Goal: Complete application form: Complete application form

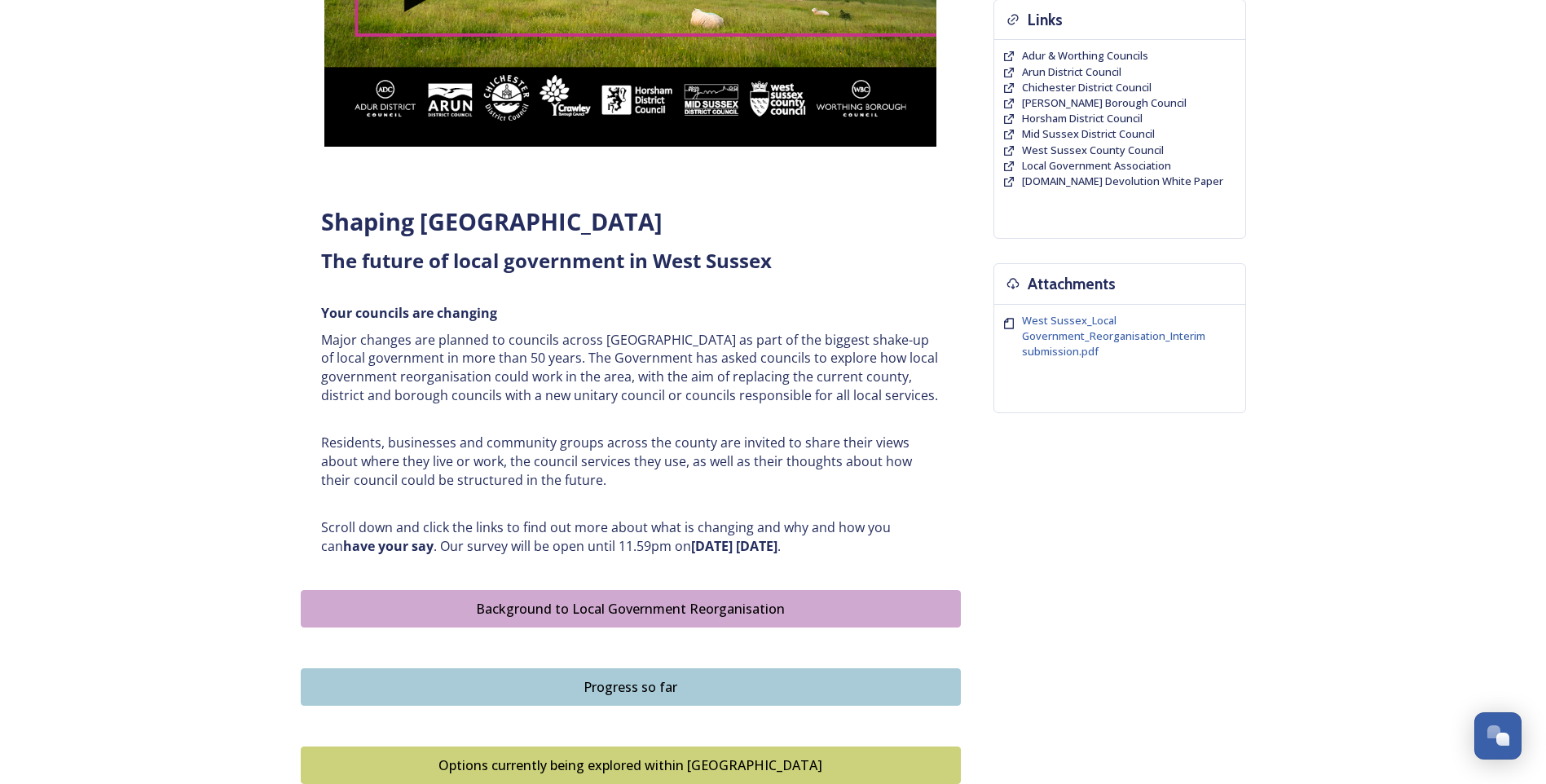
scroll to position [489, 0]
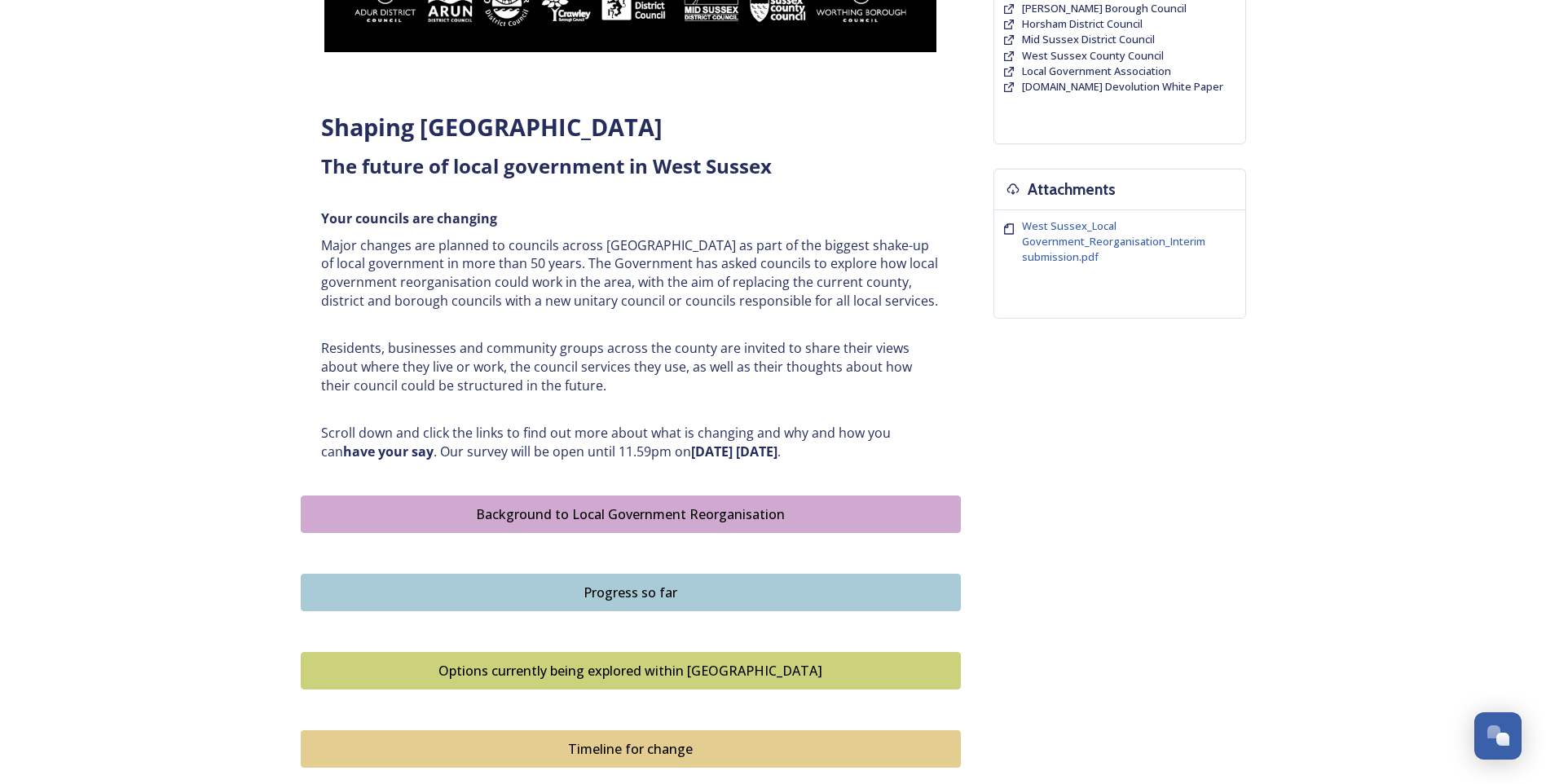
click at [674, 507] on div "Background to Local Government Reorganisation" at bounding box center [630, 515] width 642 height 20
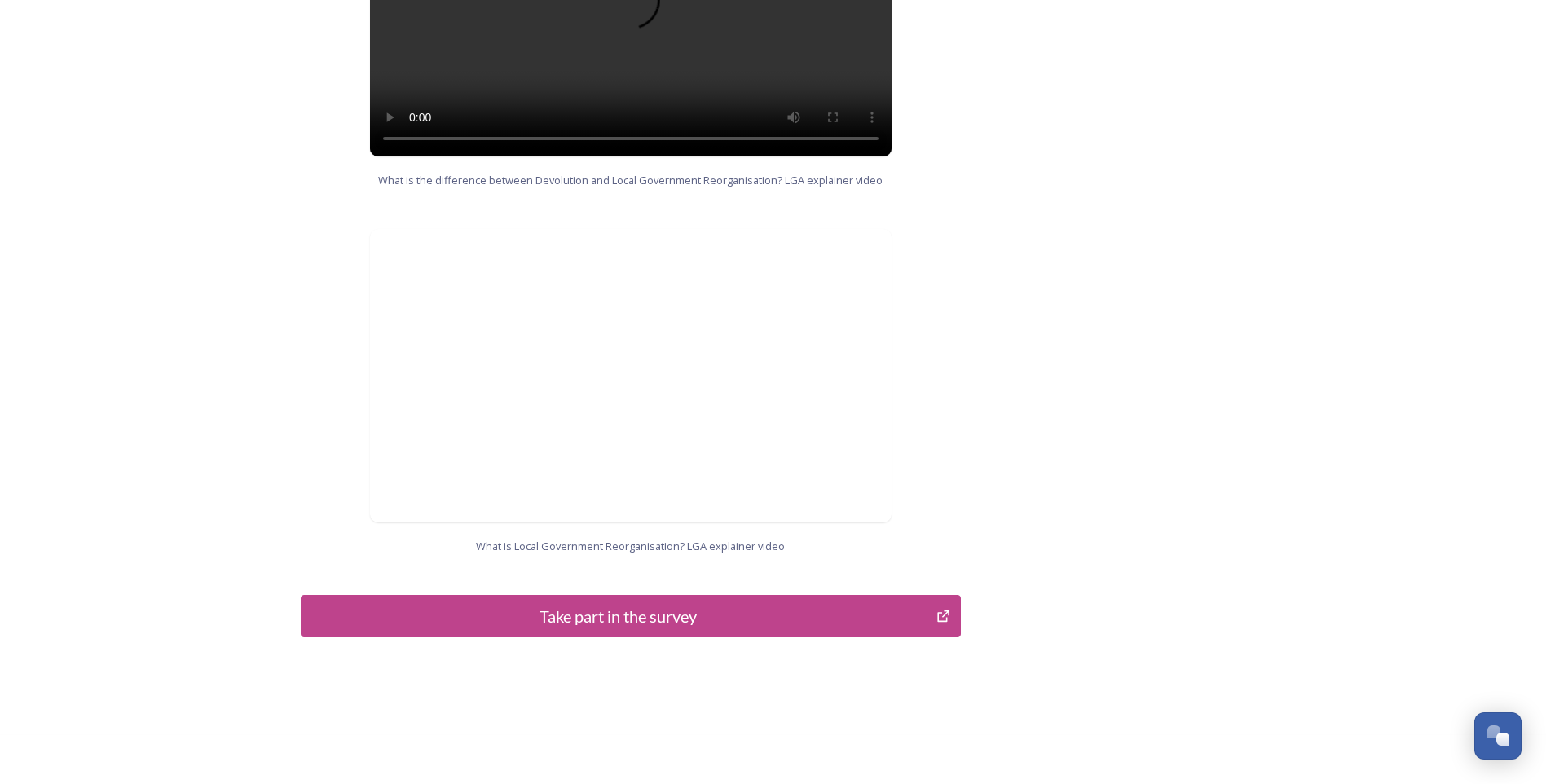
scroll to position [1527, 0]
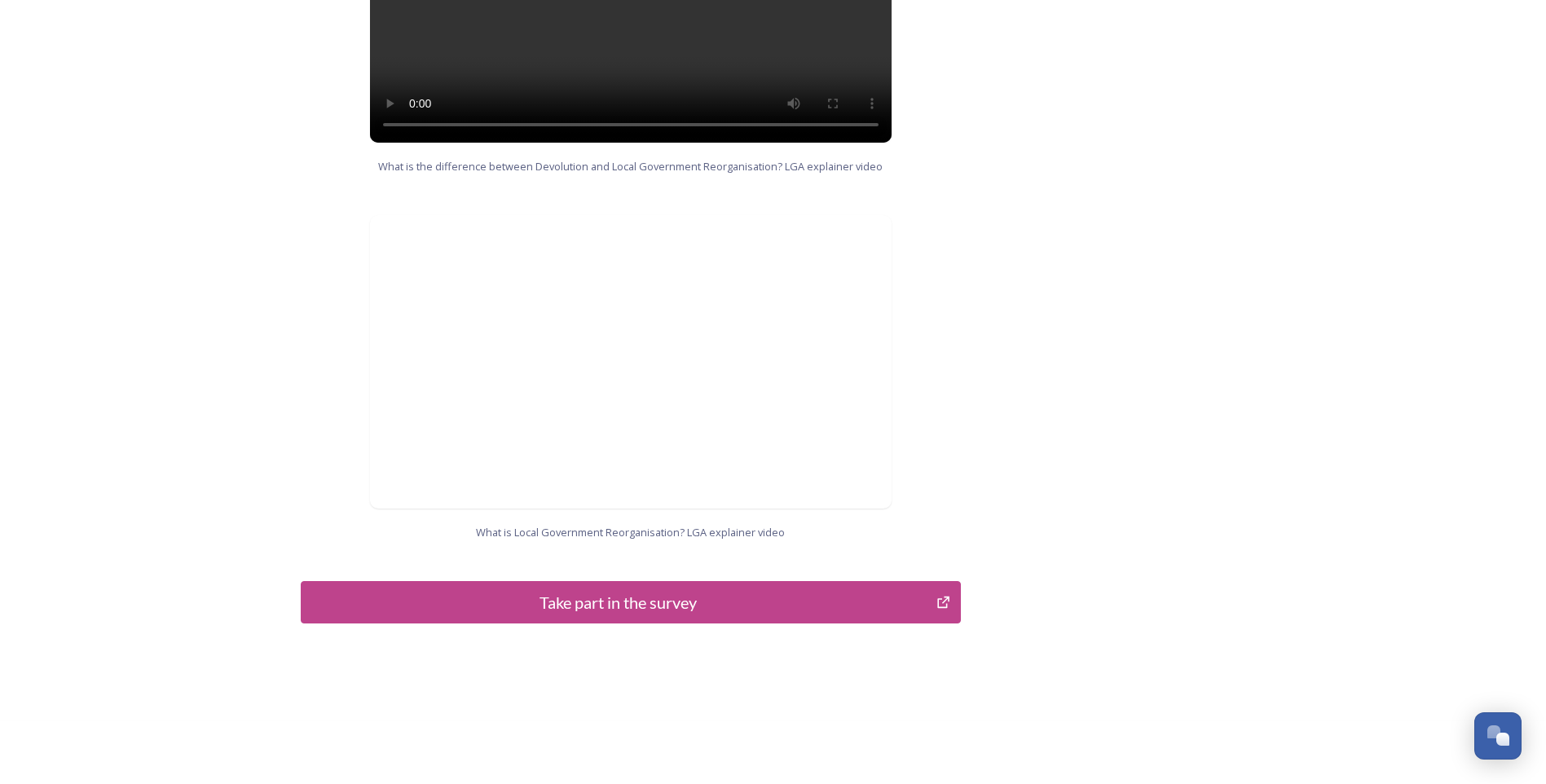
click at [706, 590] on div "Take part in the survey" at bounding box center [619, 602] width 619 height 25
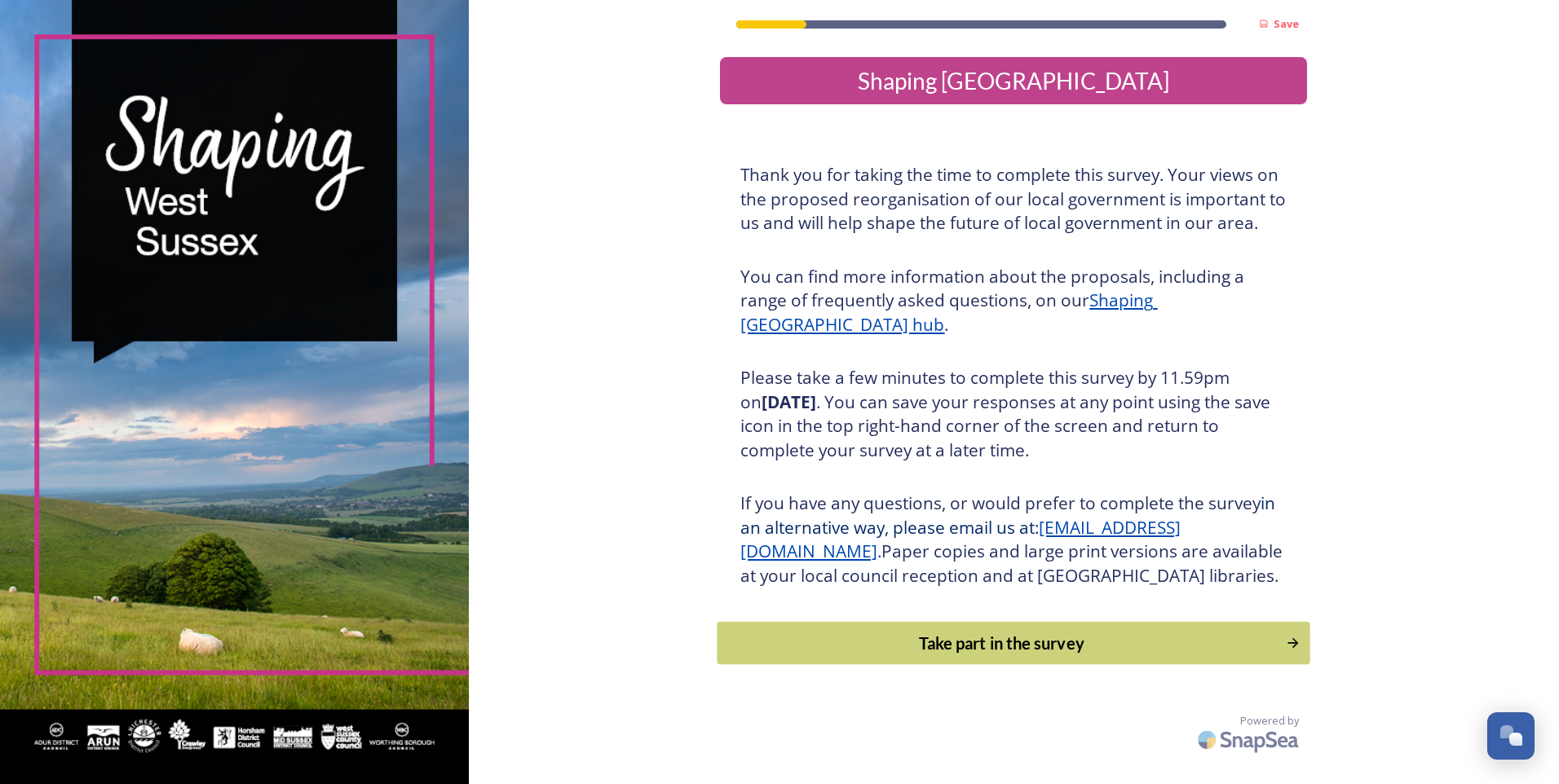
click at [938, 656] on div "Take part in the survey" at bounding box center [1001, 643] width 551 height 25
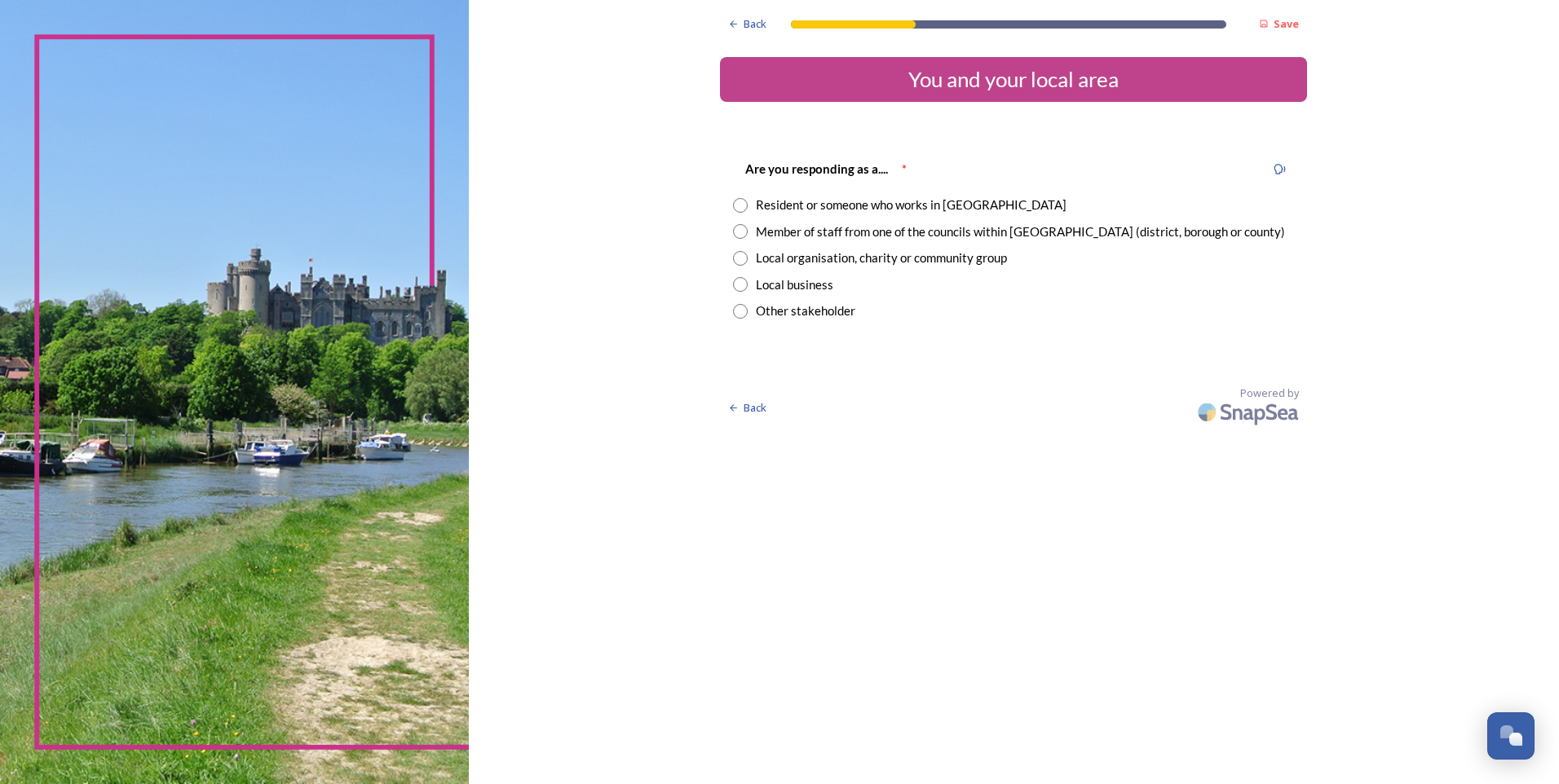
click at [743, 206] on input "radio" at bounding box center [740, 205] width 15 height 15
radio input "true"
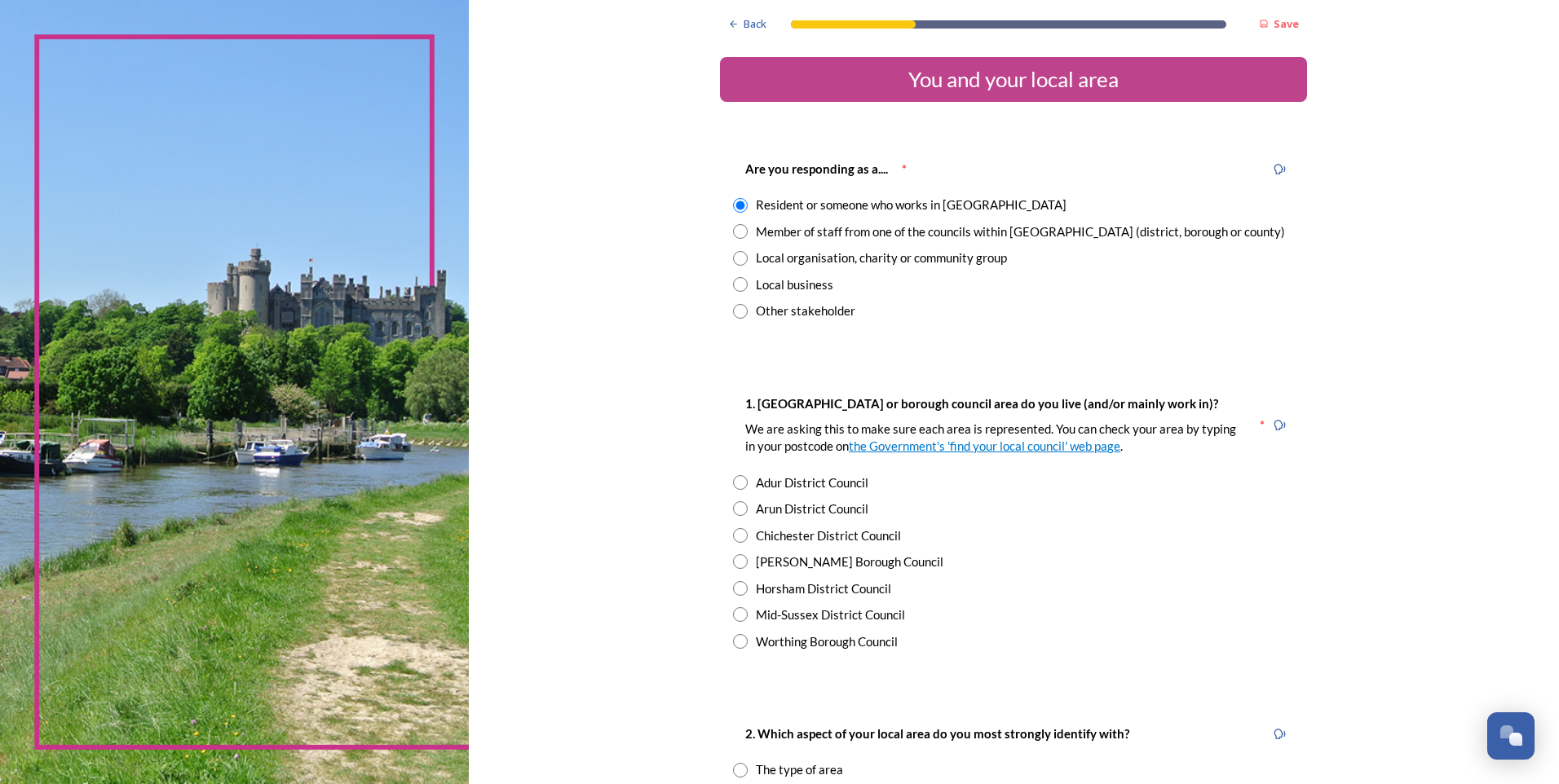
click at [734, 511] on input "radio" at bounding box center [740, 509] width 15 height 15
radio input "true"
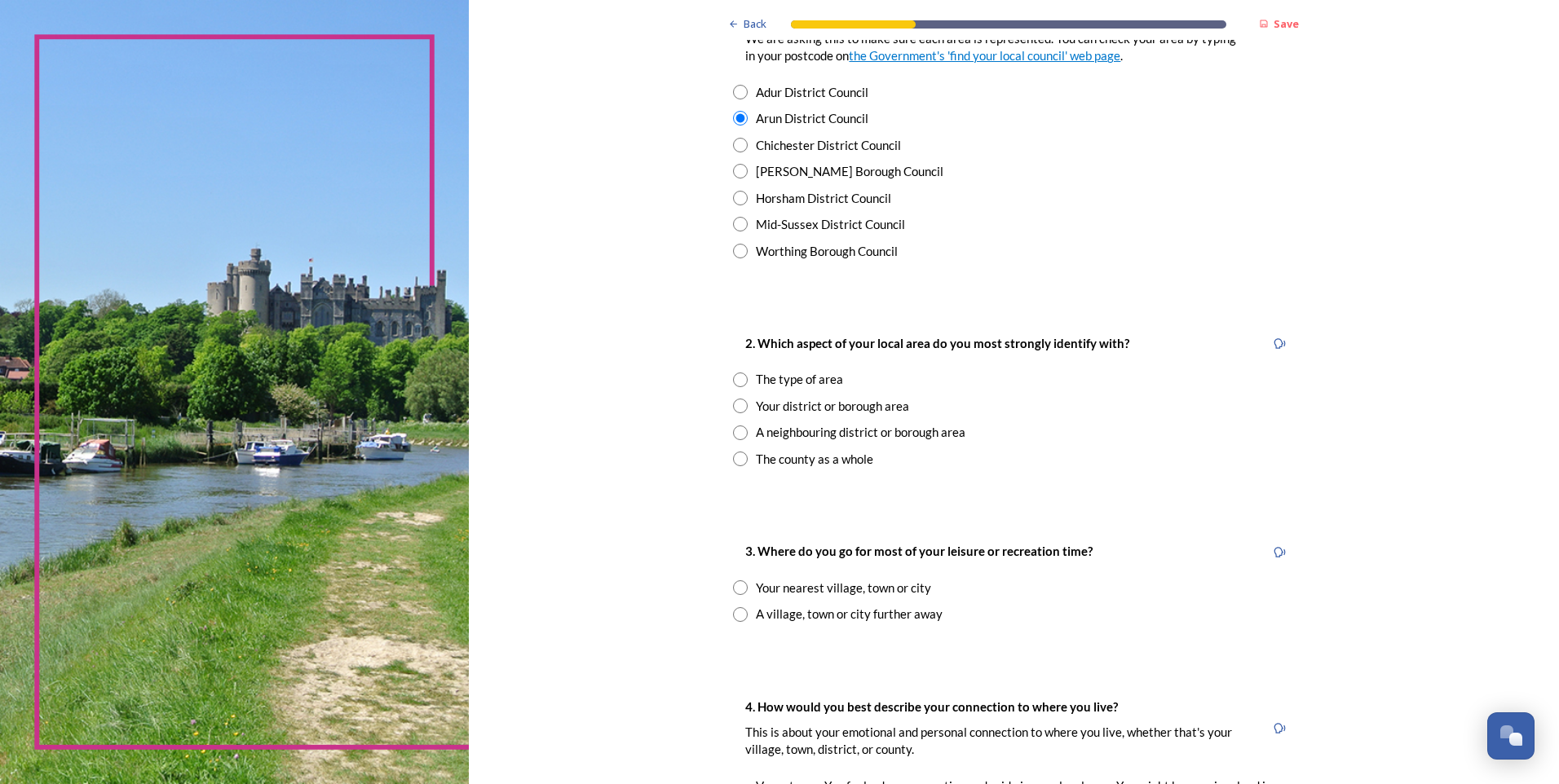
scroll to position [408, 0]
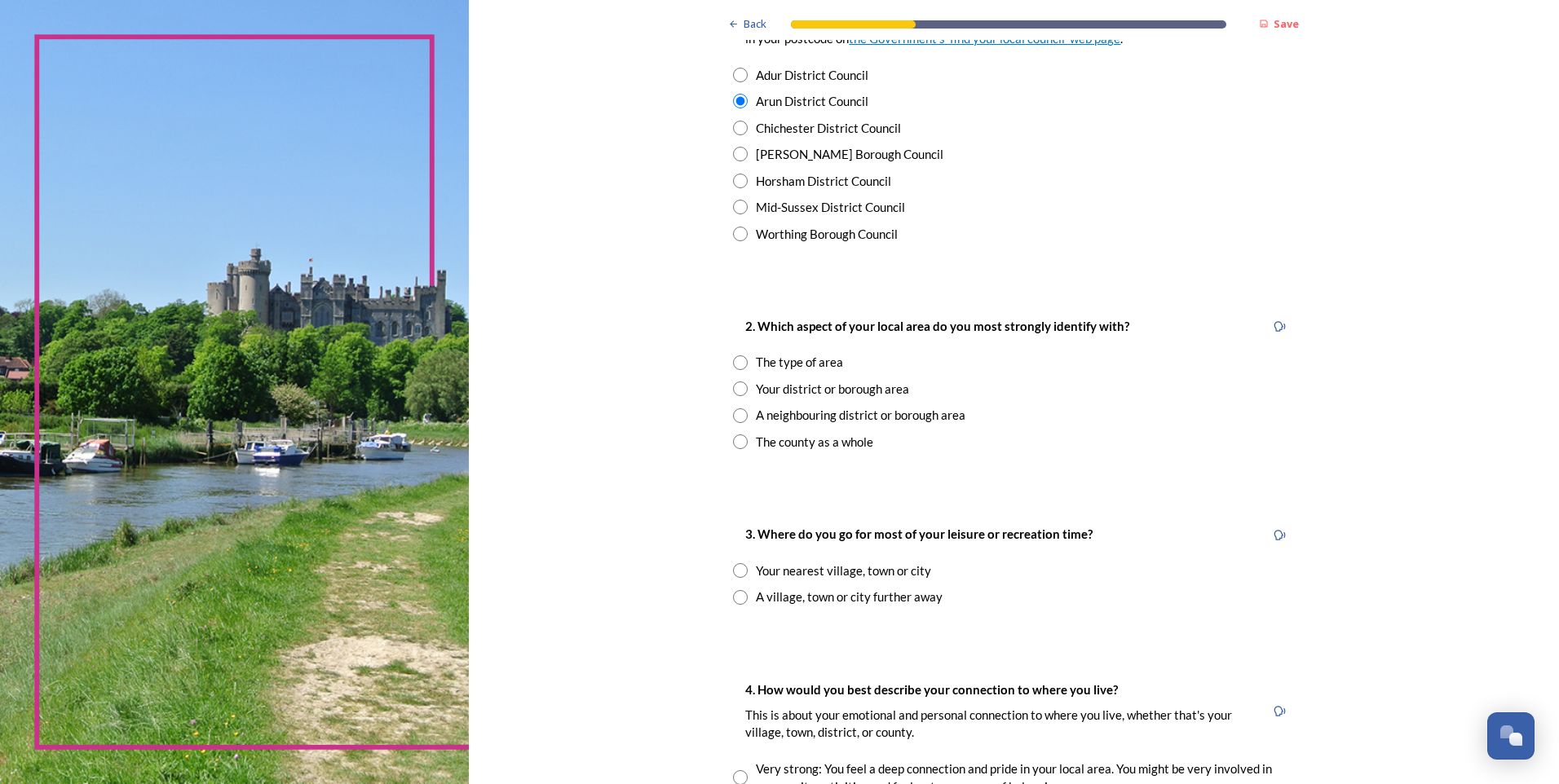
click at [737, 390] on input "radio" at bounding box center [740, 389] width 15 height 15
radio input "true"
click at [735, 441] on input "radio" at bounding box center [740, 442] width 15 height 15
radio input "true"
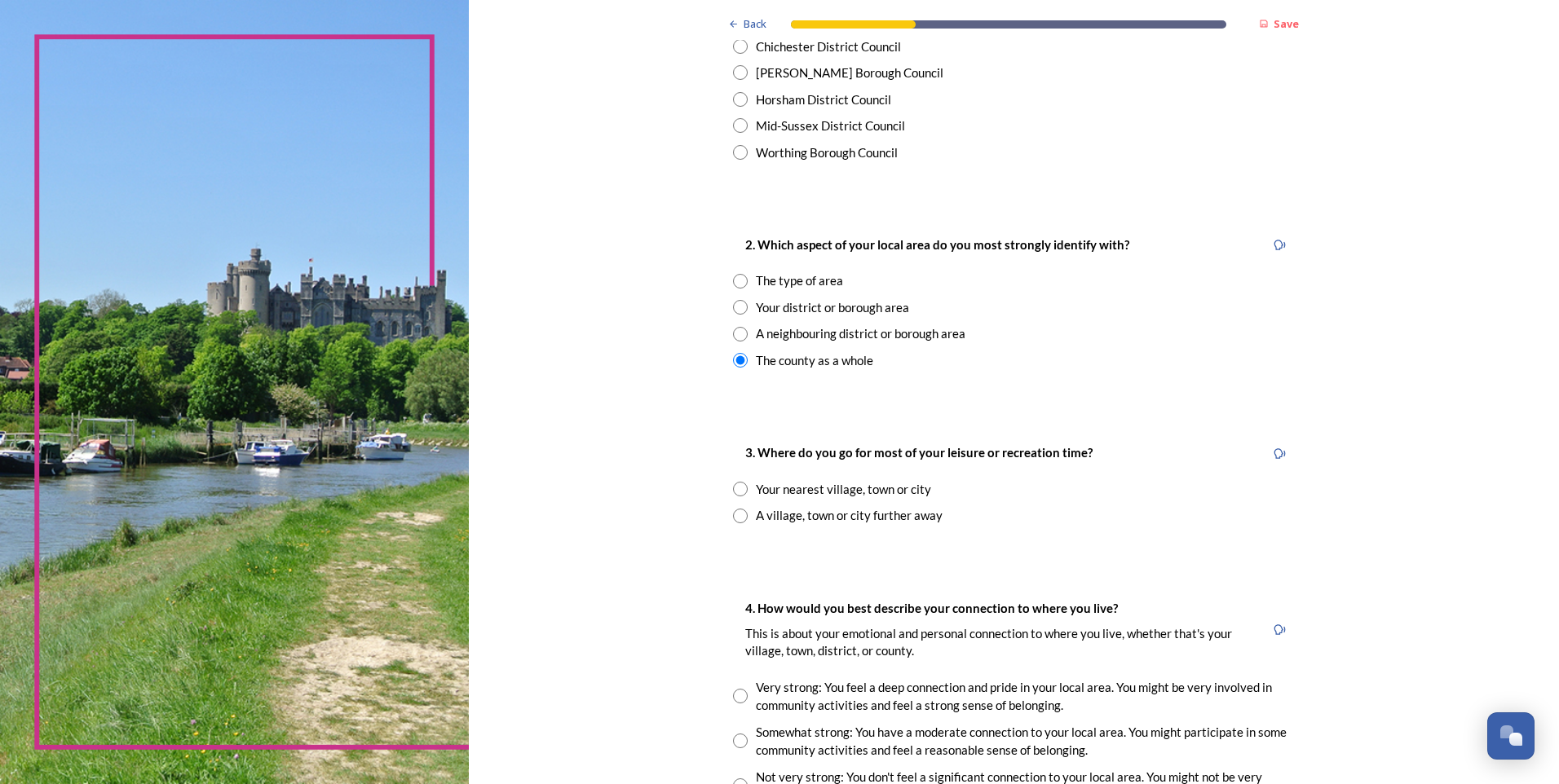
click at [741, 486] on input "radio" at bounding box center [740, 489] width 15 height 15
radio input "true"
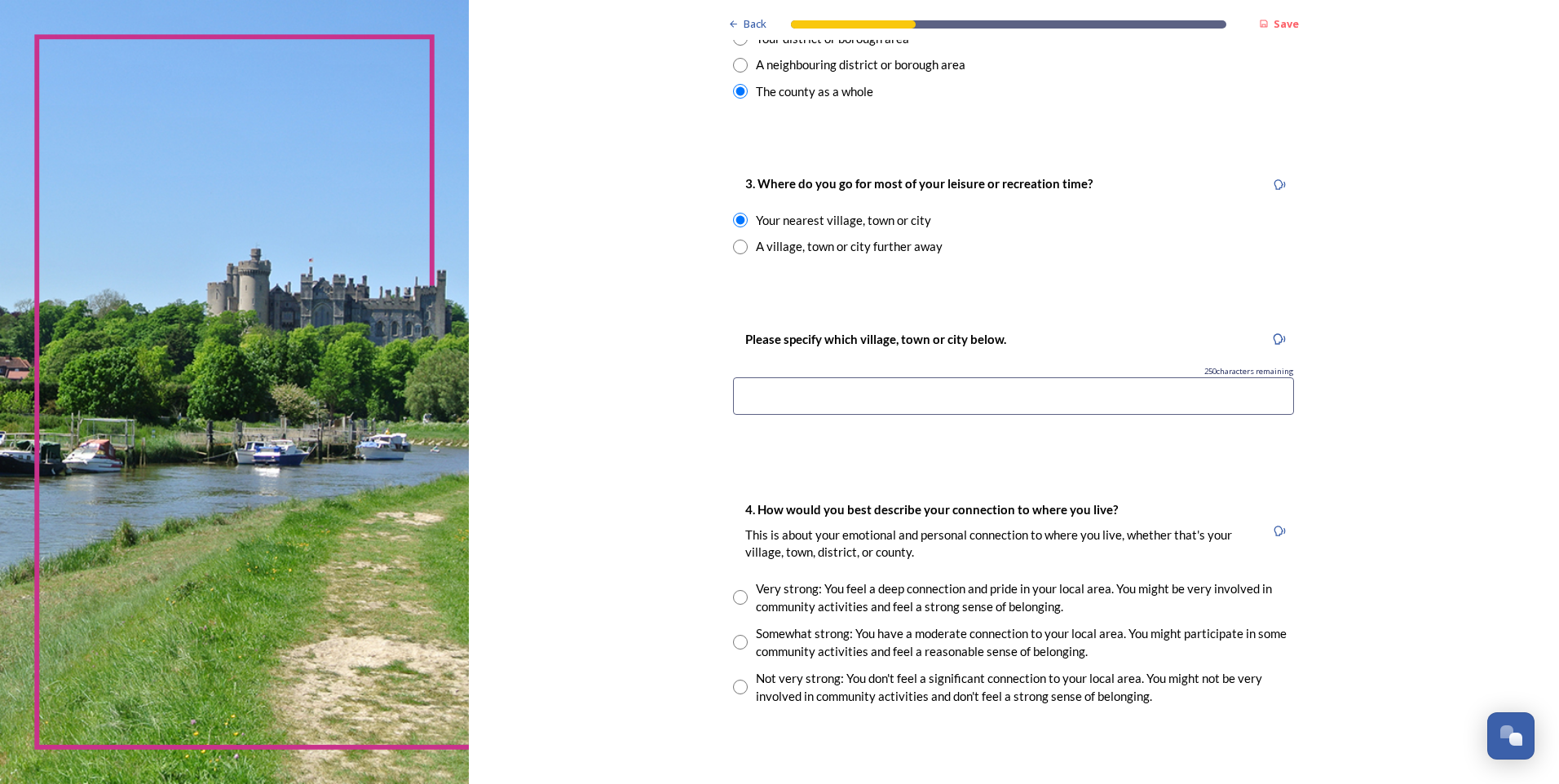
scroll to position [815, 0]
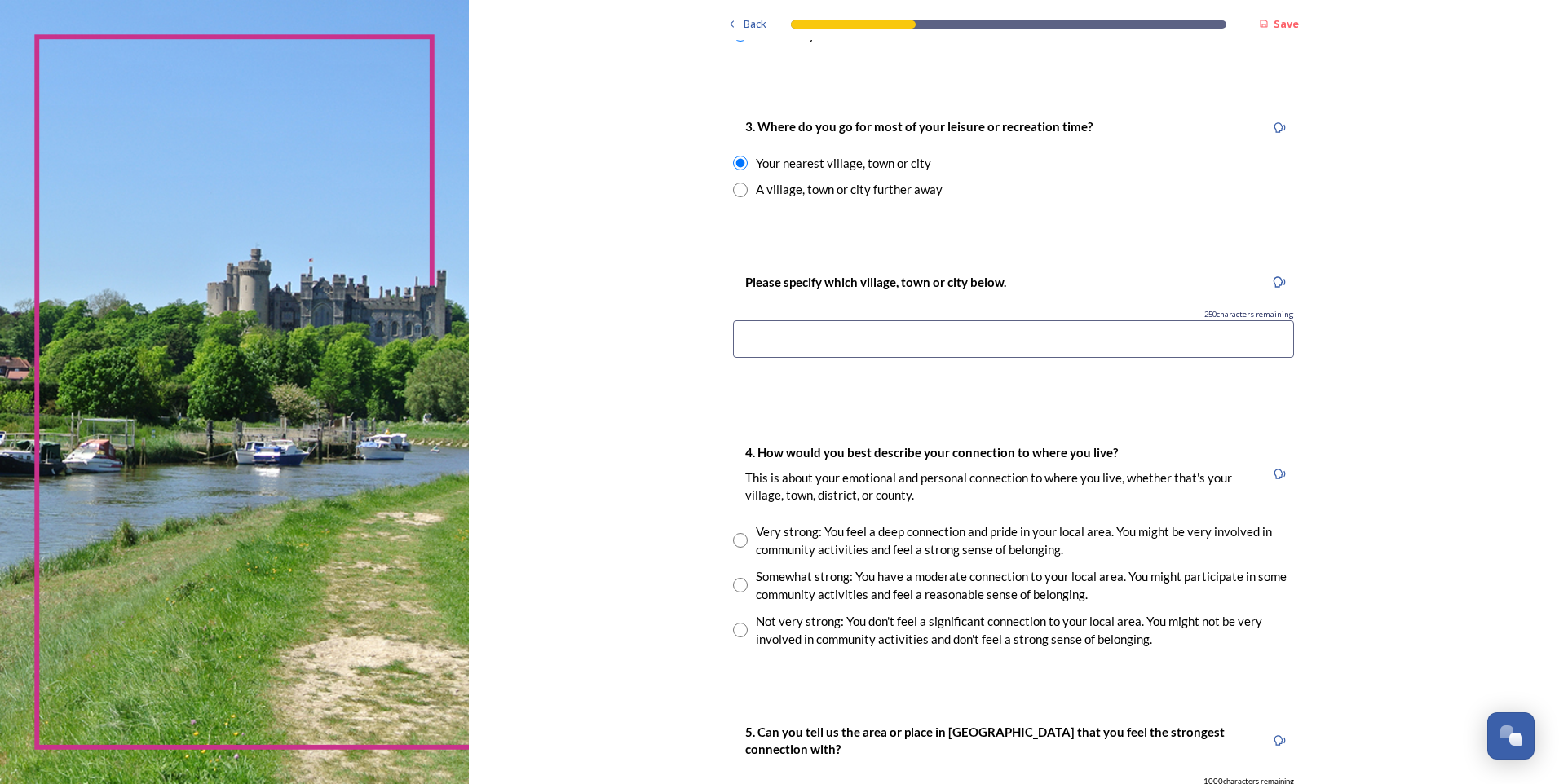
click at [794, 343] on input at bounding box center [1013, 339] width 561 height 38
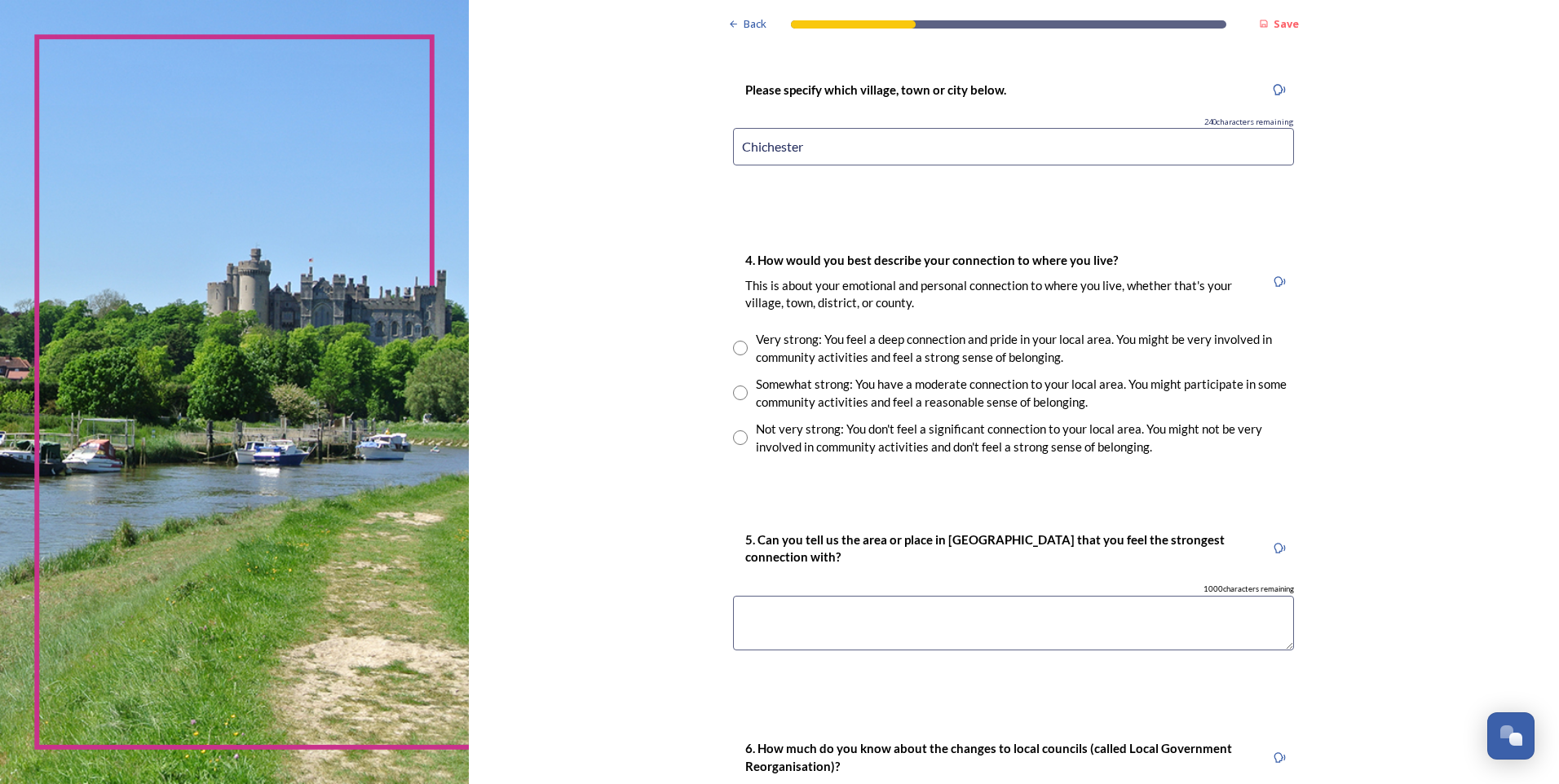
scroll to position [978, 0]
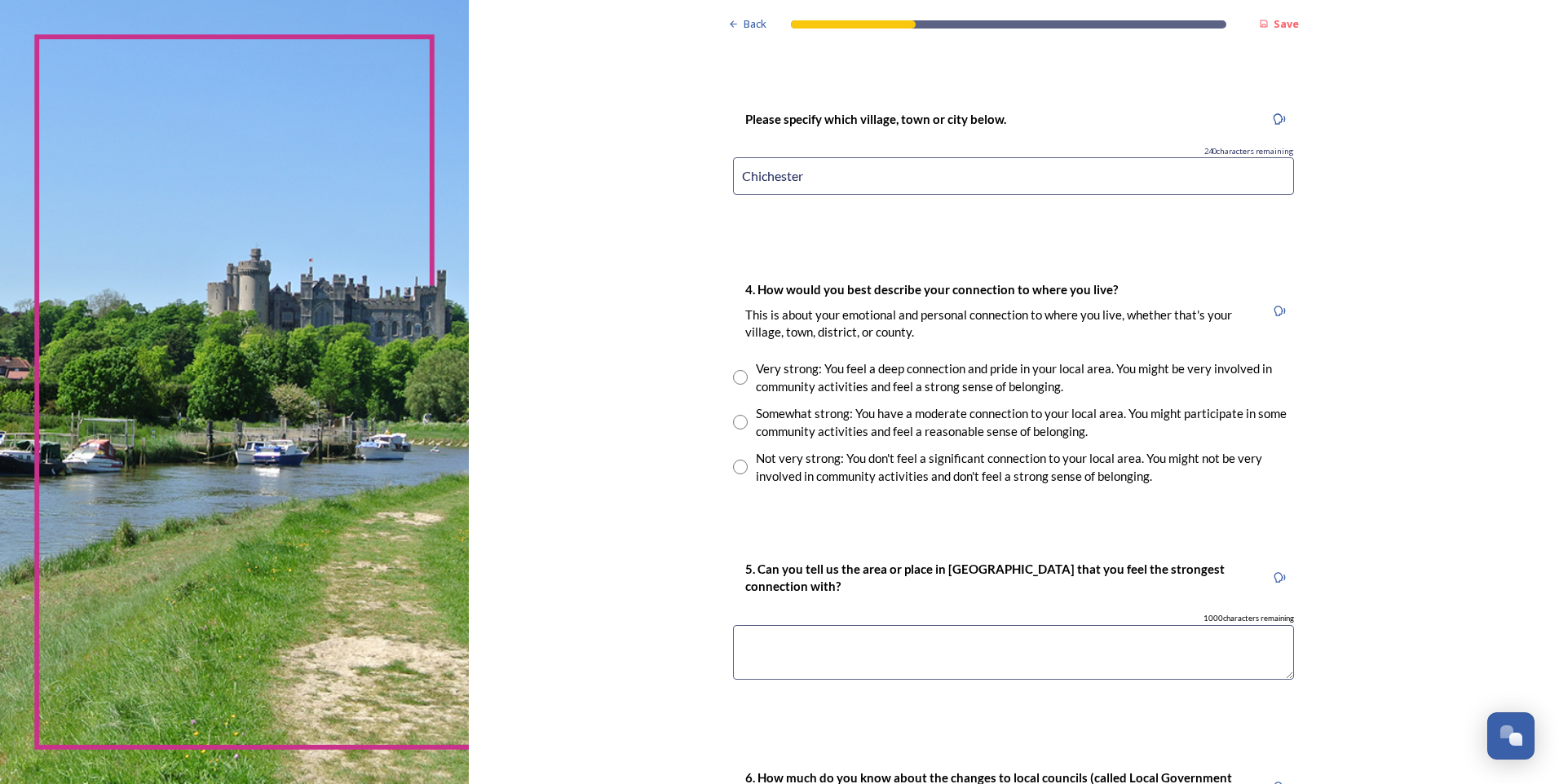
type input "Chichester"
click at [738, 377] on input "radio" at bounding box center [740, 377] width 15 height 15
radio input "true"
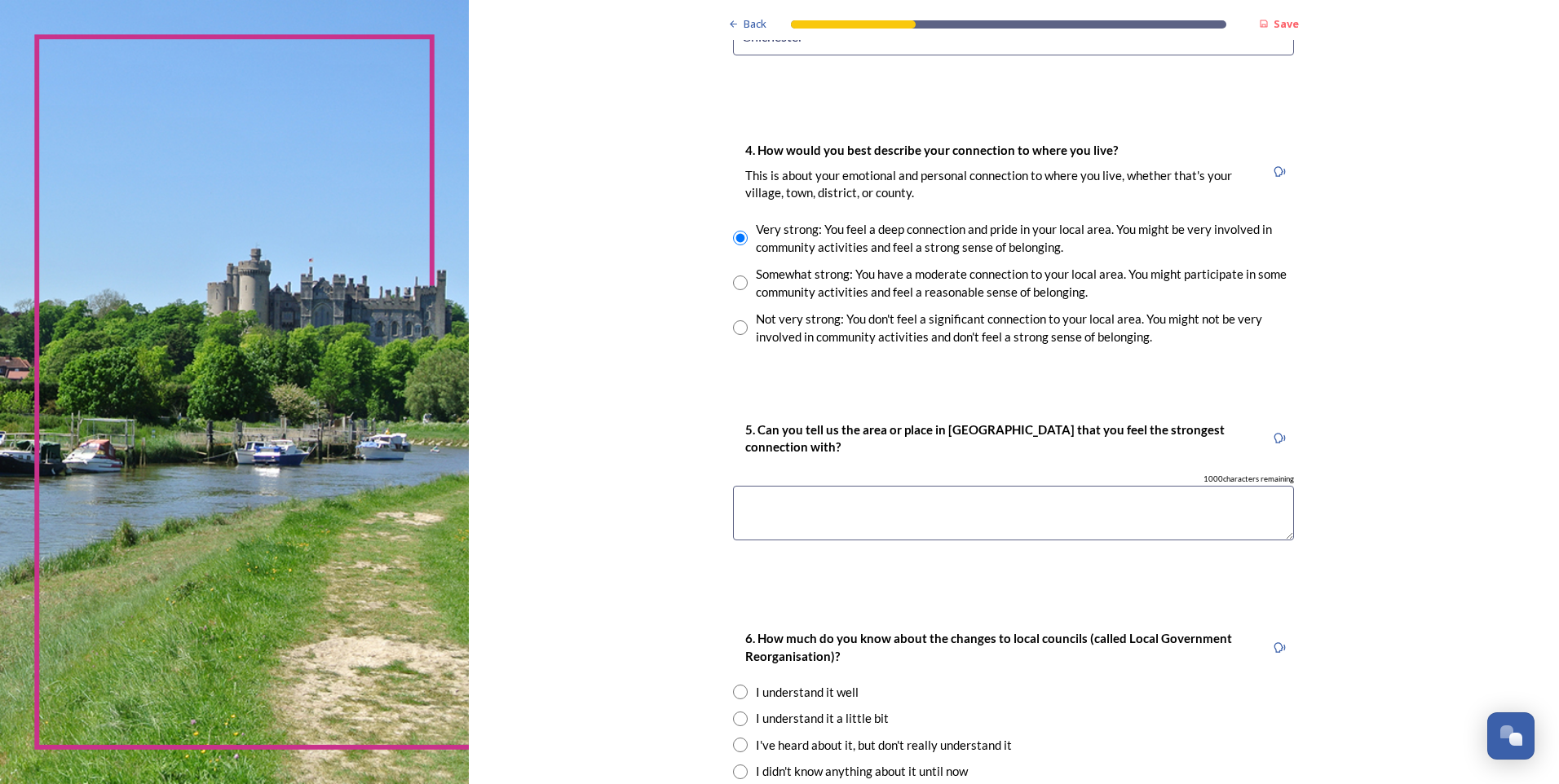
scroll to position [1141, 0]
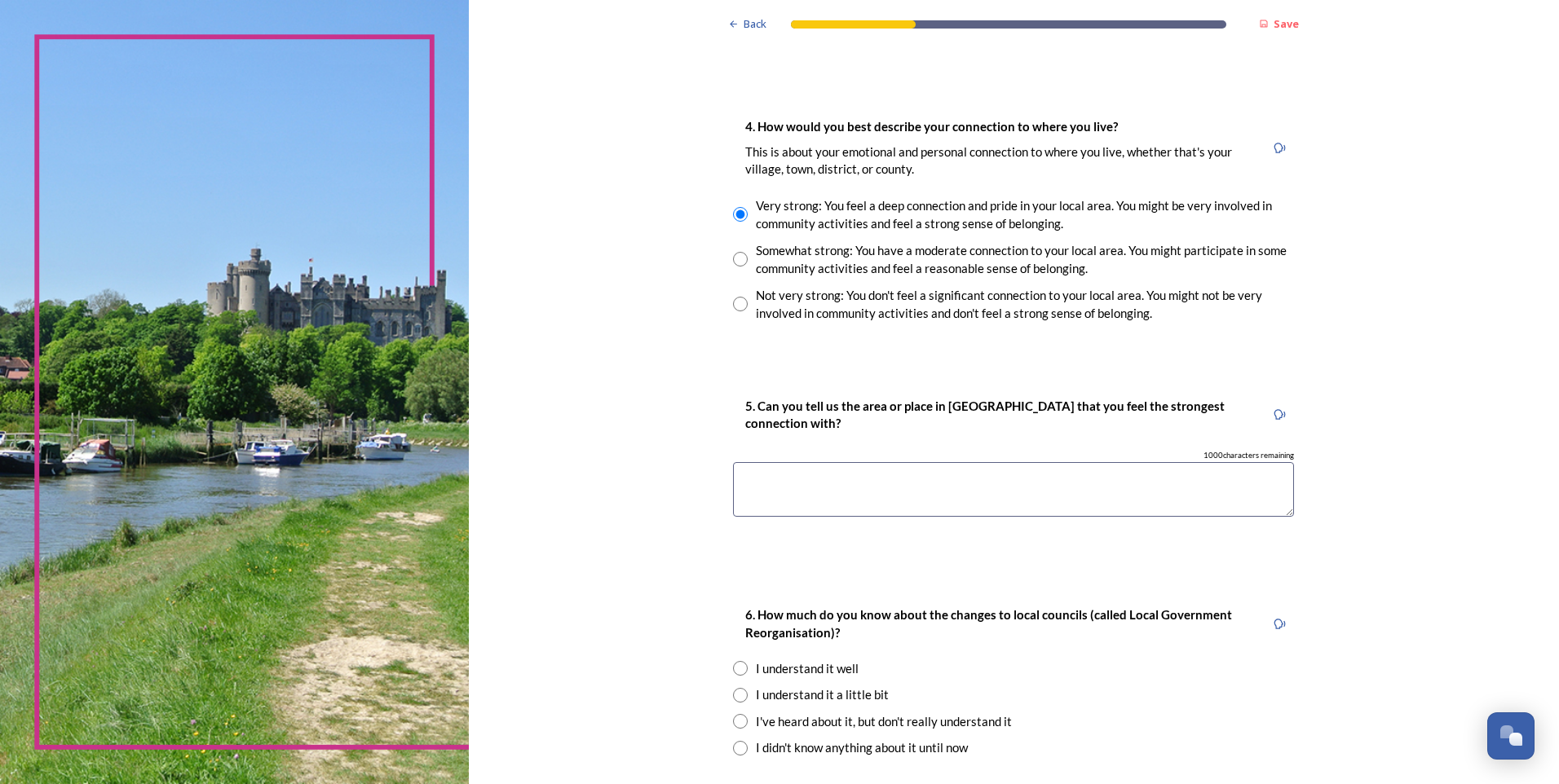
click at [834, 480] on textarea at bounding box center [1013, 489] width 561 height 55
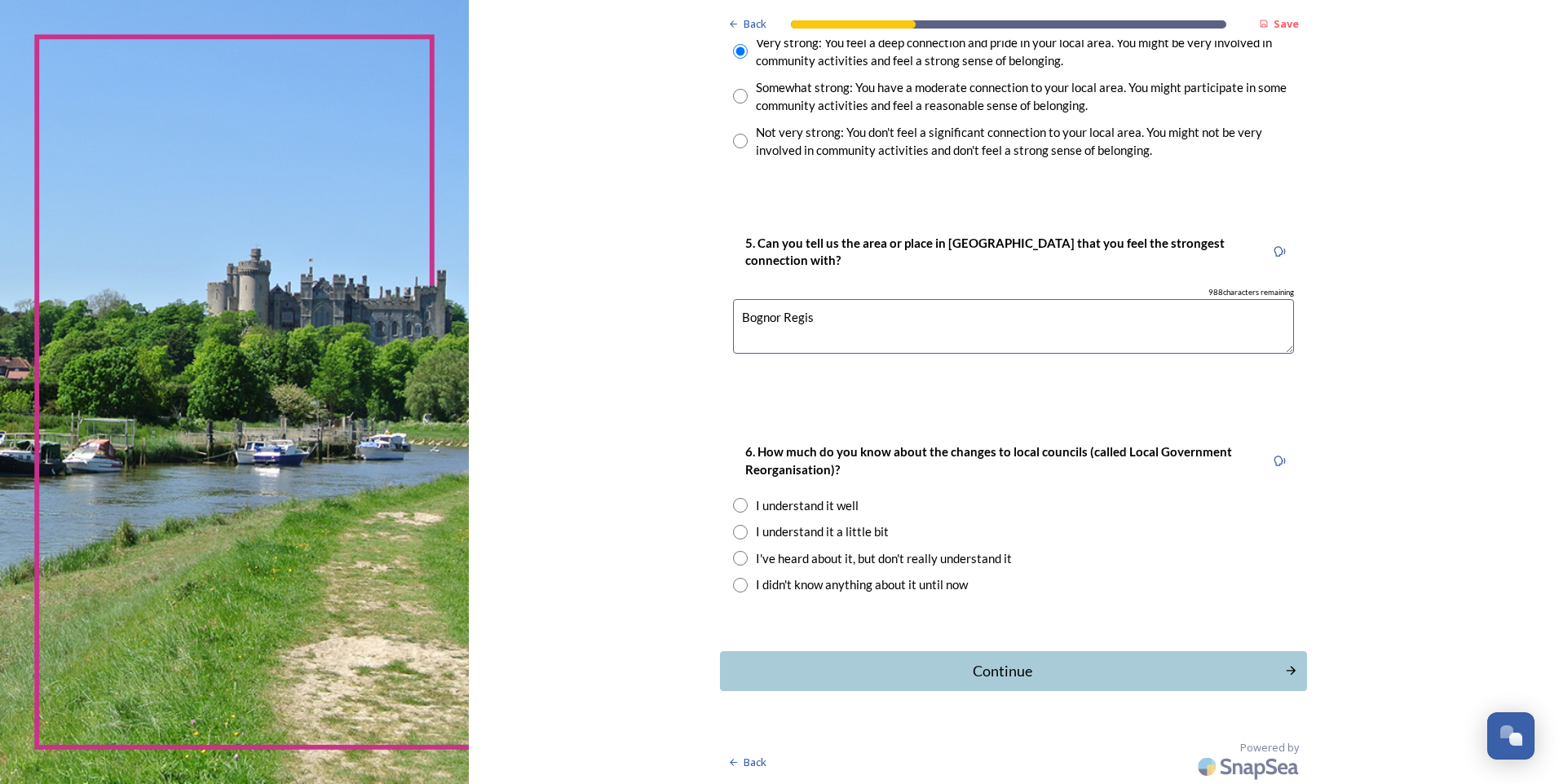
type textarea "Bognor Regis"
click at [738, 511] on input "radio" at bounding box center [740, 506] width 15 height 15
radio input "true"
click at [969, 690] on button "Continue" at bounding box center [1014, 671] width 593 height 40
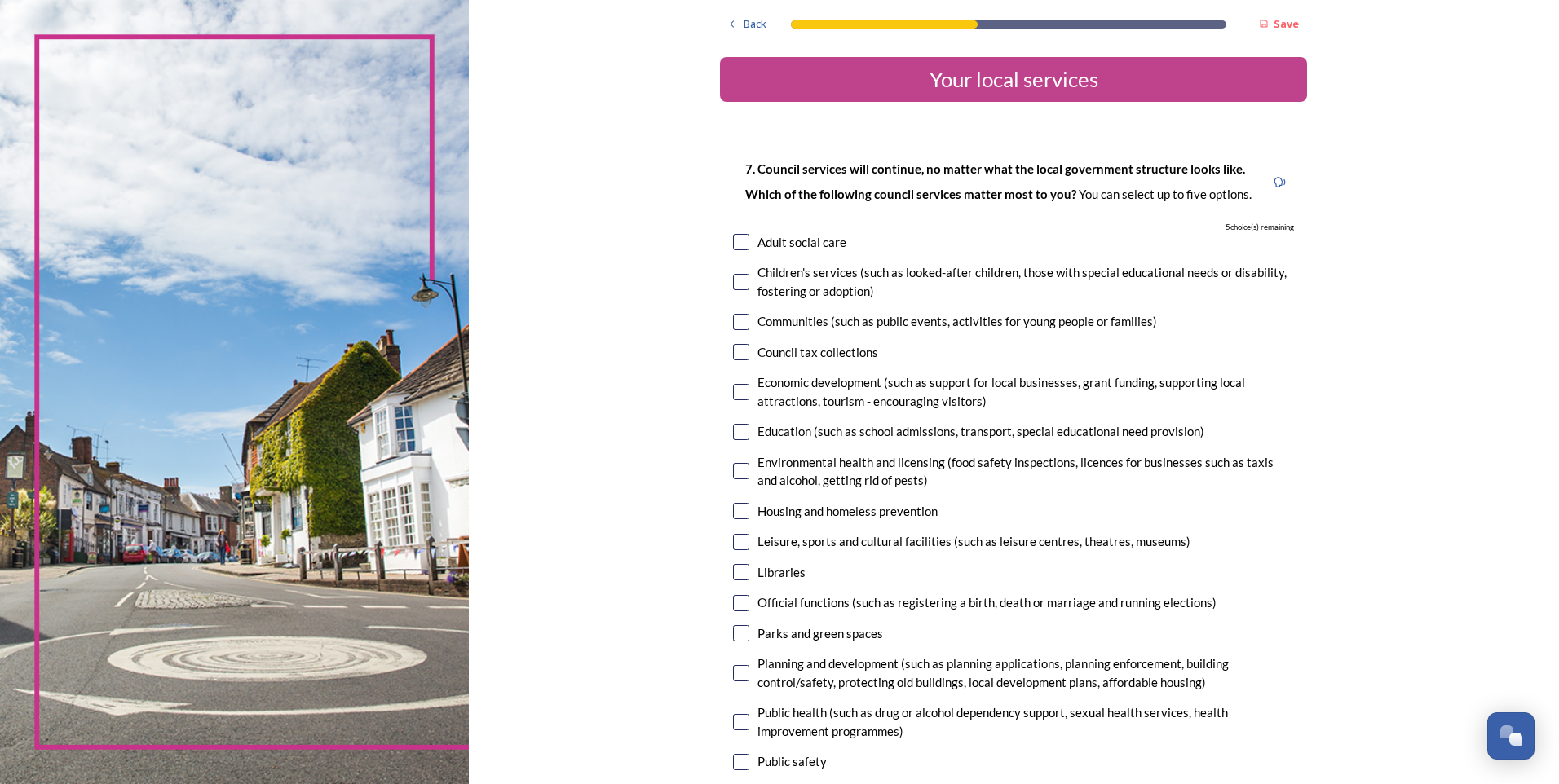
click at [733, 246] on input "checkbox" at bounding box center [741, 242] width 16 height 16
checkbox input "true"
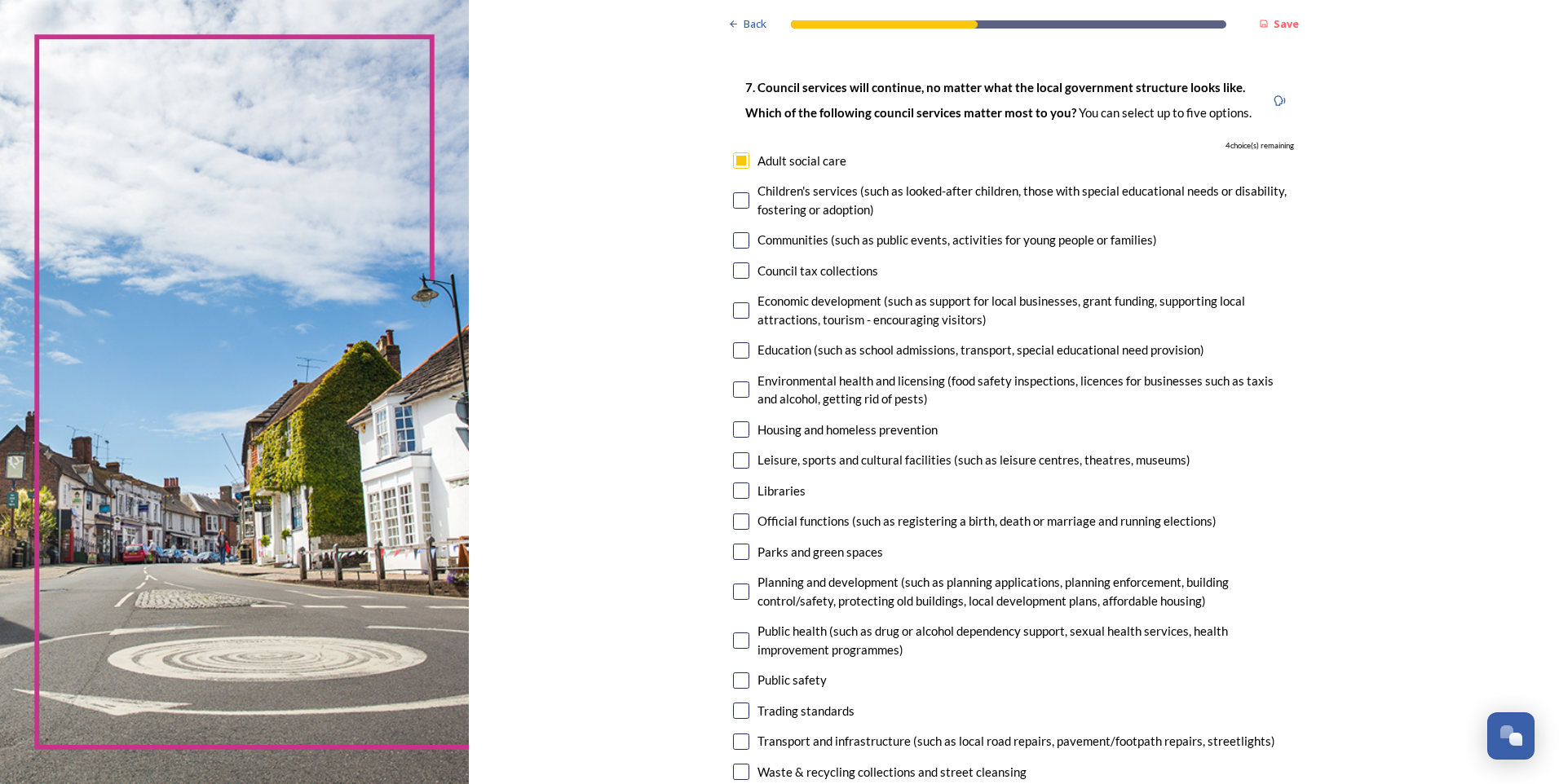
scroll to position [163, 0]
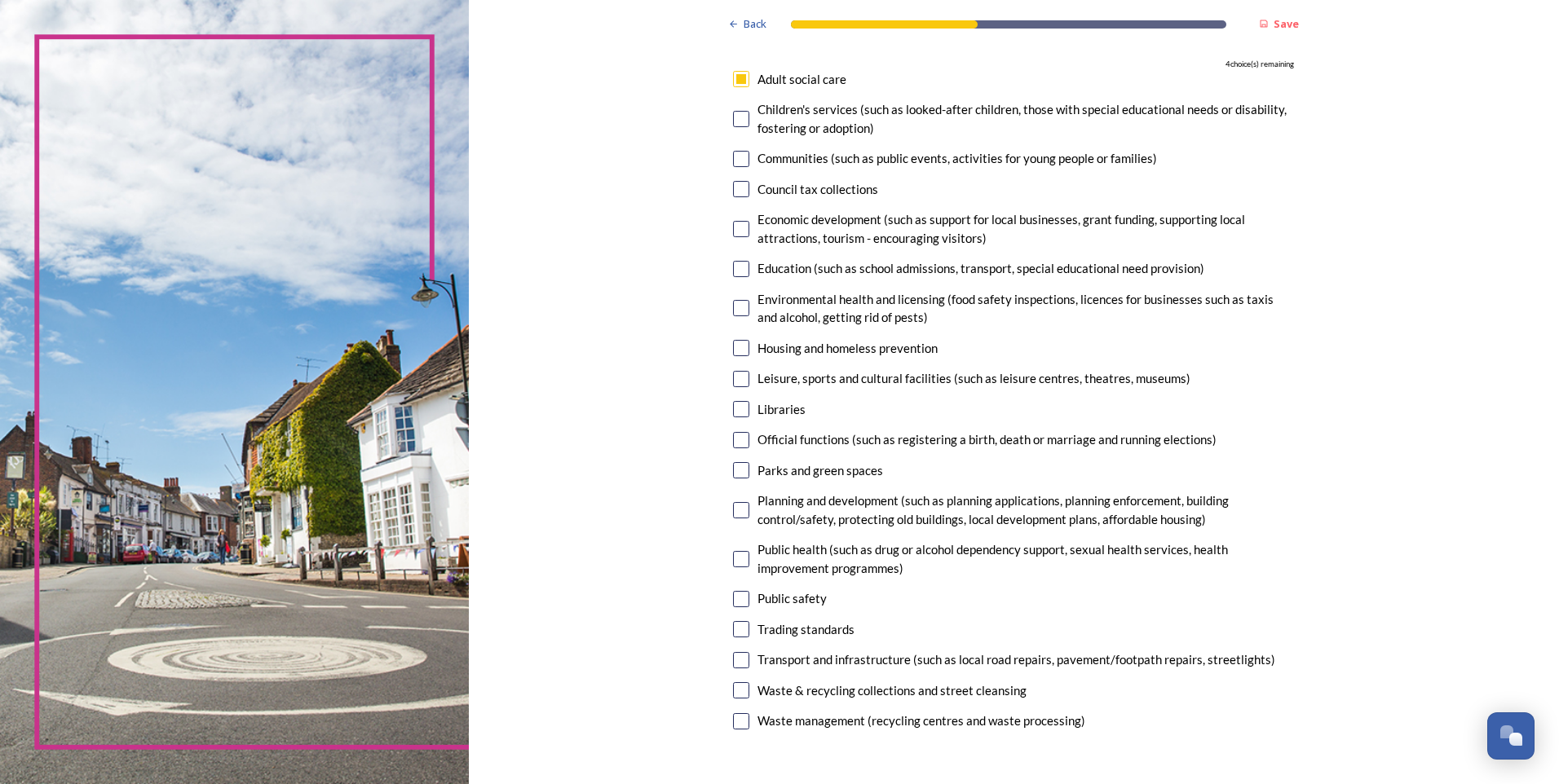
click at [742, 232] on input "checkbox" at bounding box center [741, 229] width 16 height 16
checkbox input "true"
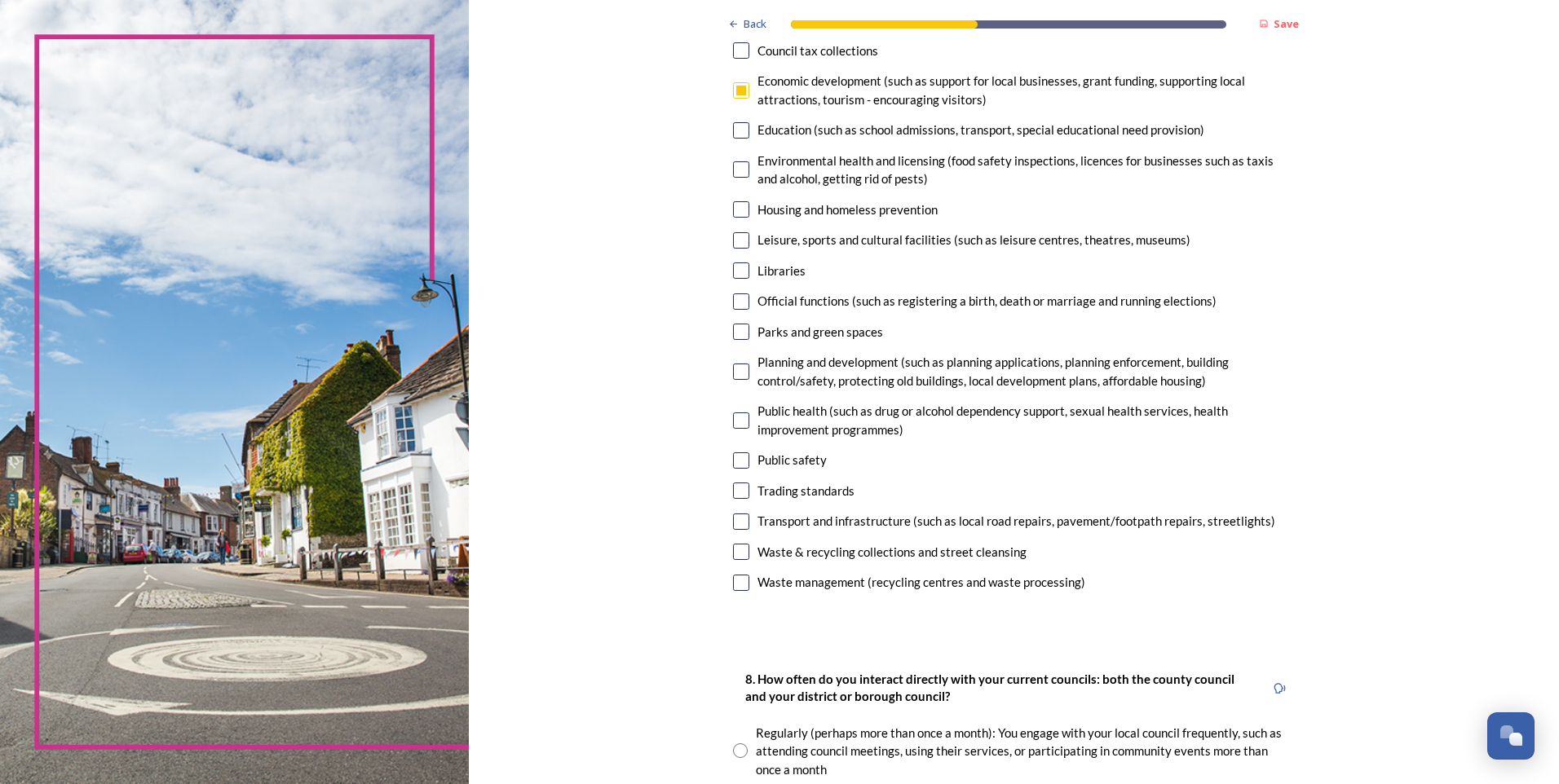
scroll to position [326, 0]
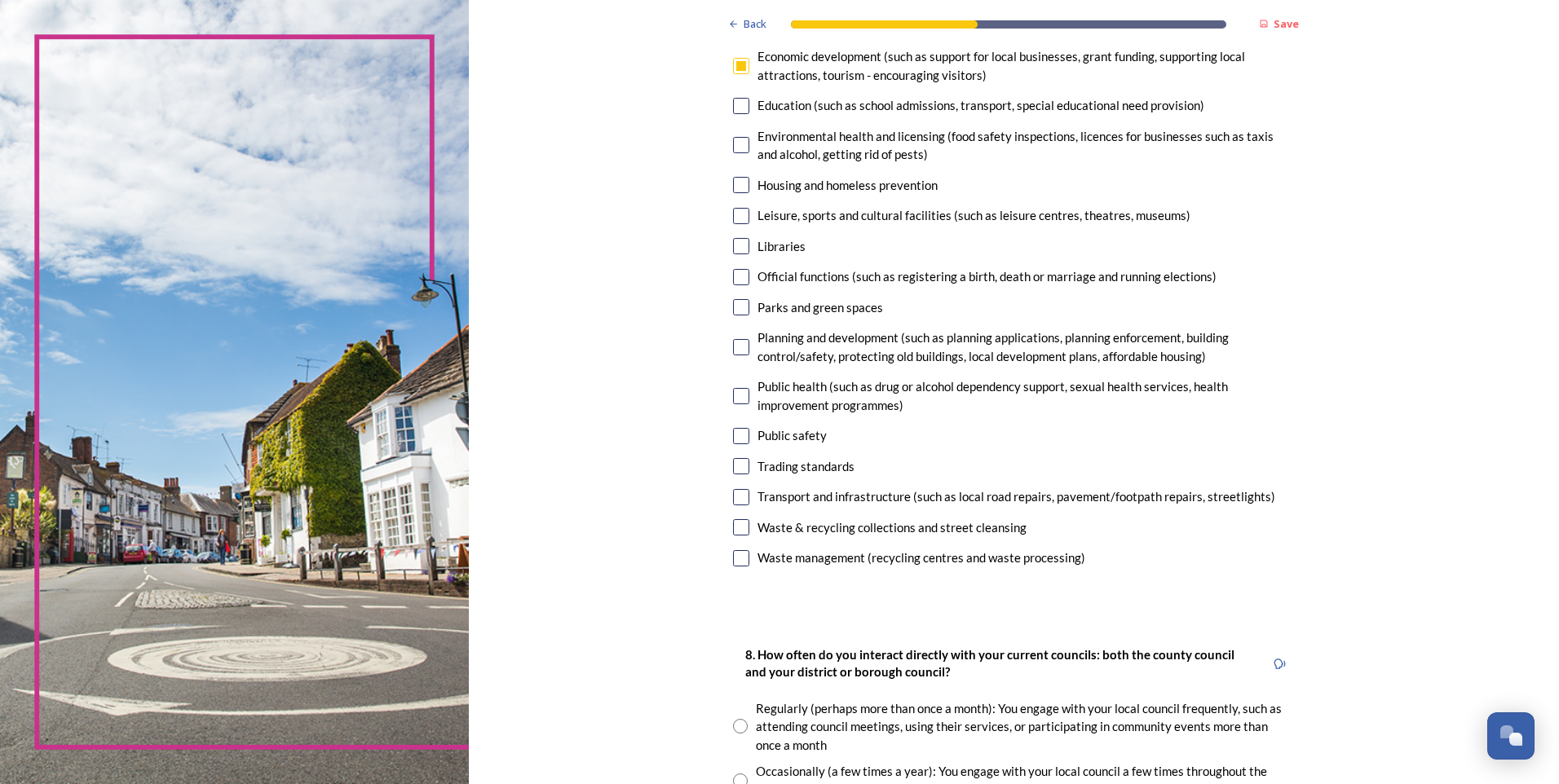
click at [734, 247] on input "checkbox" at bounding box center [741, 246] width 16 height 16
checkbox input "true"
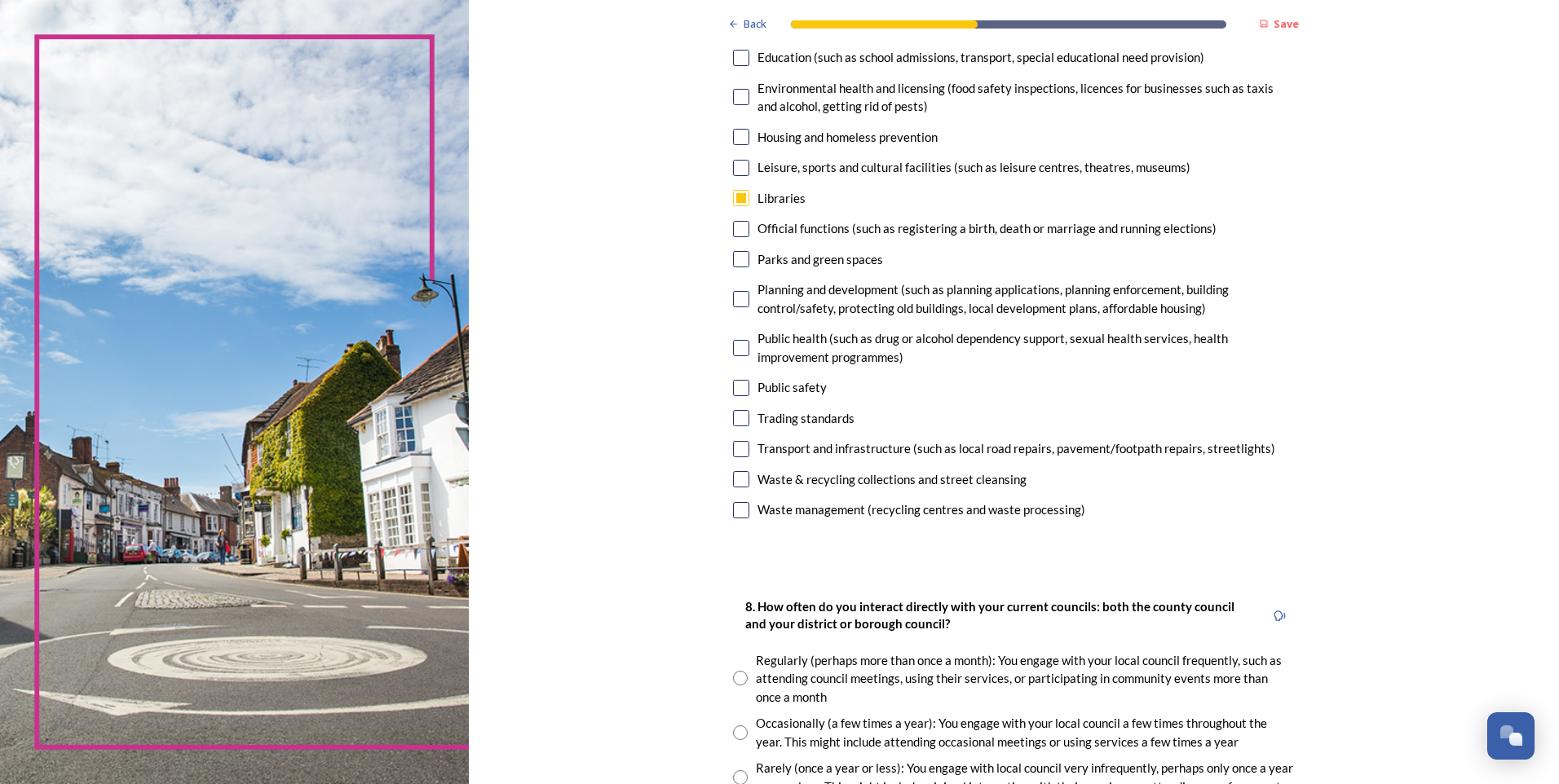
scroll to position [408, 0]
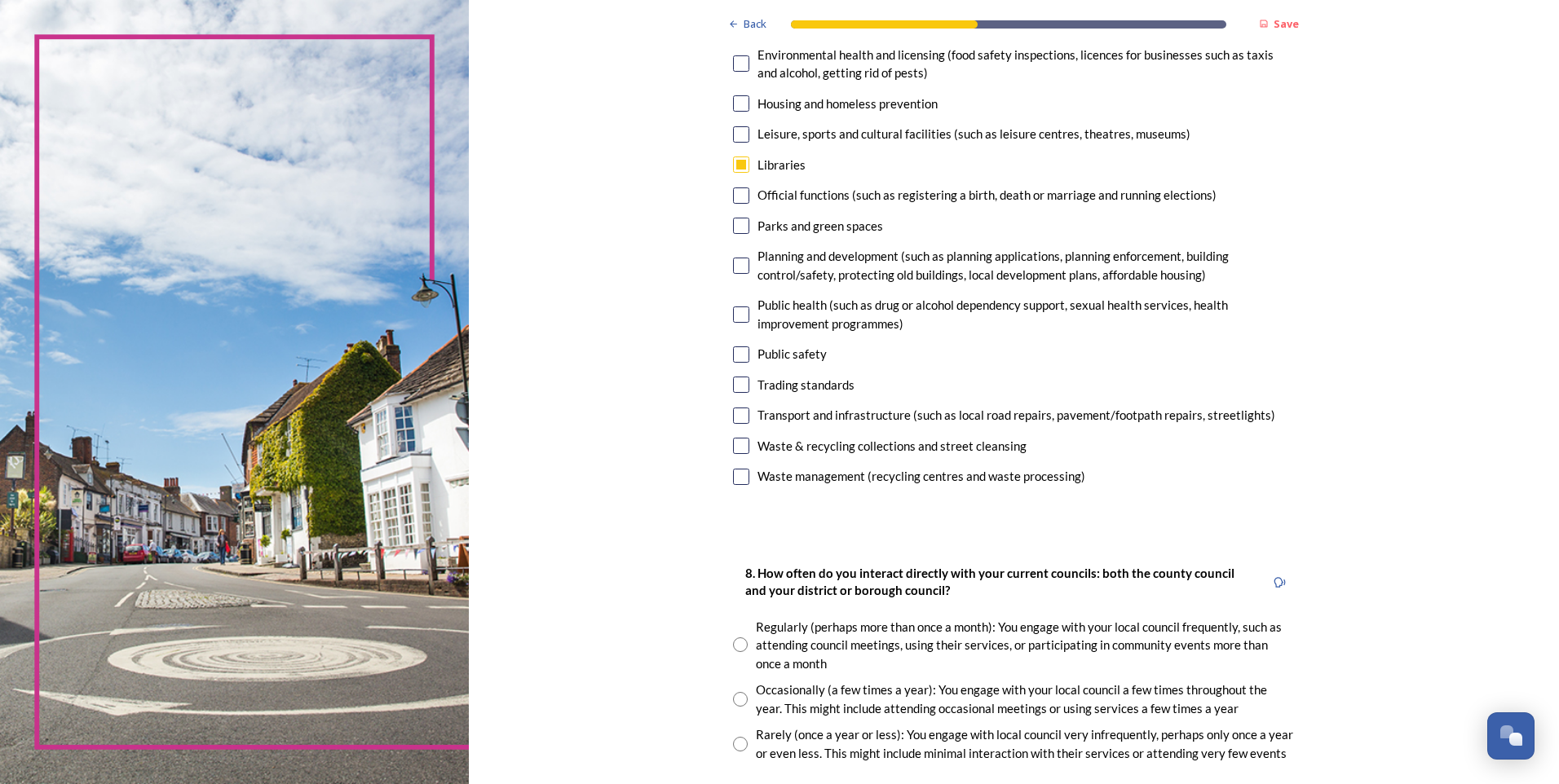
click at [738, 446] on input "checkbox" at bounding box center [741, 446] width 16 height 16
checkbox input "true"
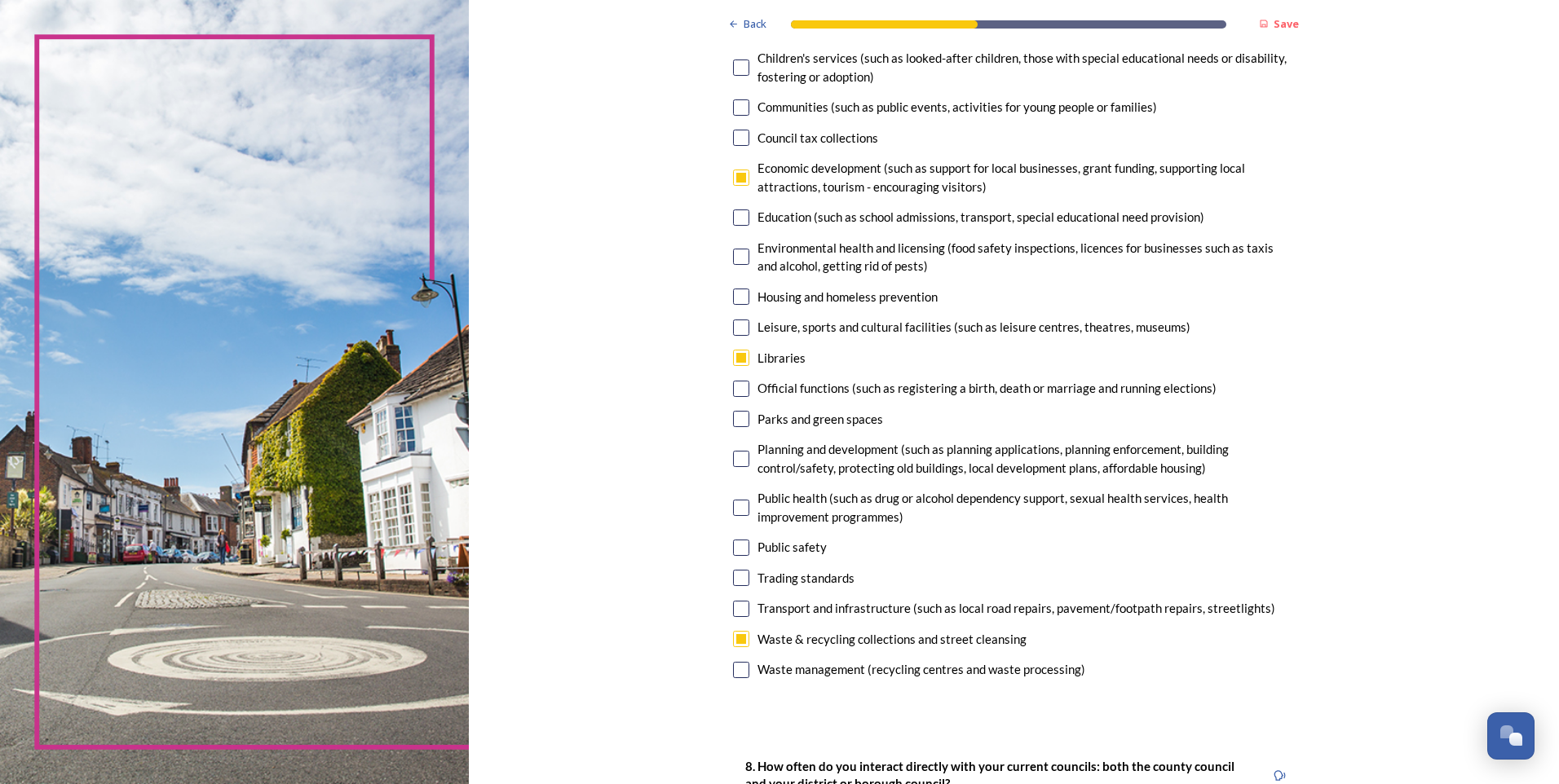
scroll to position [326, 0]
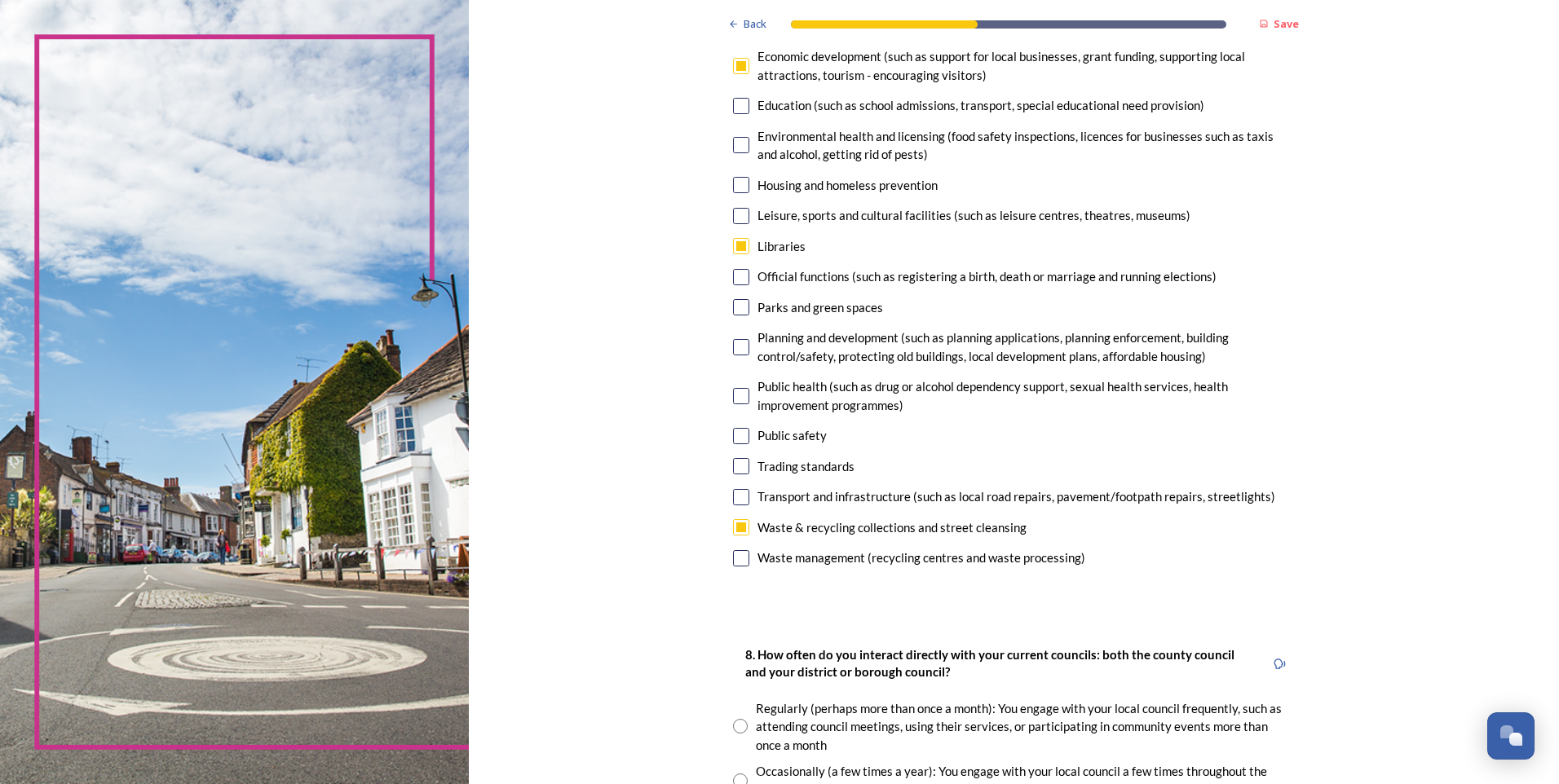
click at [741, 506] on div "Transport and infrastructure (such as local road repairs, pavement/footpath rep…" at bounding box center [1013, 497] width 561 height 19
checkbox input "true"
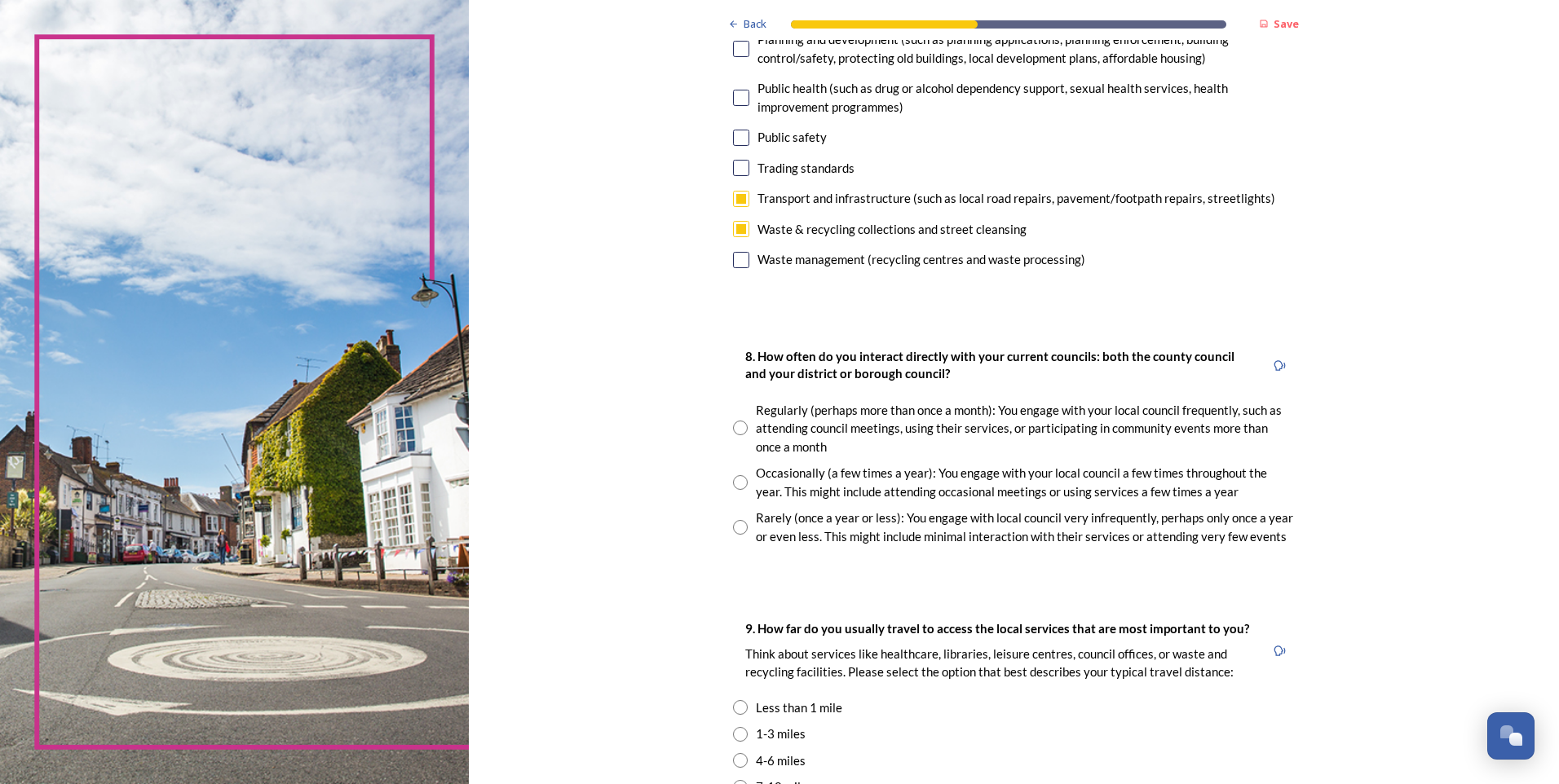
scroll to position [652, 0]
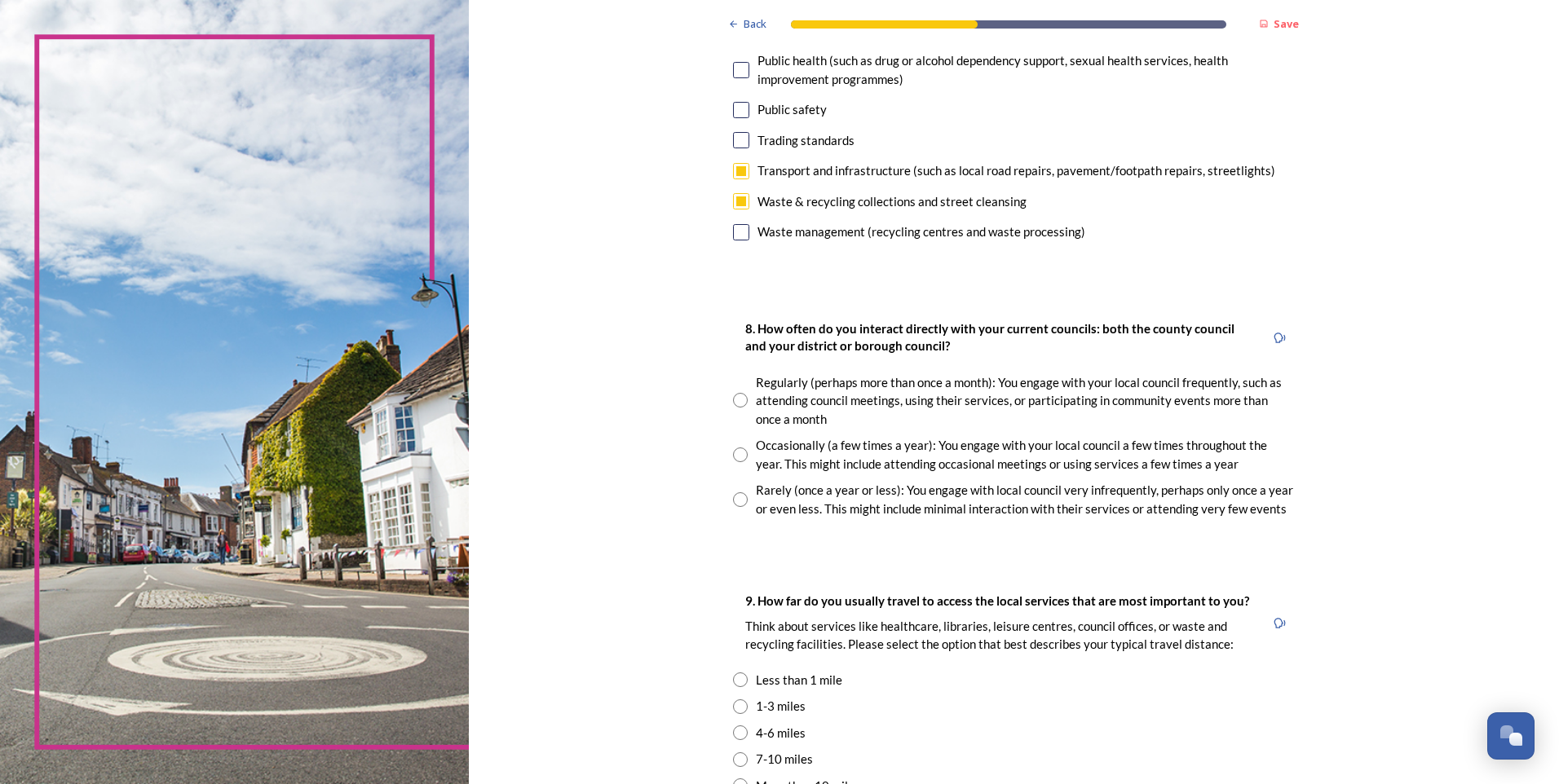
click at [734, 454] on input "radio" at bounding box center [740, 455] width 15 height 15
radio input "true"
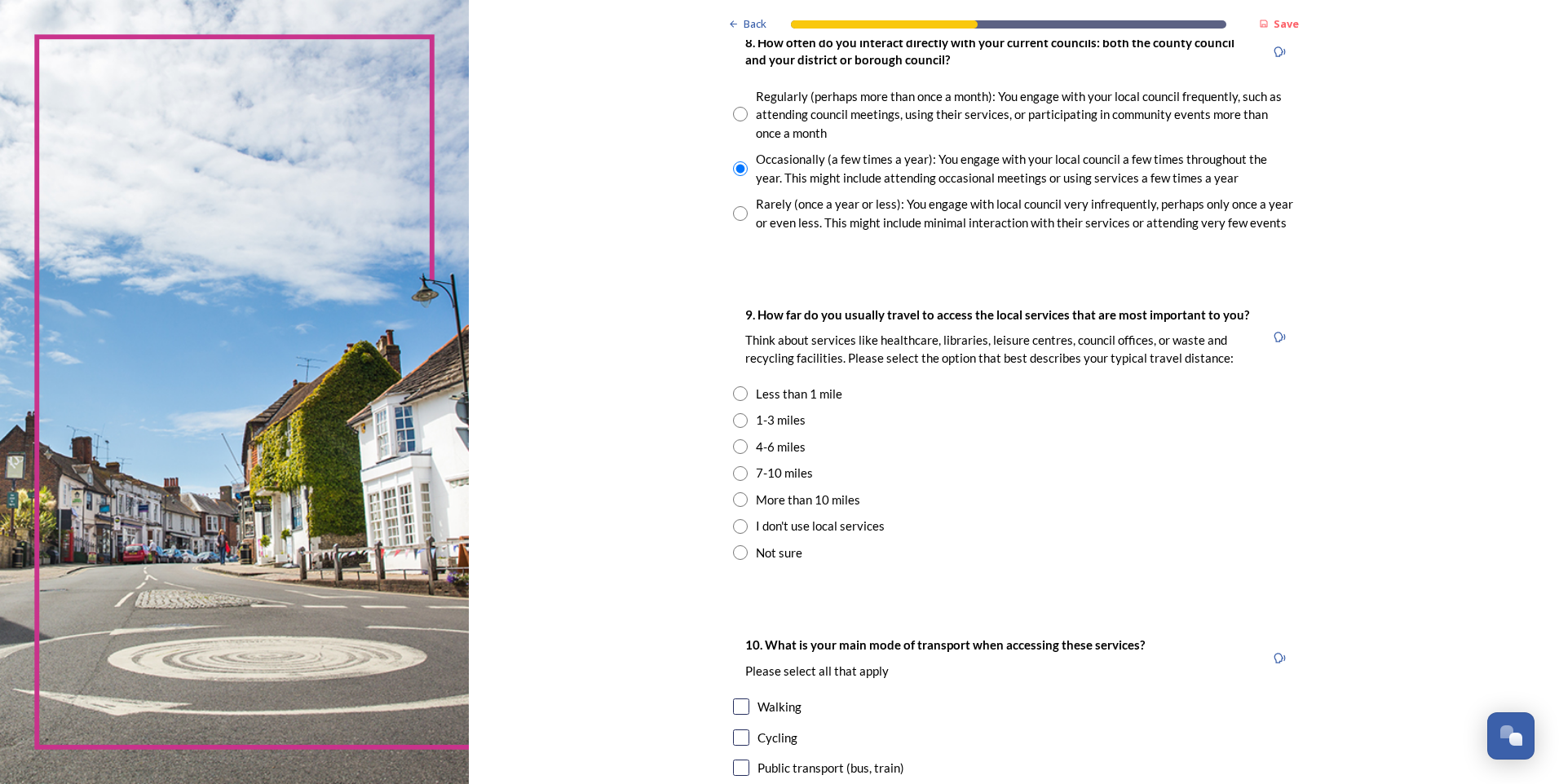
scroll to position [978, 0]
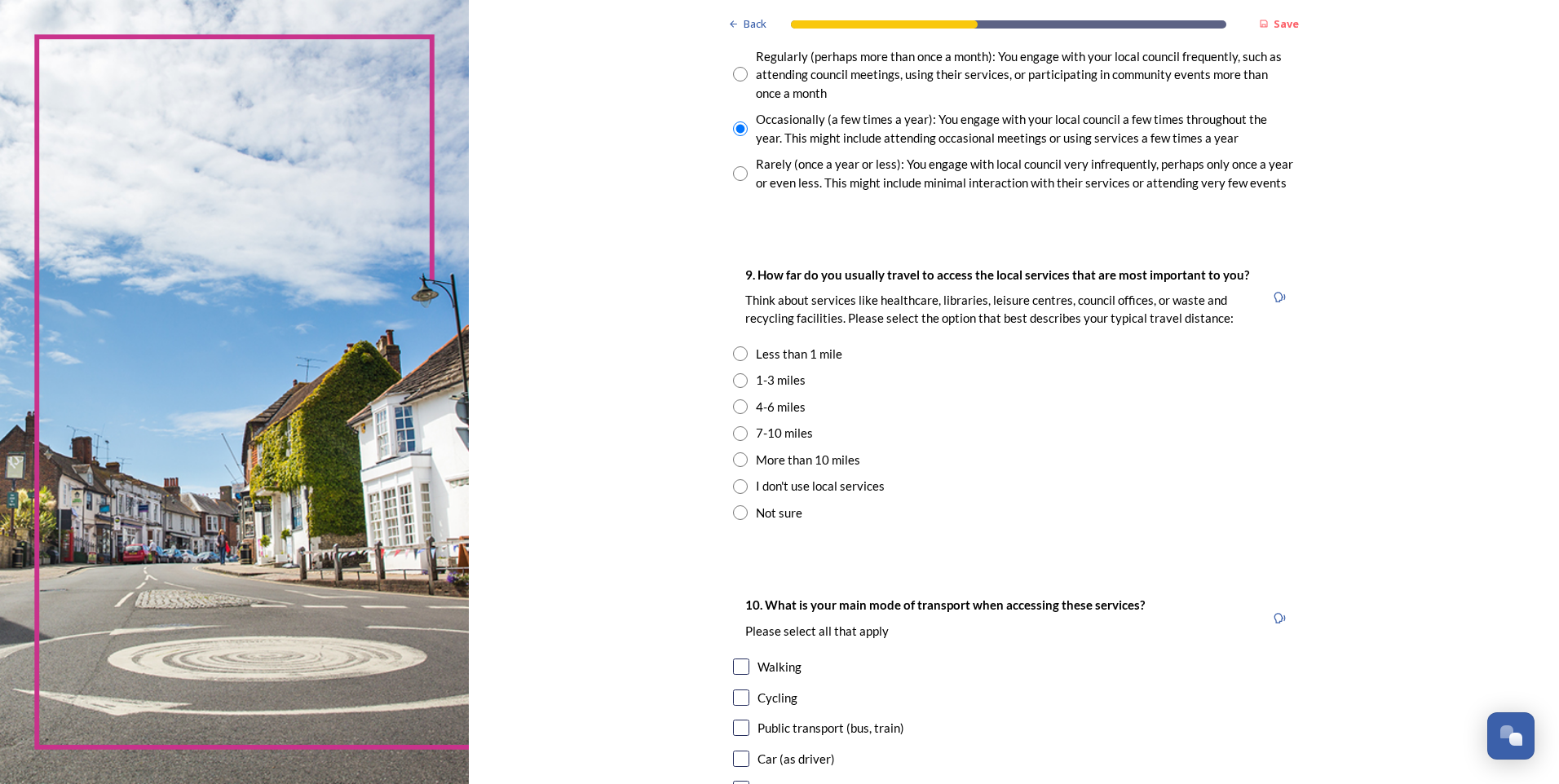
click at [739, 408] on input "radio" at bounding box center [740, 407] width 15 height 15
radio input "true"
click at [739, 383] on input "radio" at bounding box center [740, 381] width 15 height 15
radio input "true"
click at [733, 409] on input "radio" at bounding box center [740, 407] width 15 height 15
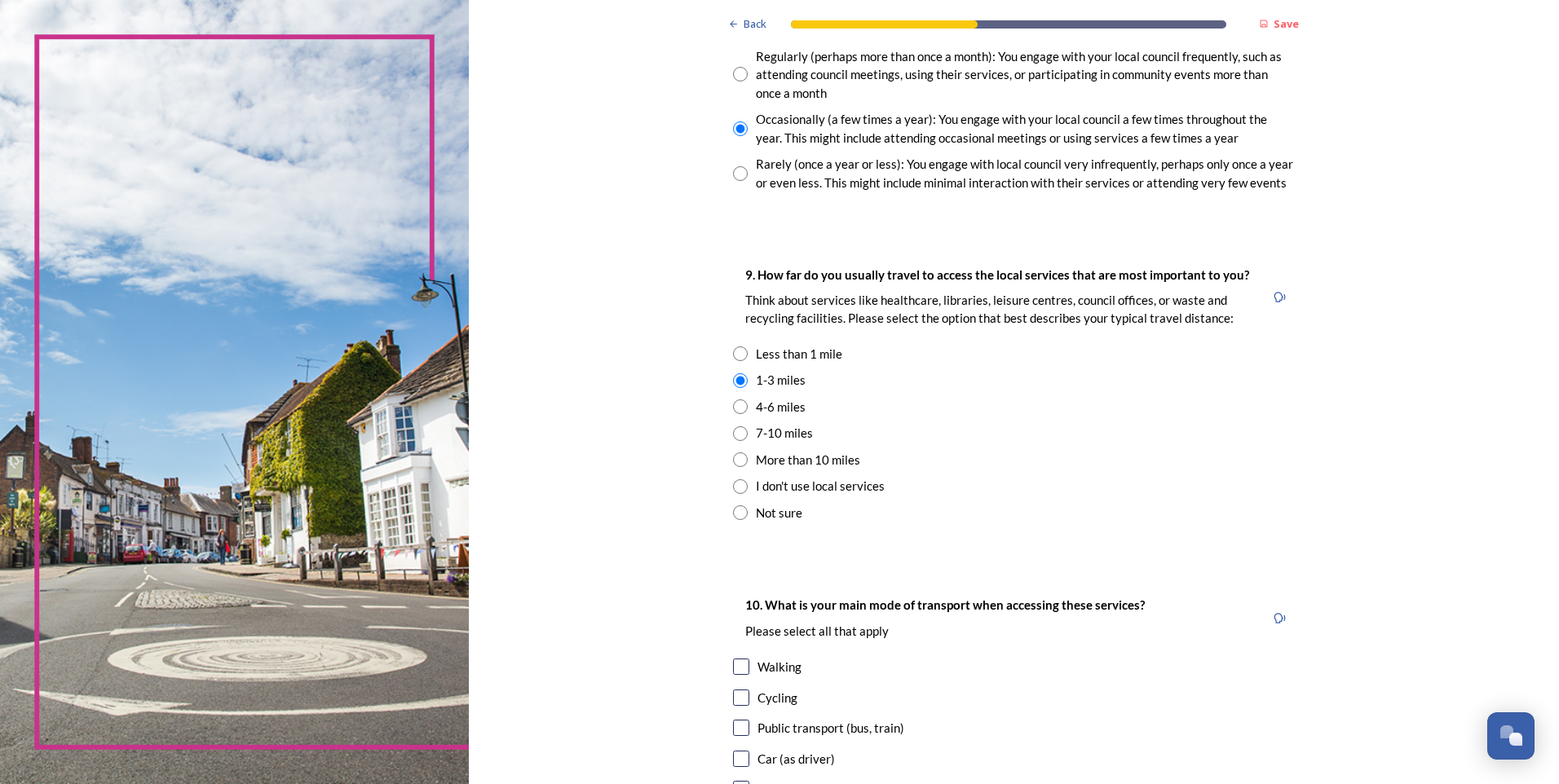
radio input "true"
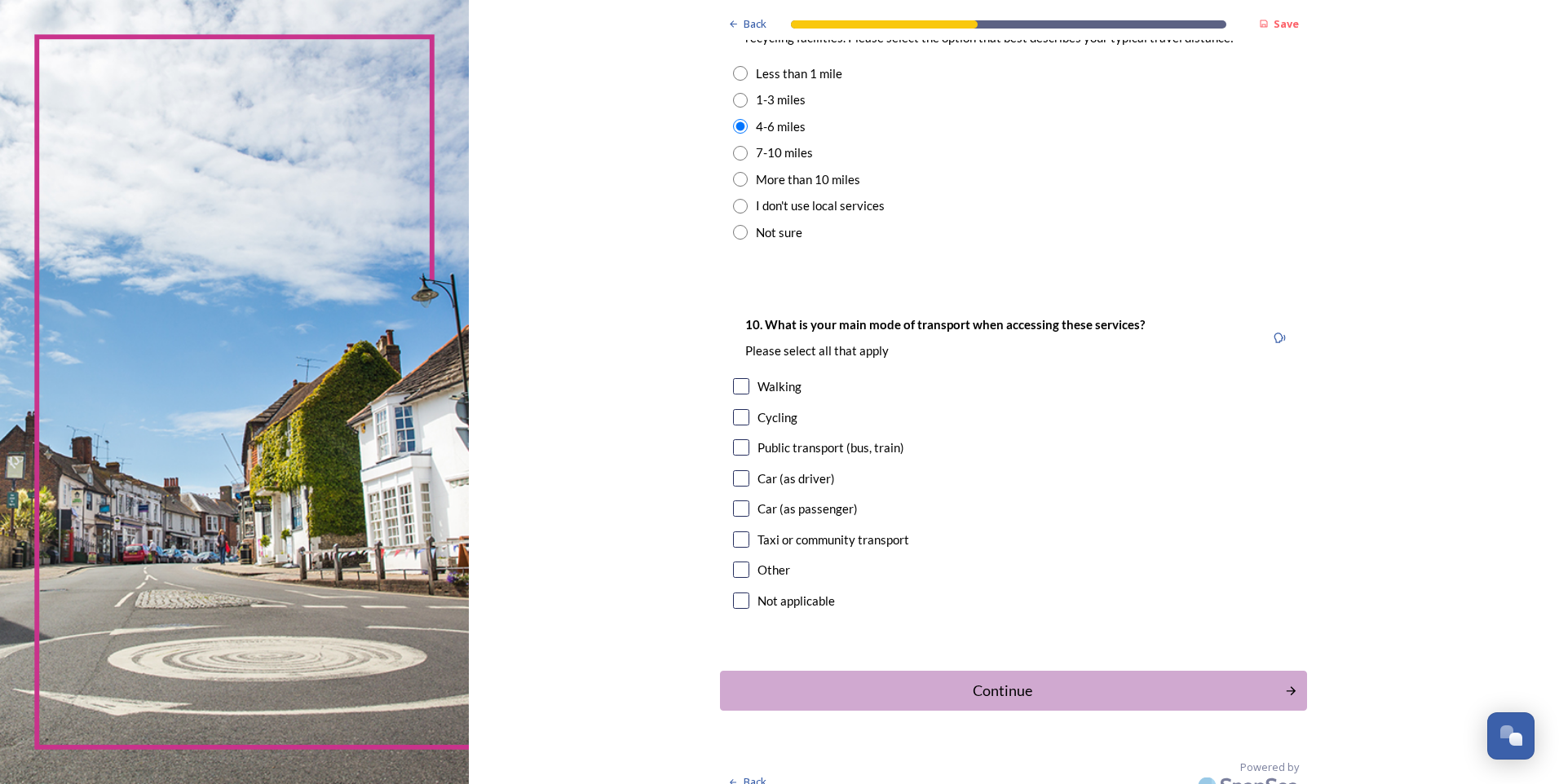
scroll to position [1280, 0]
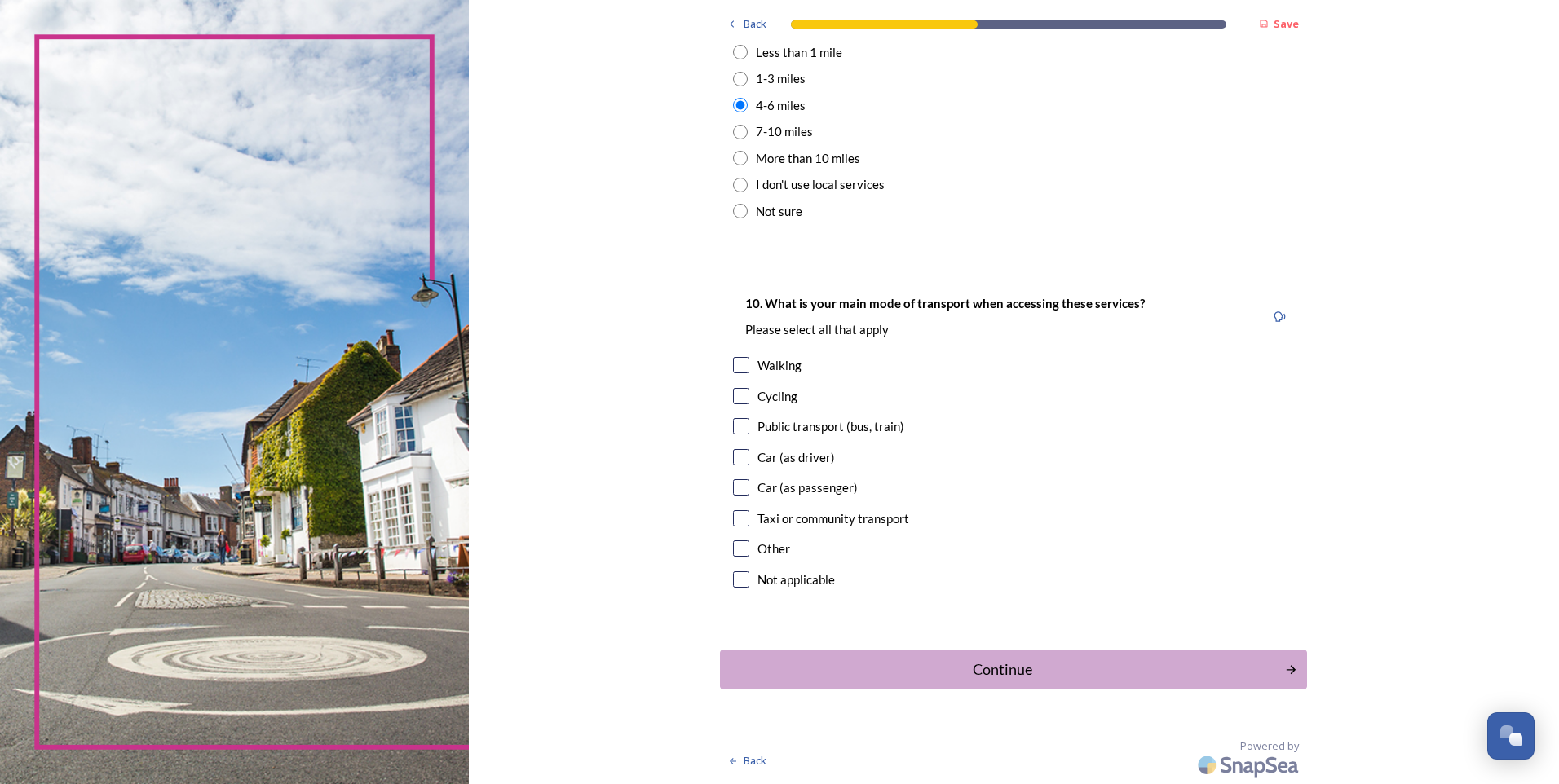
click at [744, 458] on div "Car (as driver)" at bounding box center [1013, 457] width 561 height 19
checkbox input "true"
click at [972, 653] on button "Continue" at bounding box center [1014, 669] width 593 height 40
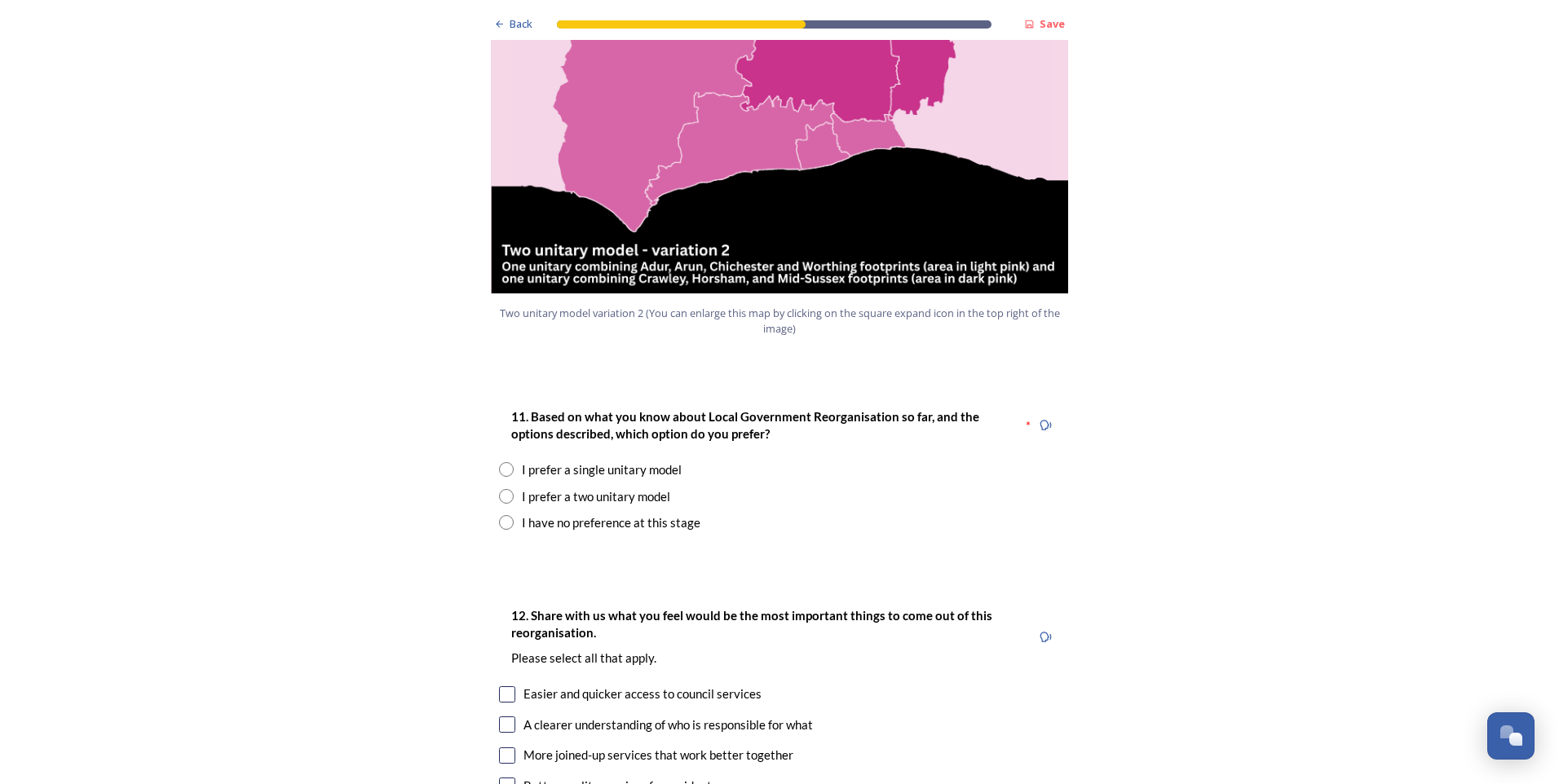
scroll to position [1875, 0]
click at [500, 462] on input "radio" at bounding box center [507, 469] width 15 height 15
radio input "true"
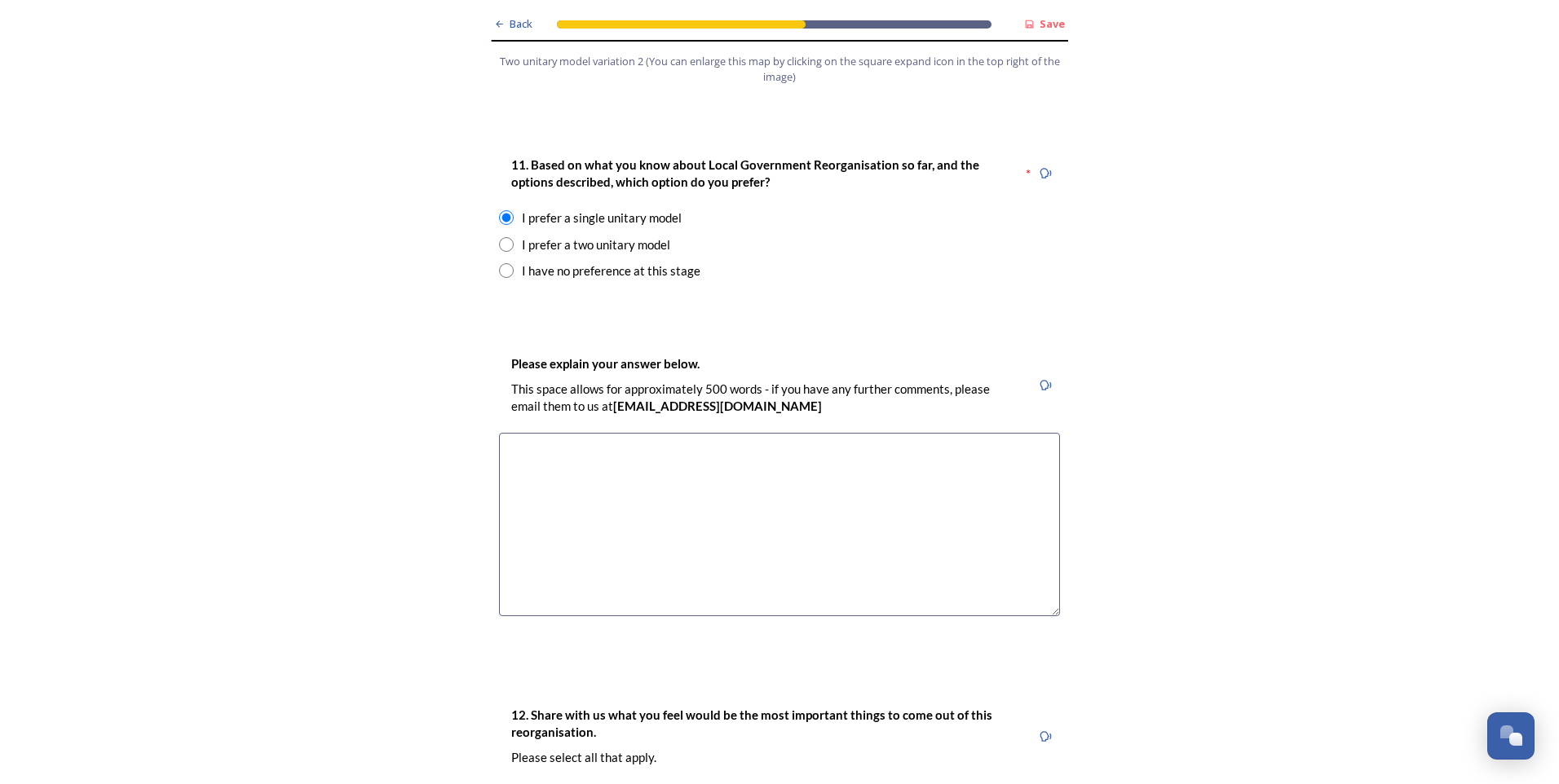
scroll to position [2120, 0]
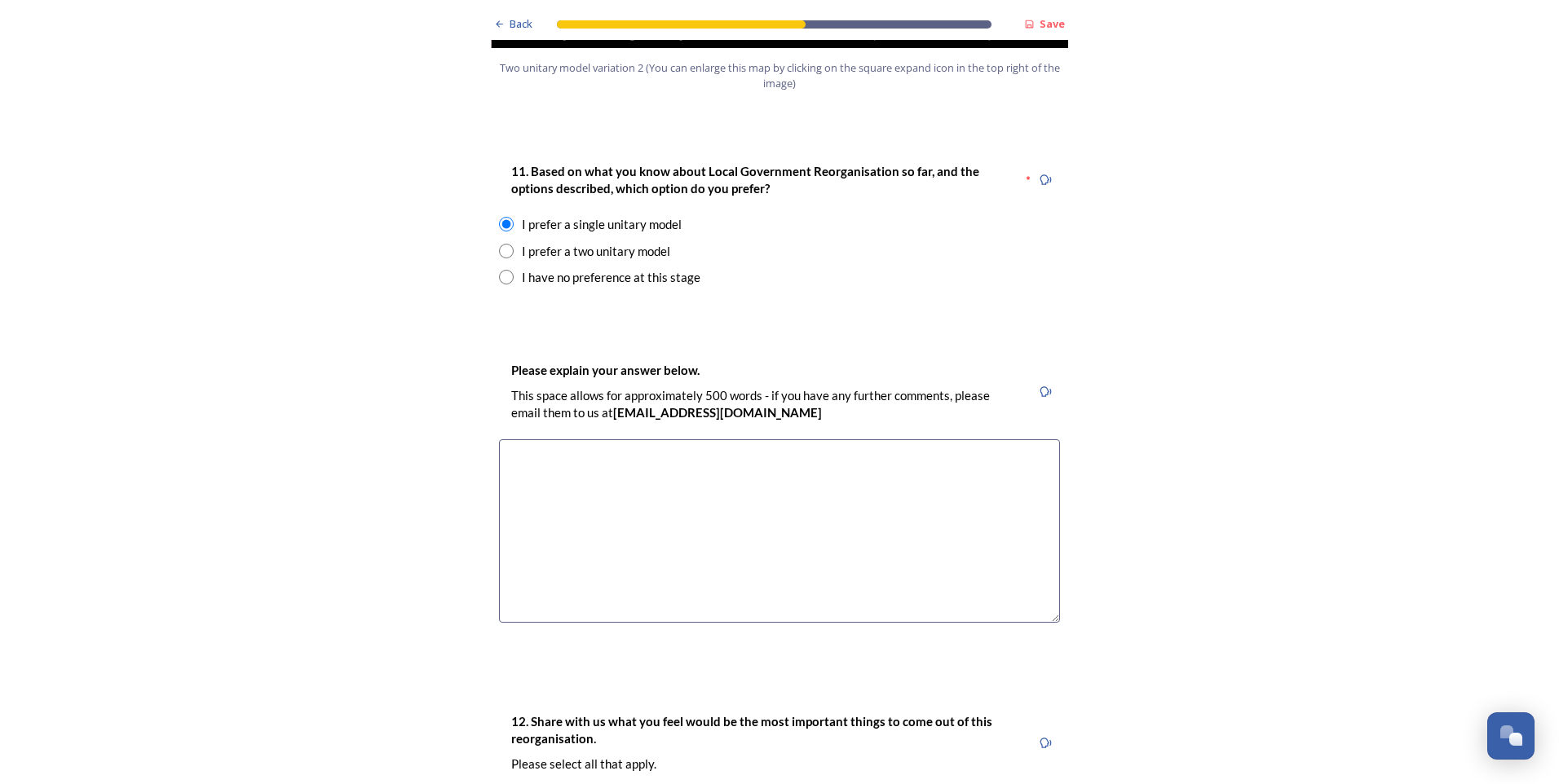
click at [807, 439] on textarea at bounding box center [780, 531] width 561 height 183
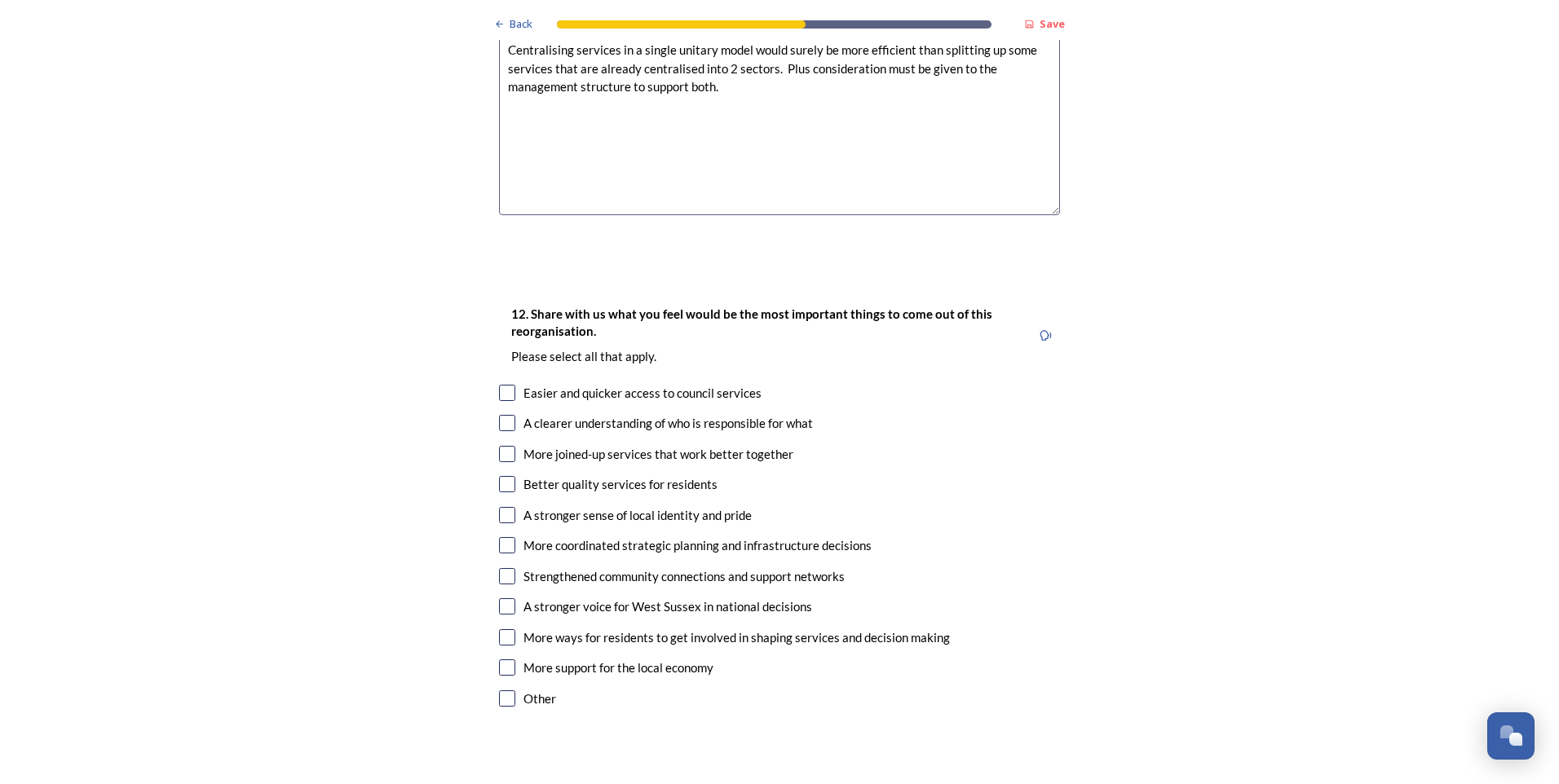
scroll to position [2608, 0]
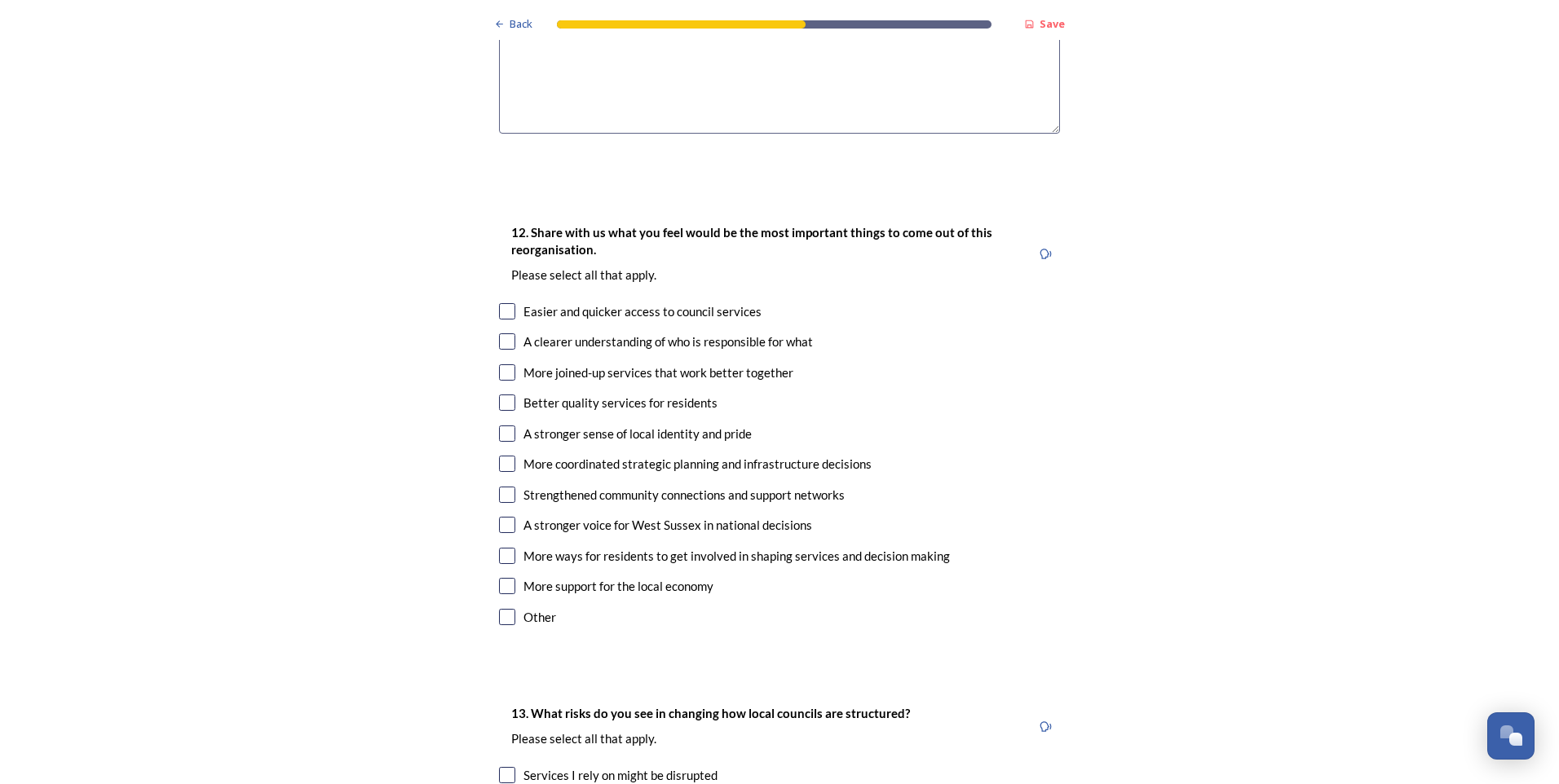
type textarea "Centralising services in a single unitary model would surely be more efficient …"
click at [504, 487] on input "checkbox" at bounding box center [508, 495] width 16 height 16
checkbox input "true"
click at [505, 456] on input "checkbox" at bounding box center [508, 464] width 16 height 16
checkbox input "true"
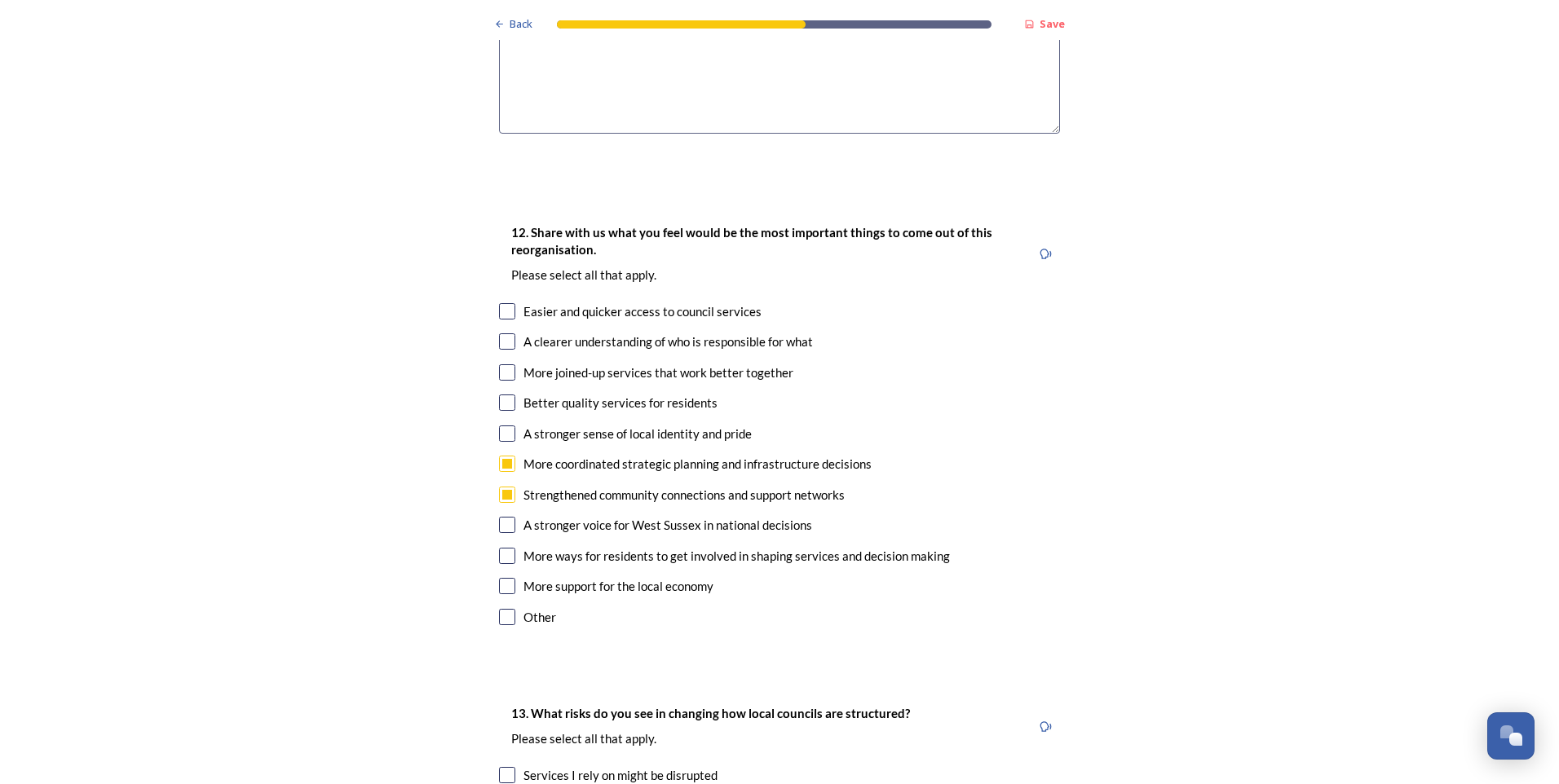
click at [503, 394] on input "checkbox" at bounding box center [508, 403] width 16 height 16
checkbox input "true"
click at [504, 364] on input "checkbox" at bounding box center [508, 372] width 16 height 16
checkbox input "true"
click at [499, 333] on input "checkbox" at bounding box center [508, 341] width 16 height 16
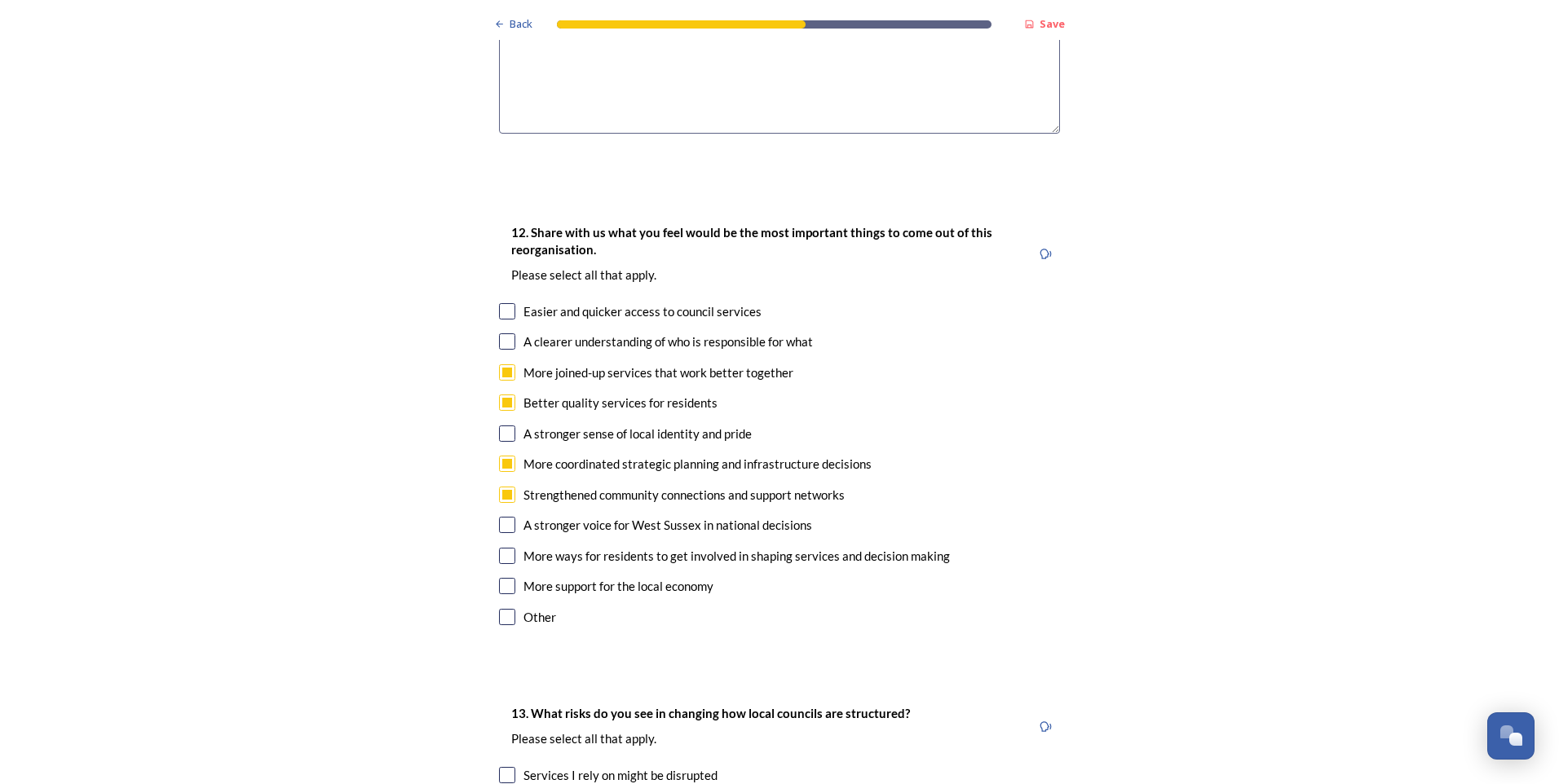
checkbox input "true"
click at [499, 304] on input "checkbox" at bounding box center [508, 312] width 16 height 16
checkbox input "true"
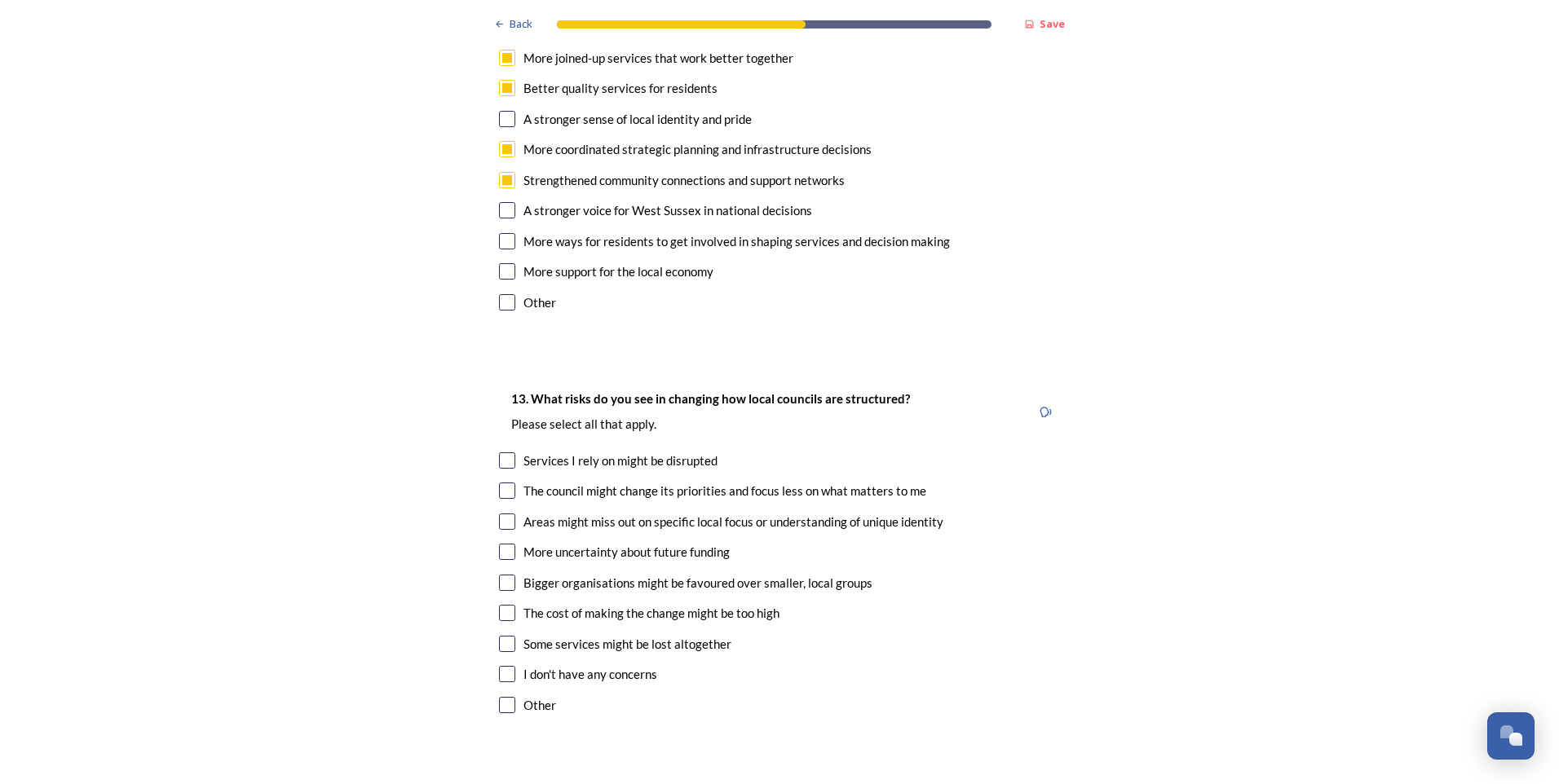
scroll to position [2935, 0]
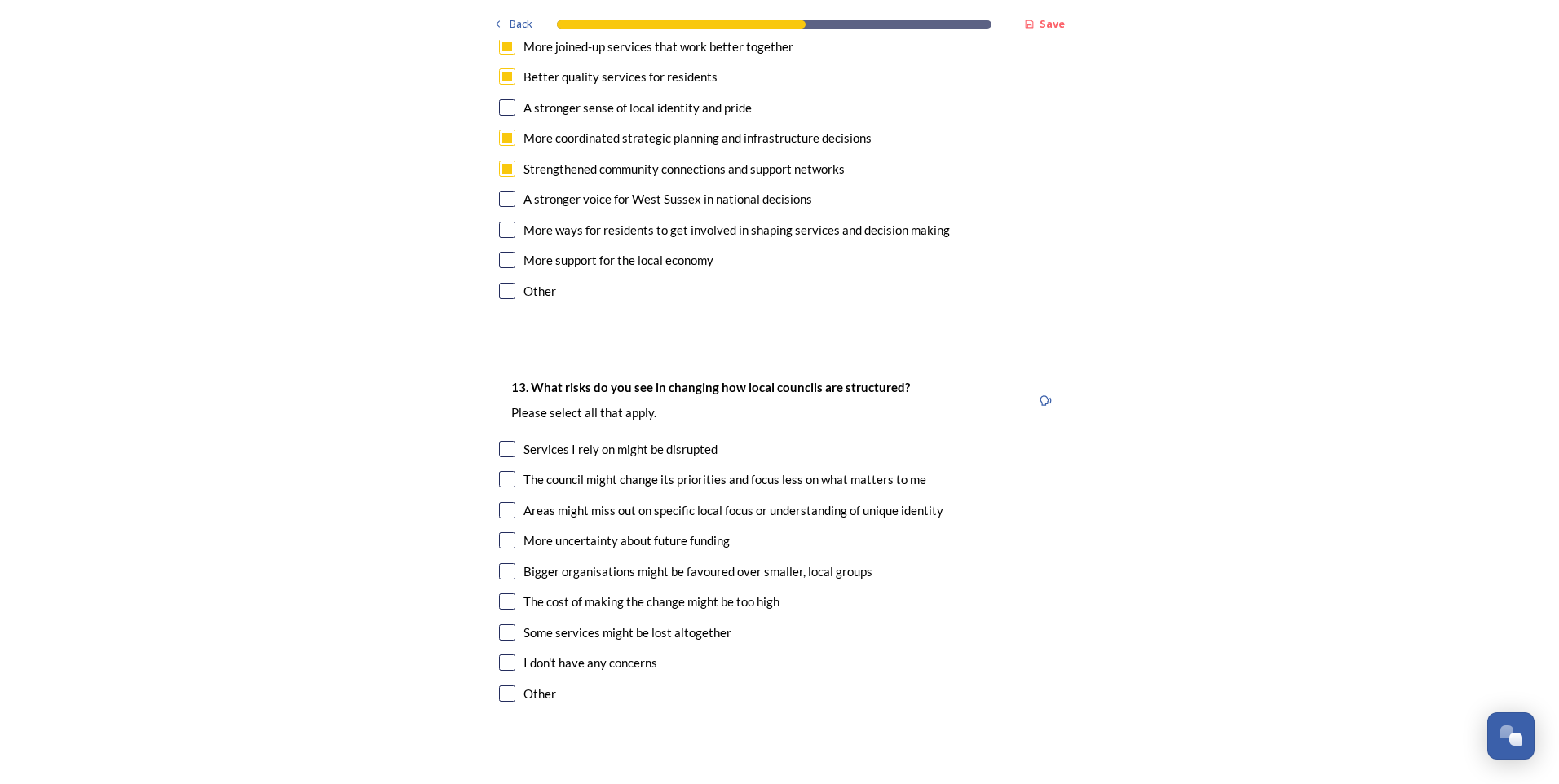
click at [503, 441] on input "checkbox" at bounding box center [508, 449] width 16 height 16
checkbox input "true"
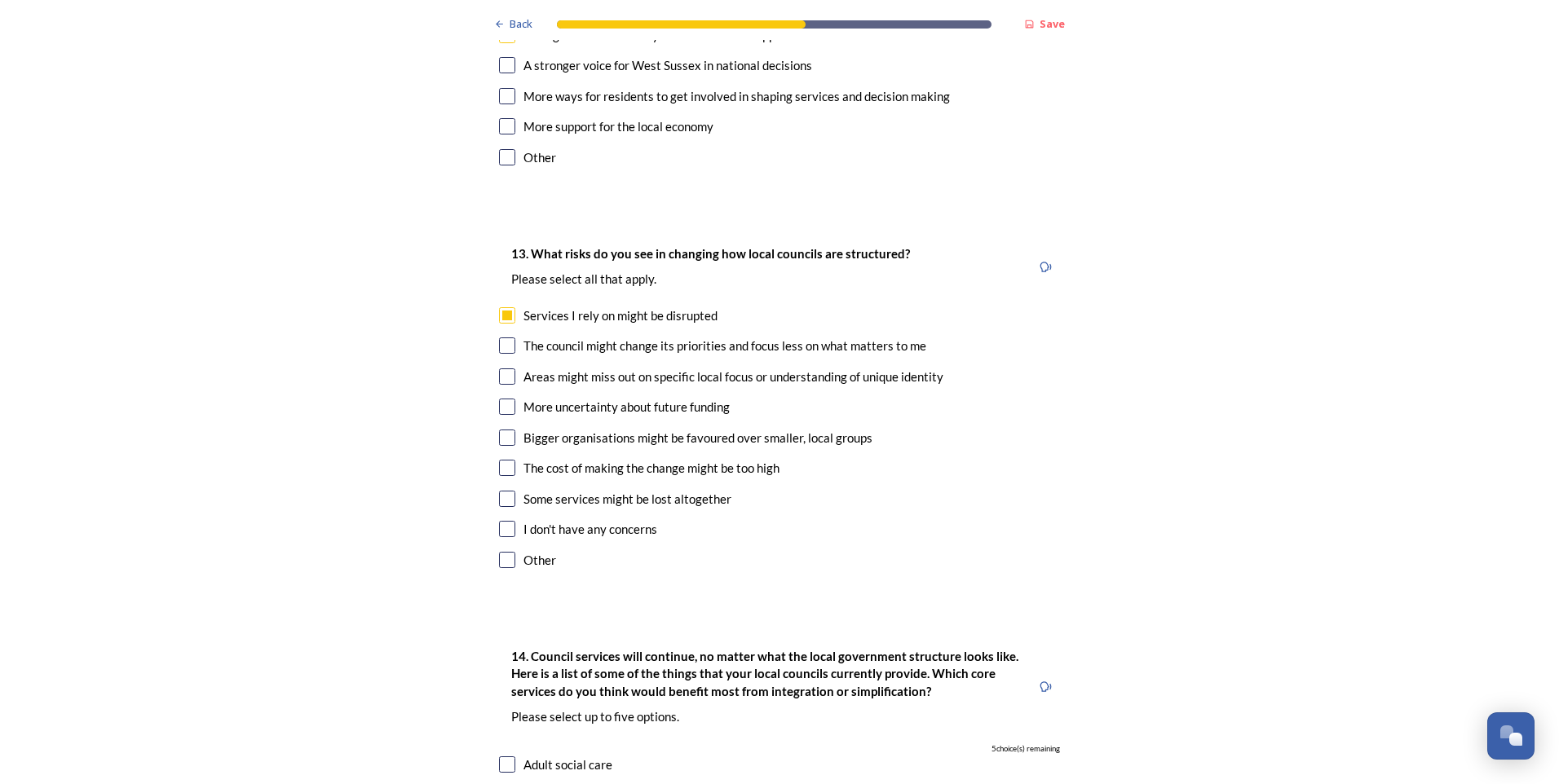
scroll to position [3098, 0]
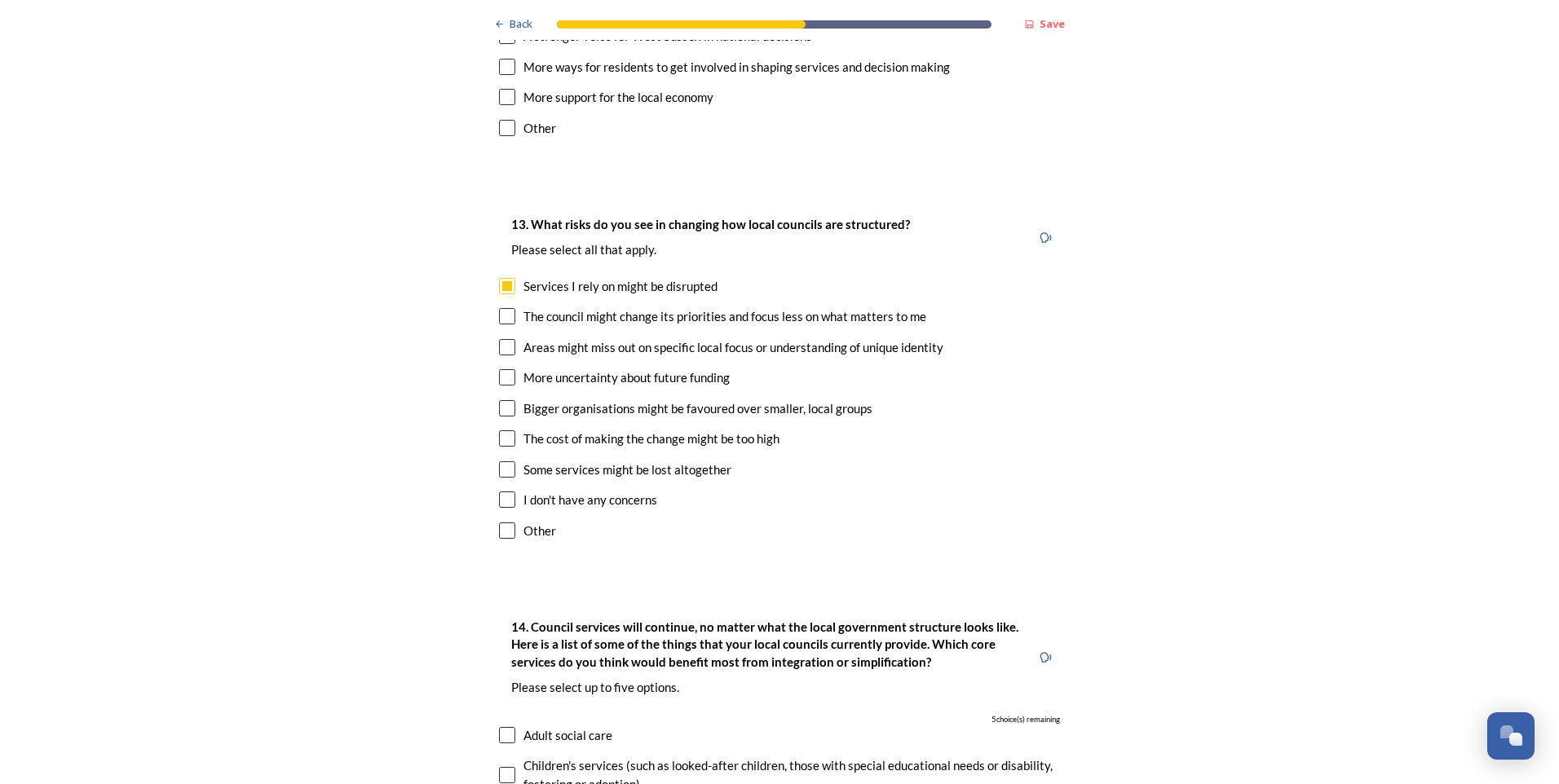
click at [499, 308] on input "checkbox" at bounding box center [508, 316] width 16 height 16
checkbox input "true"
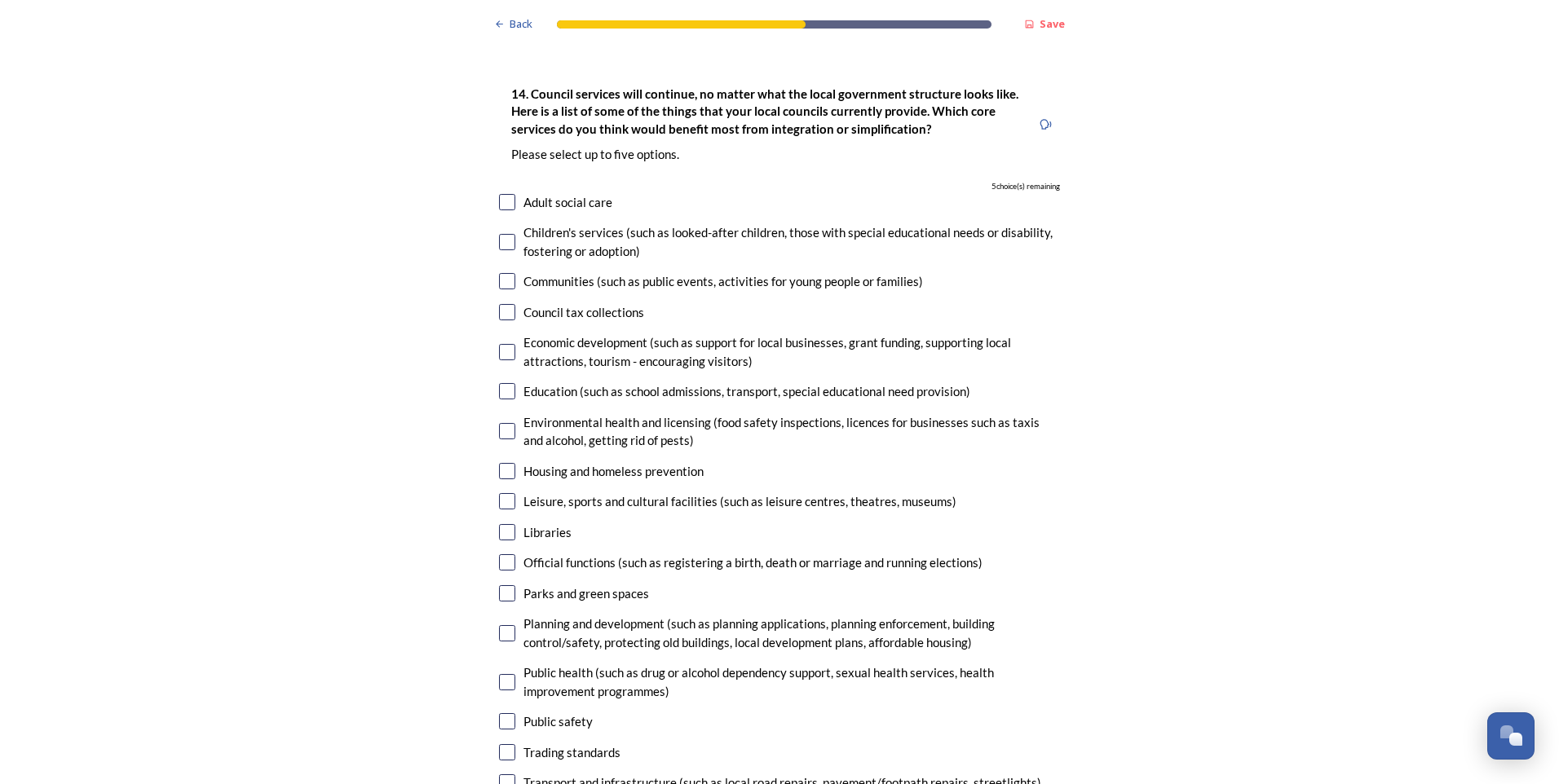
scroll to position [3712, 0]
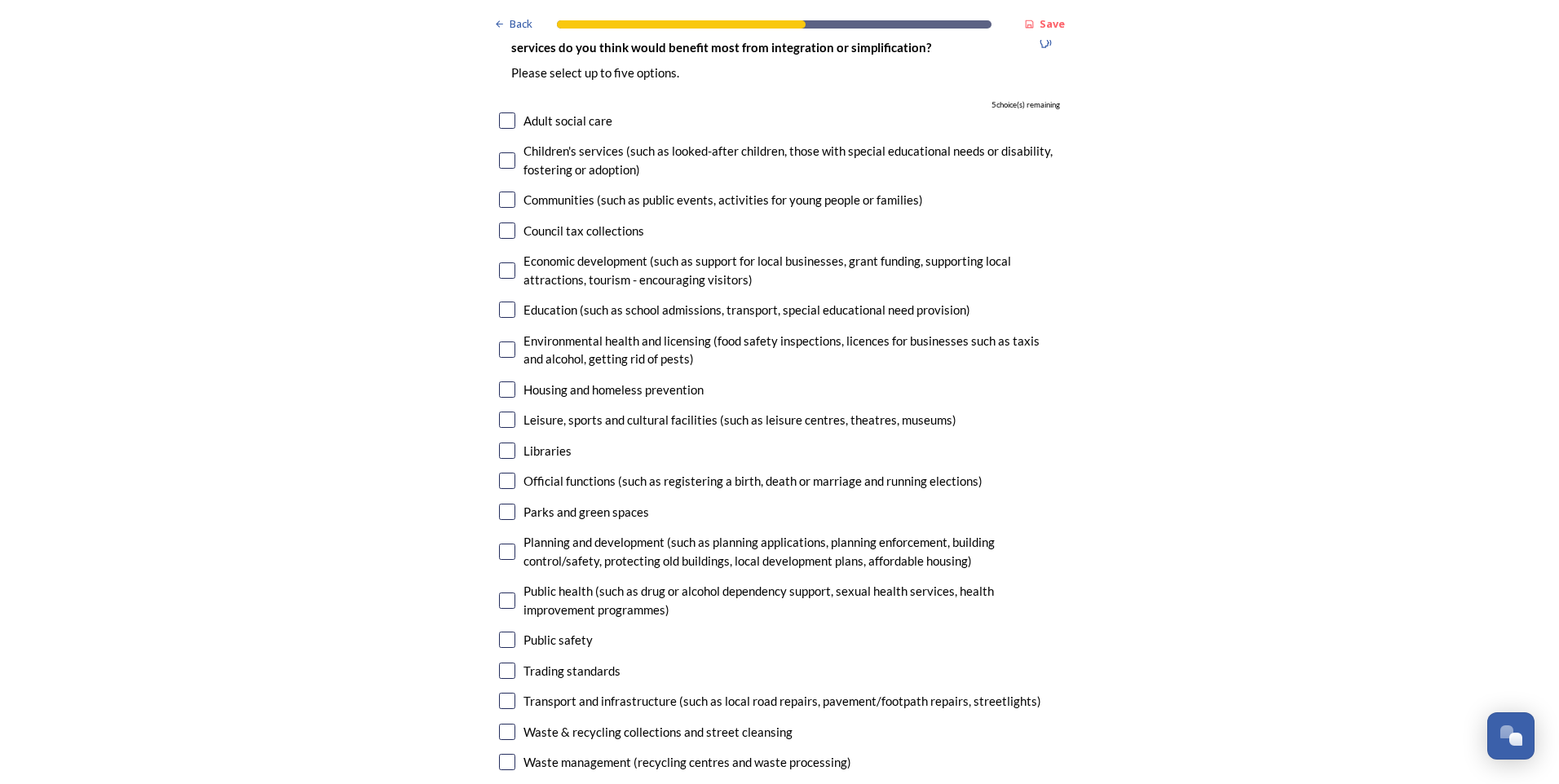
click at [500, 263] on input "checkbox" at bounding box center [508, 271] width 16 height 16
checkbox input "true"
click at [499, 341] on input "checkbox" at bounding box center [508, 349] width 16 height 16
checkbox input "true"
click at [499, 381] on input "checkbox" at bounding box center [508, 390] width 16 height 16
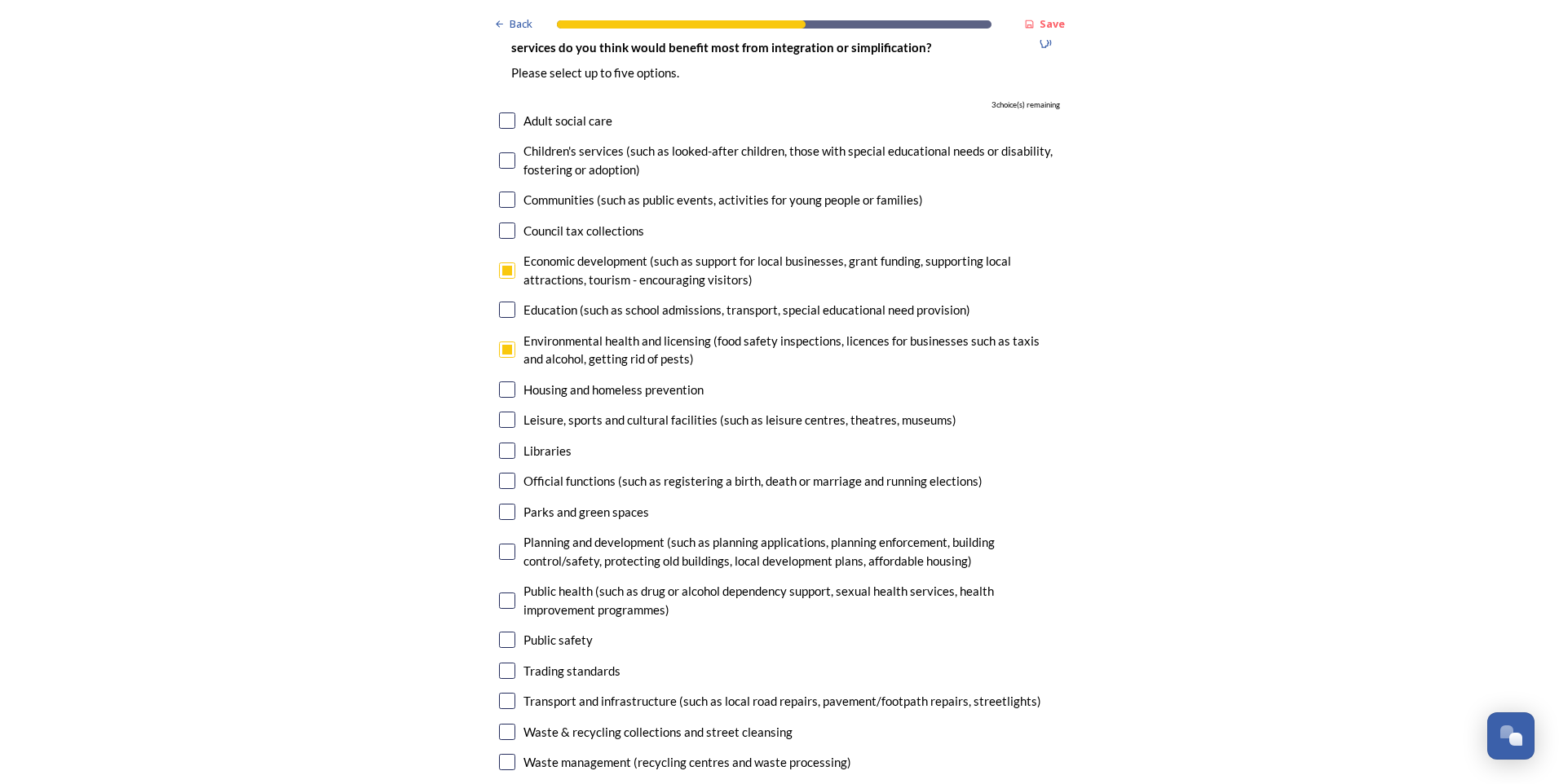
checkbox input "true"
click at [506, 543] on input "checkbox" at bounding box center [508, 552] width 16 height 16
checkbox input "true"
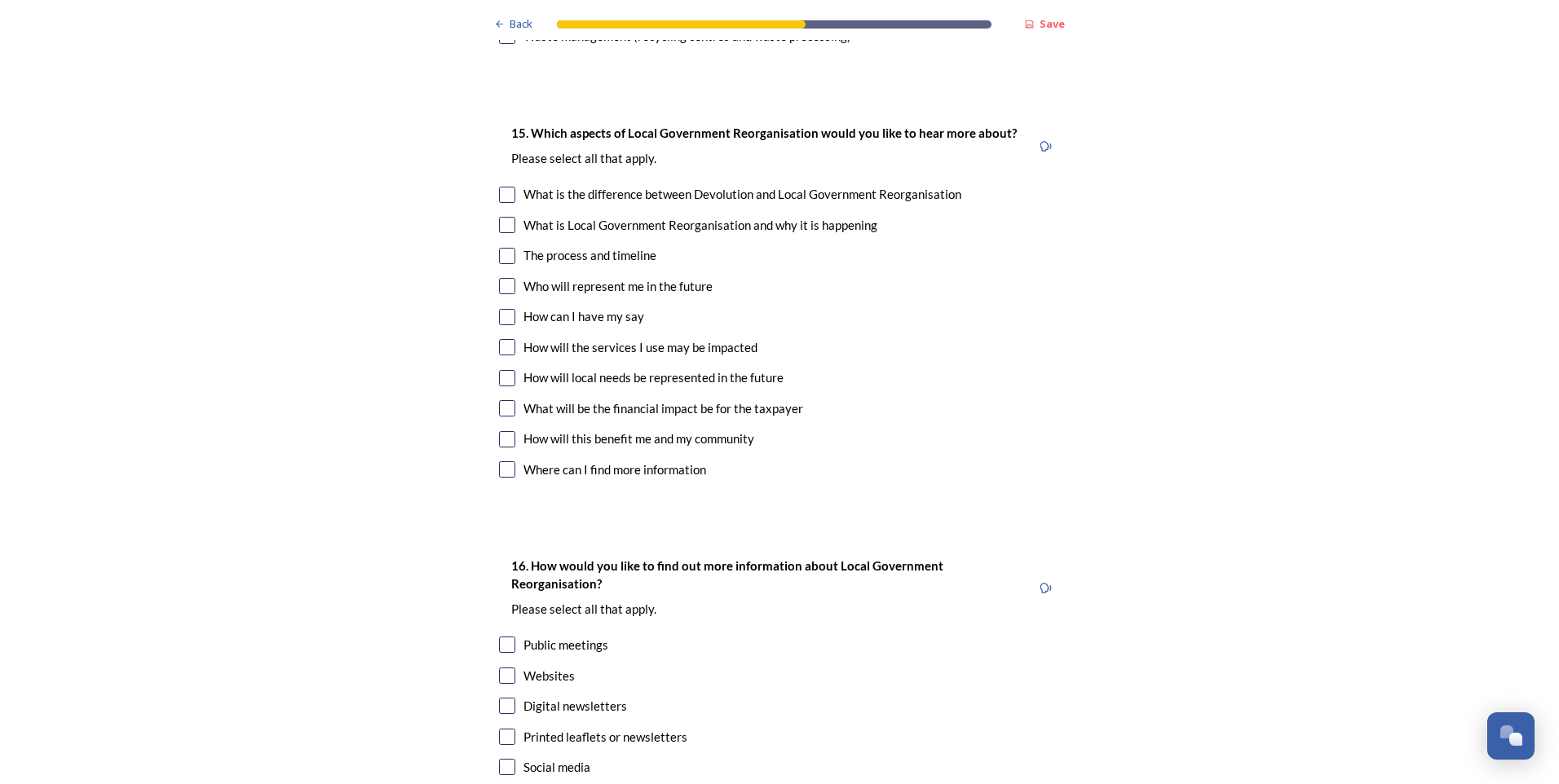
scroll to position [4445, 0]
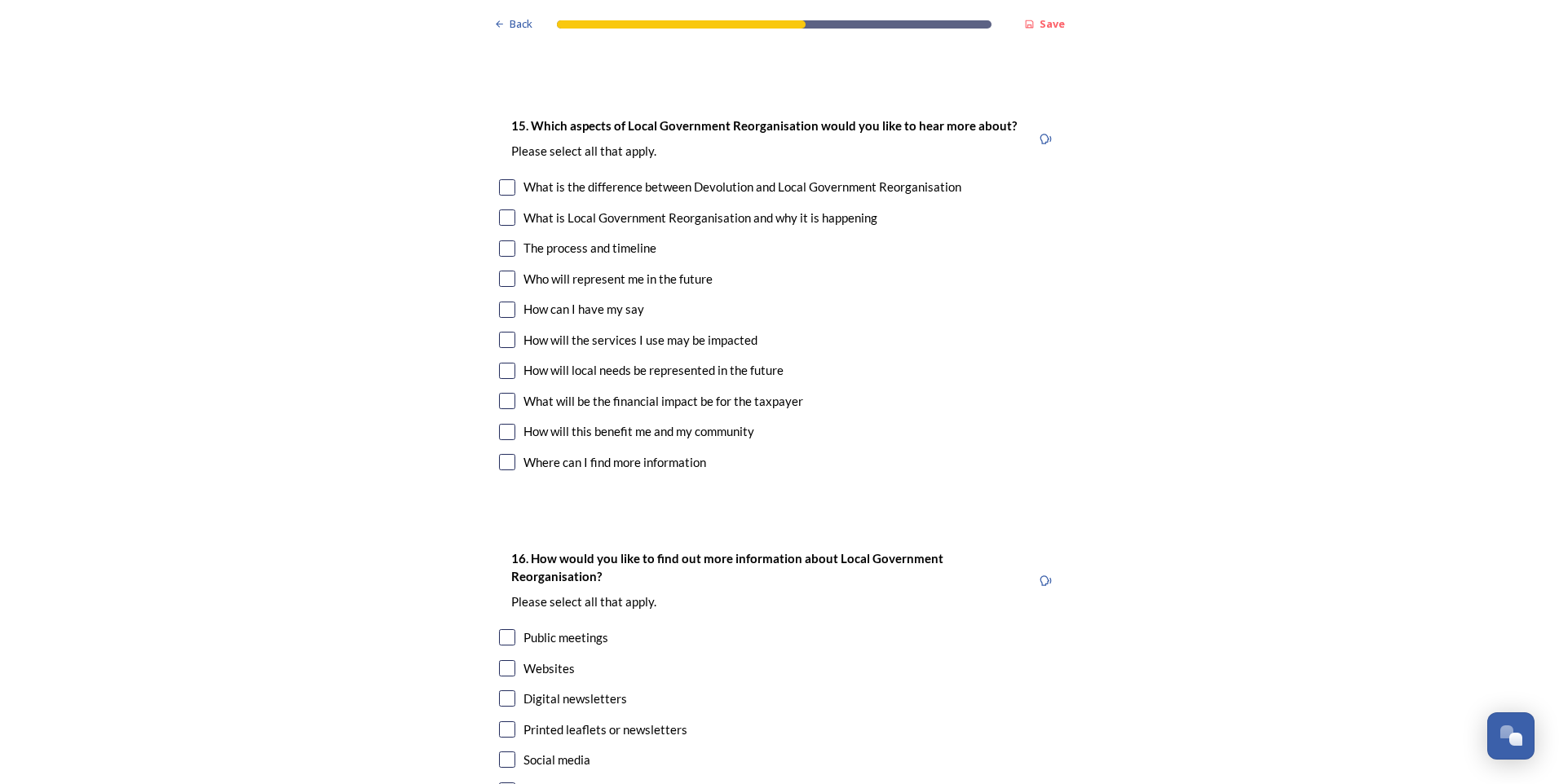
click at [502, 271] on input "checkbox" at bounding box center [508, 279] width 16 height 16
checkbox input "true"
click at [499, 393] on input "checkbox" at bounding box center [508, 401] width 16 height 16
checkbox input "true"
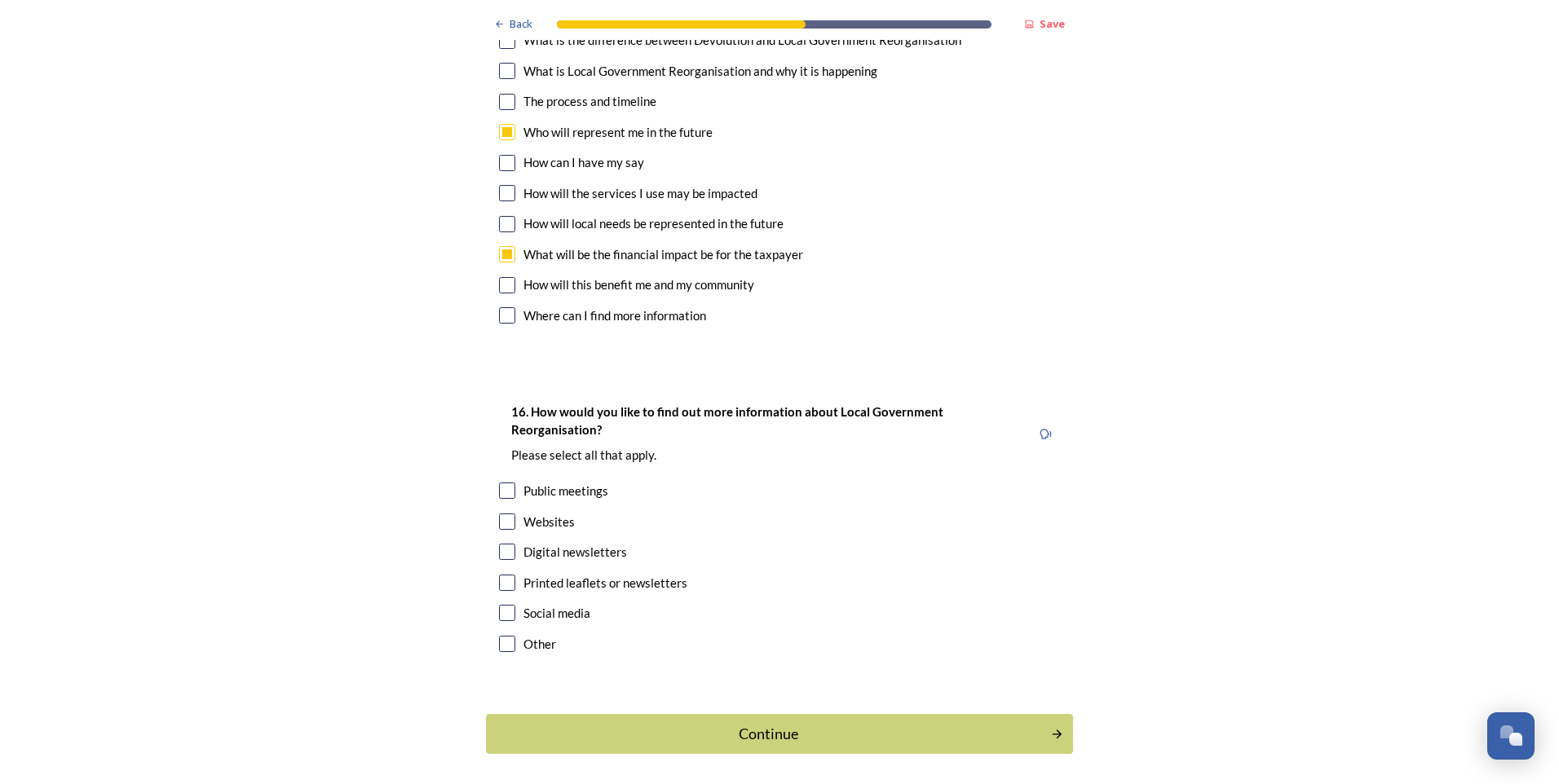
scroll to position [4608, 0]
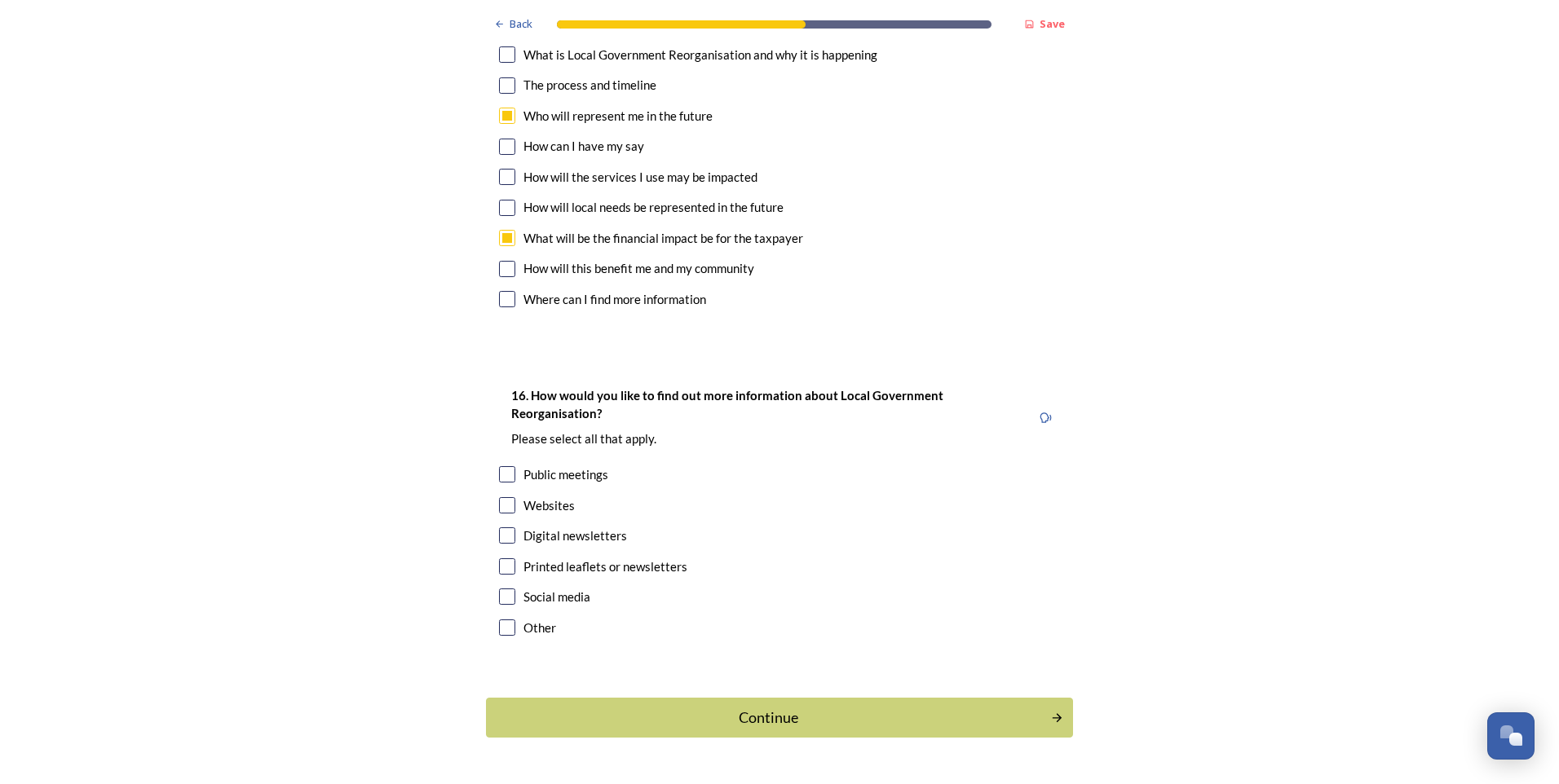
click at [508, 498] on input "checkbox" at bounding box center [508, 506] width 16 height 16
checkbox input "true"
click at [508, 527] on input "checkbox" at bounding box center [508, 535] width 16 height 16
checkbox input "true"
click at [744, 707] on div "Continue" at bounding box center [769, 718] width 552 height 22
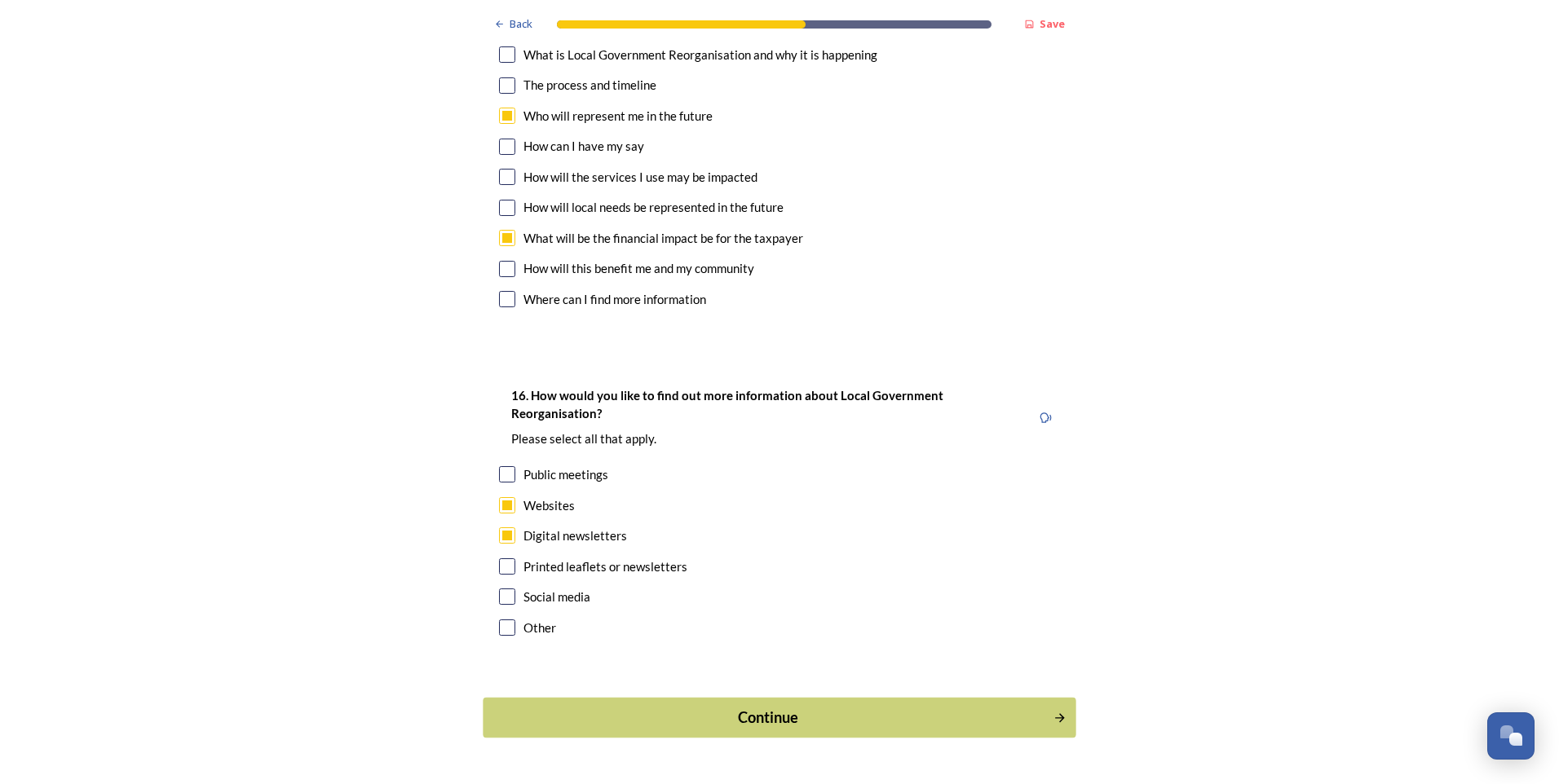
scroll to position [0, 0]
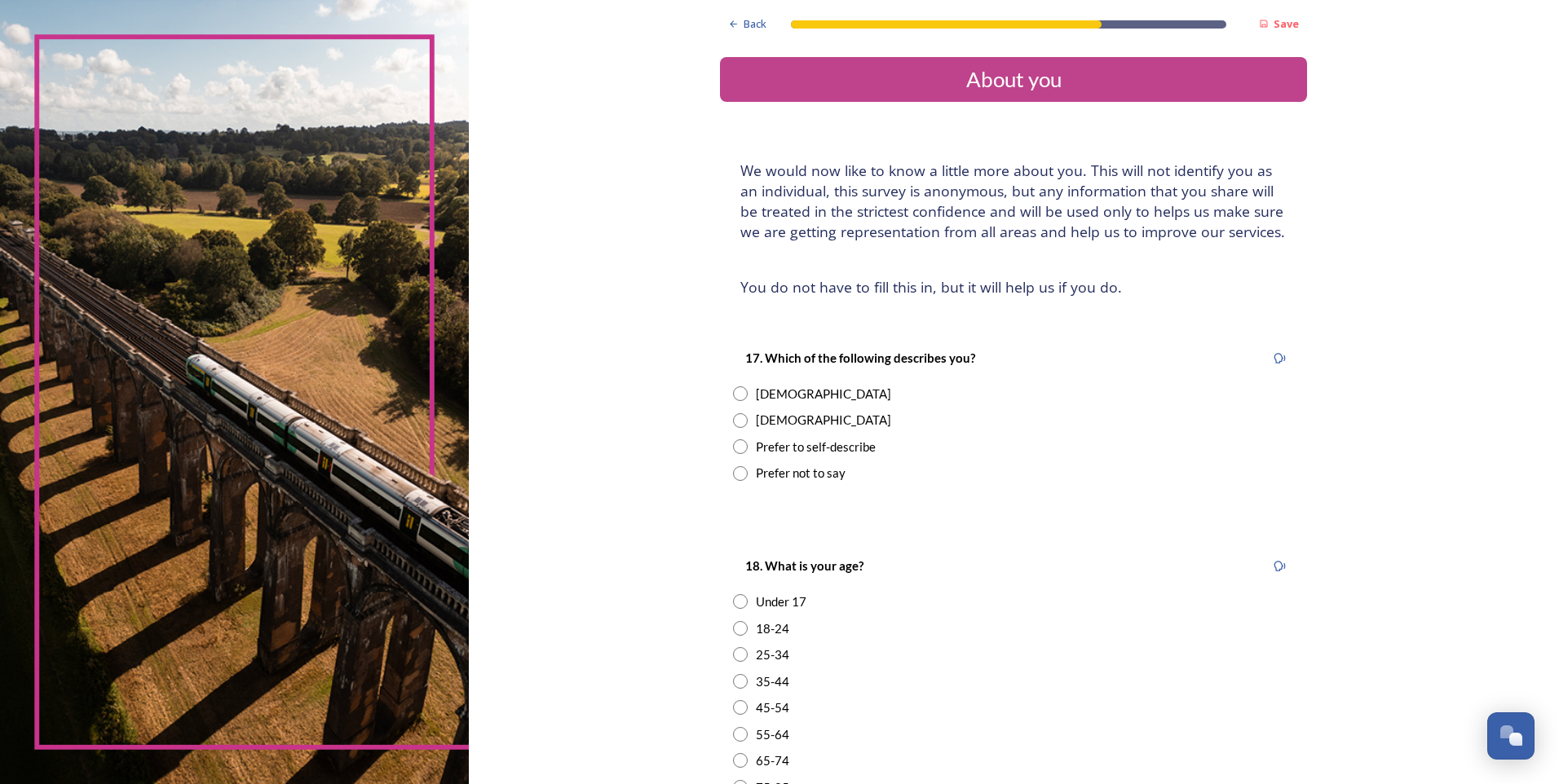
click at [739, 422] on input "radio" at bounding box center [740, 421] width 15 height 15
radio input "true"
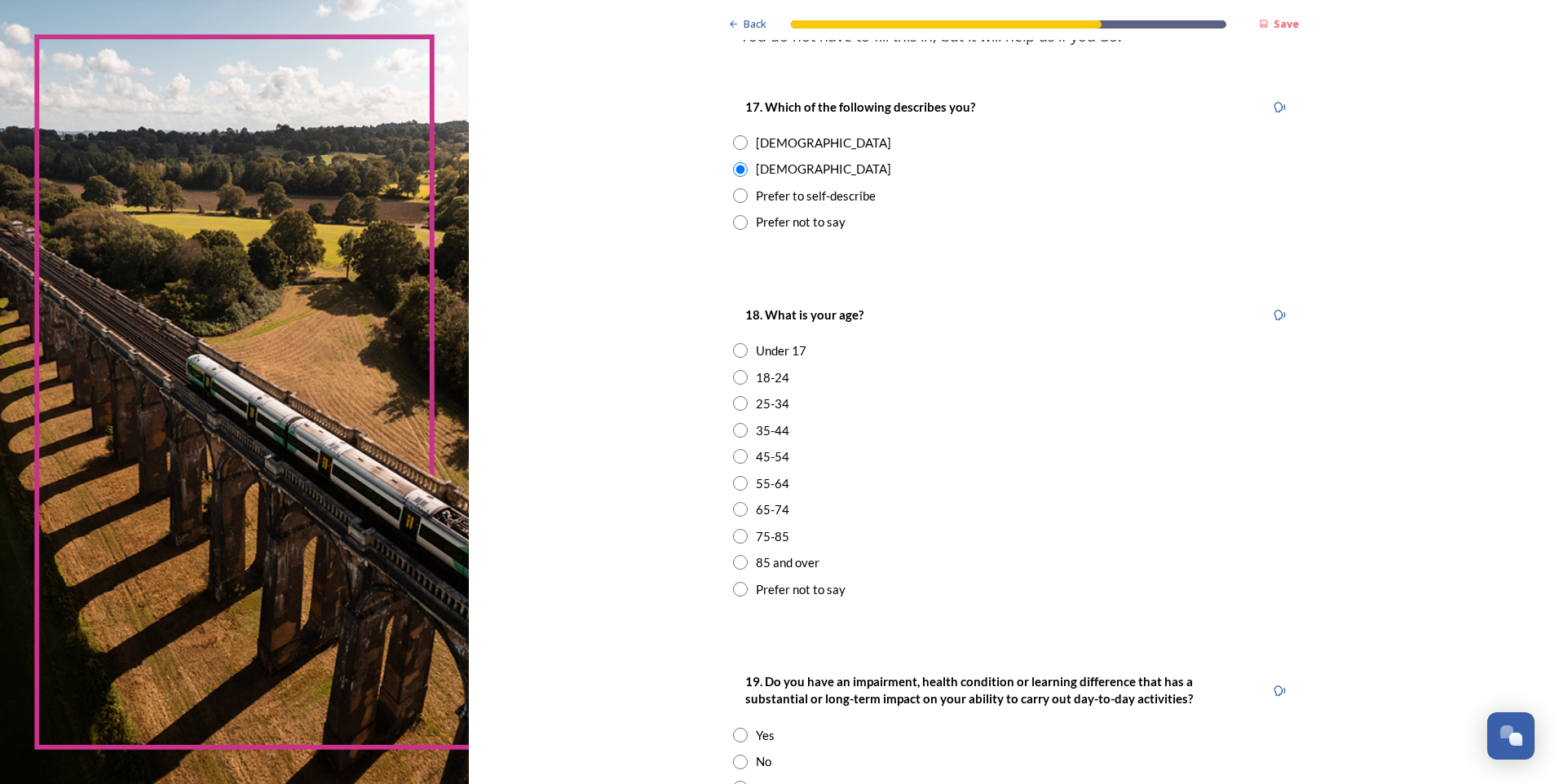
scroll to position [326, 0]
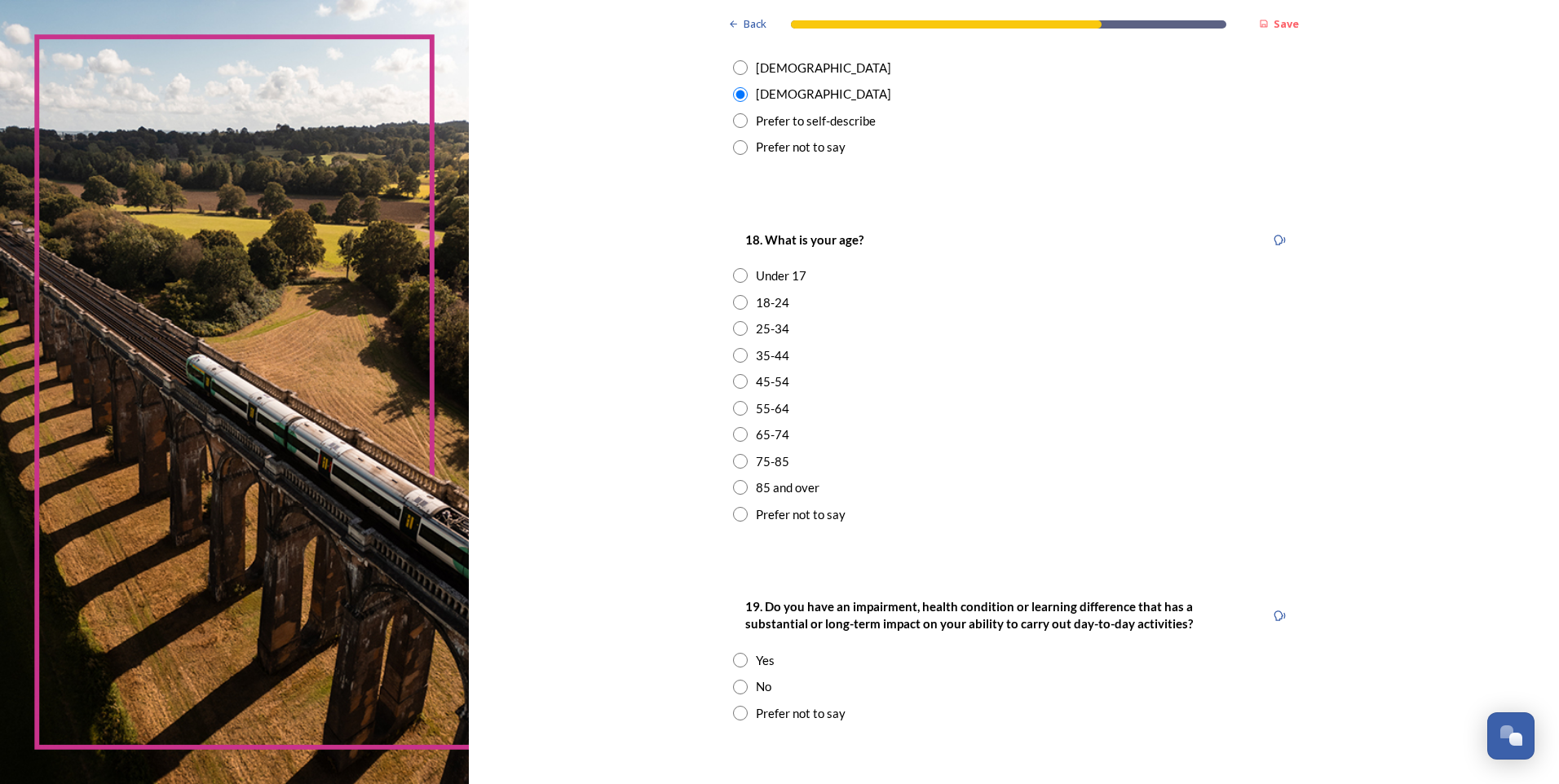
click at [736, 384] on input "radio" at bounding box center [740, 381] width 15 height 15
radio input "true"
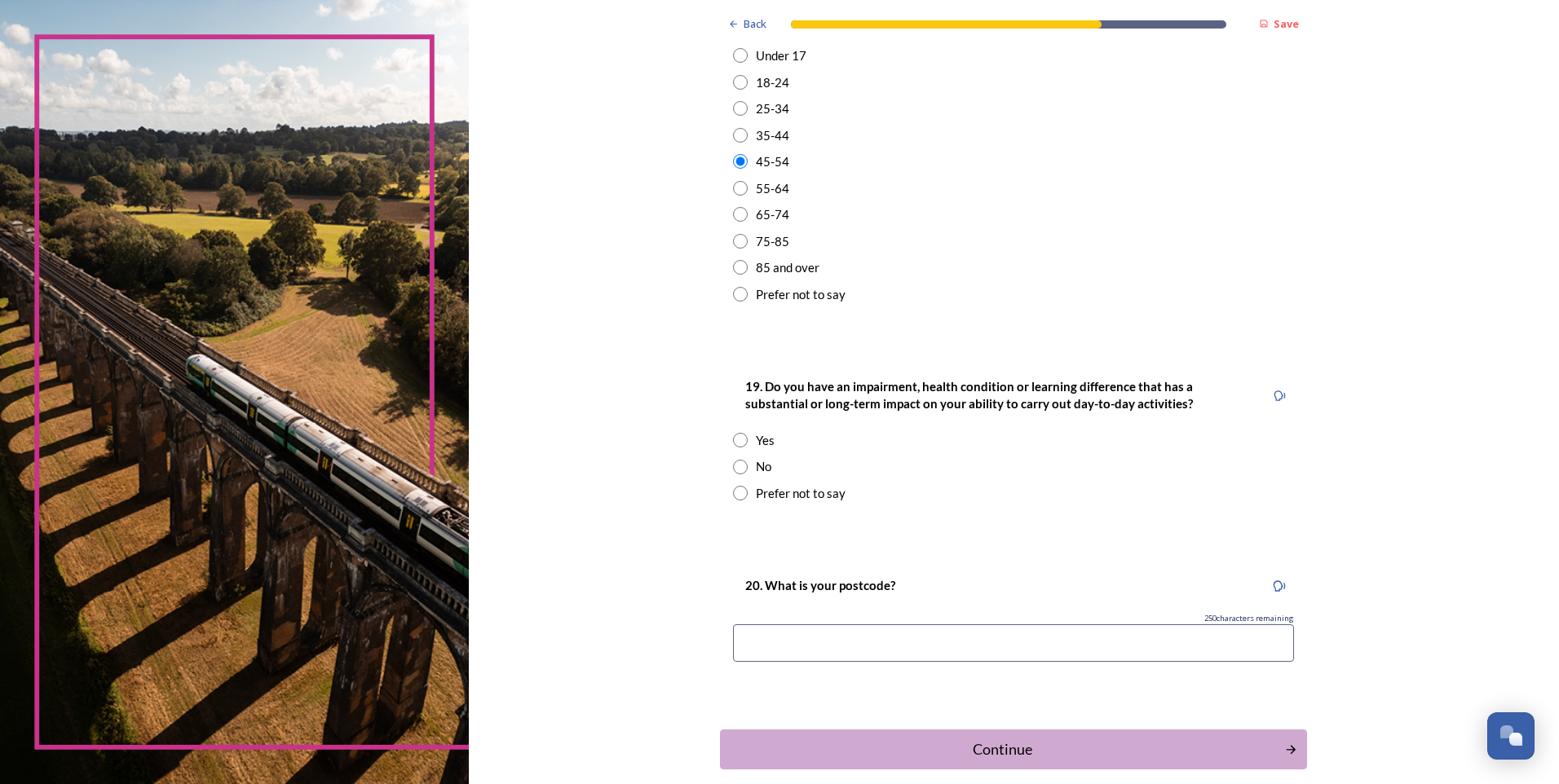
scroll to position [626, 0]
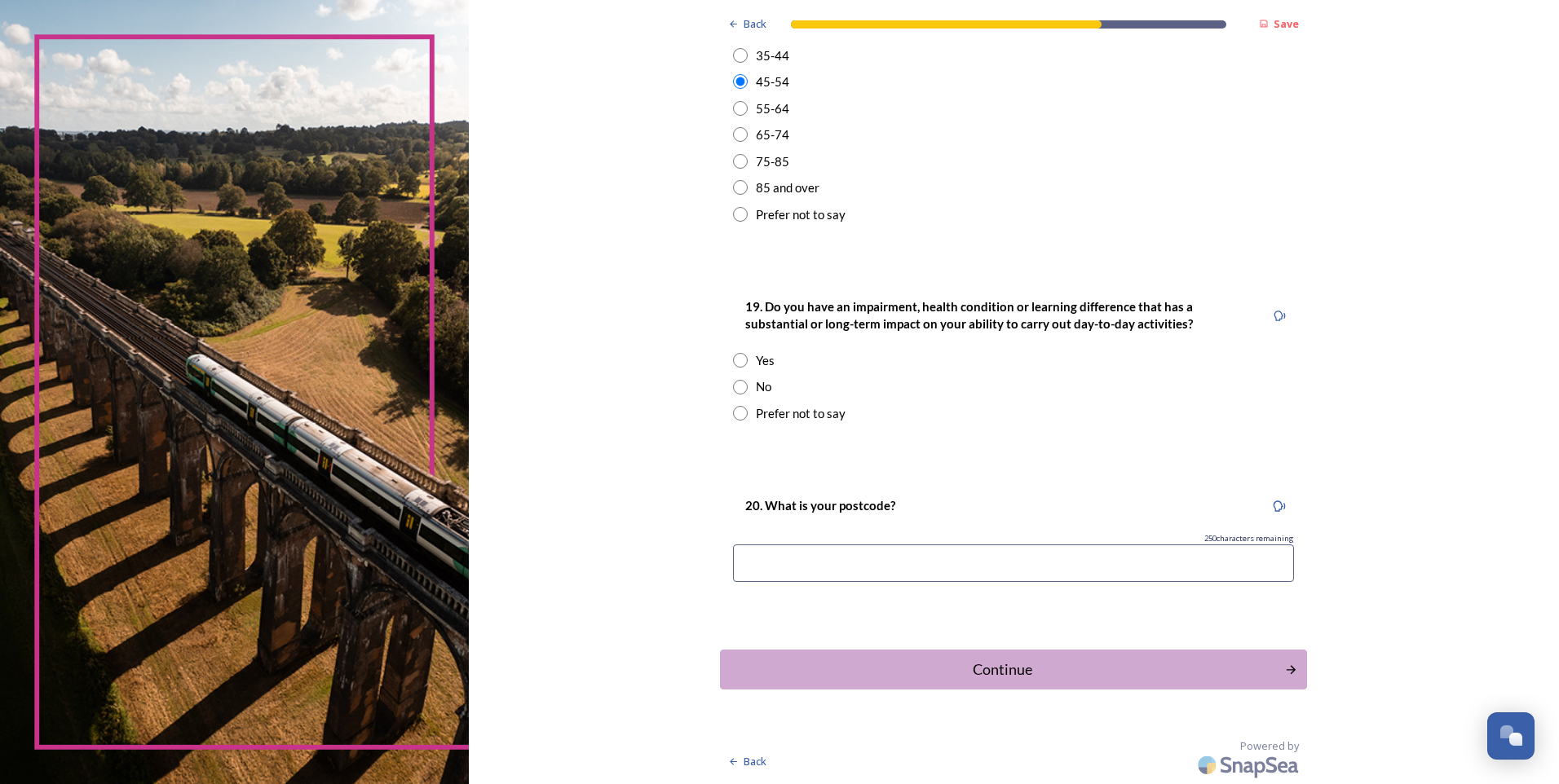
click at [734, 389] on input "radio" at bounding box center [740, 387] width 15 height 15
radio input "true"
click at [783, 570] on input at bounding box center [1013, 563] width 561 height 38
type input "PO21 2PD"
click at [1027, 676] on div "Continue" at bounding box center [1002, 669] width 552 height 22
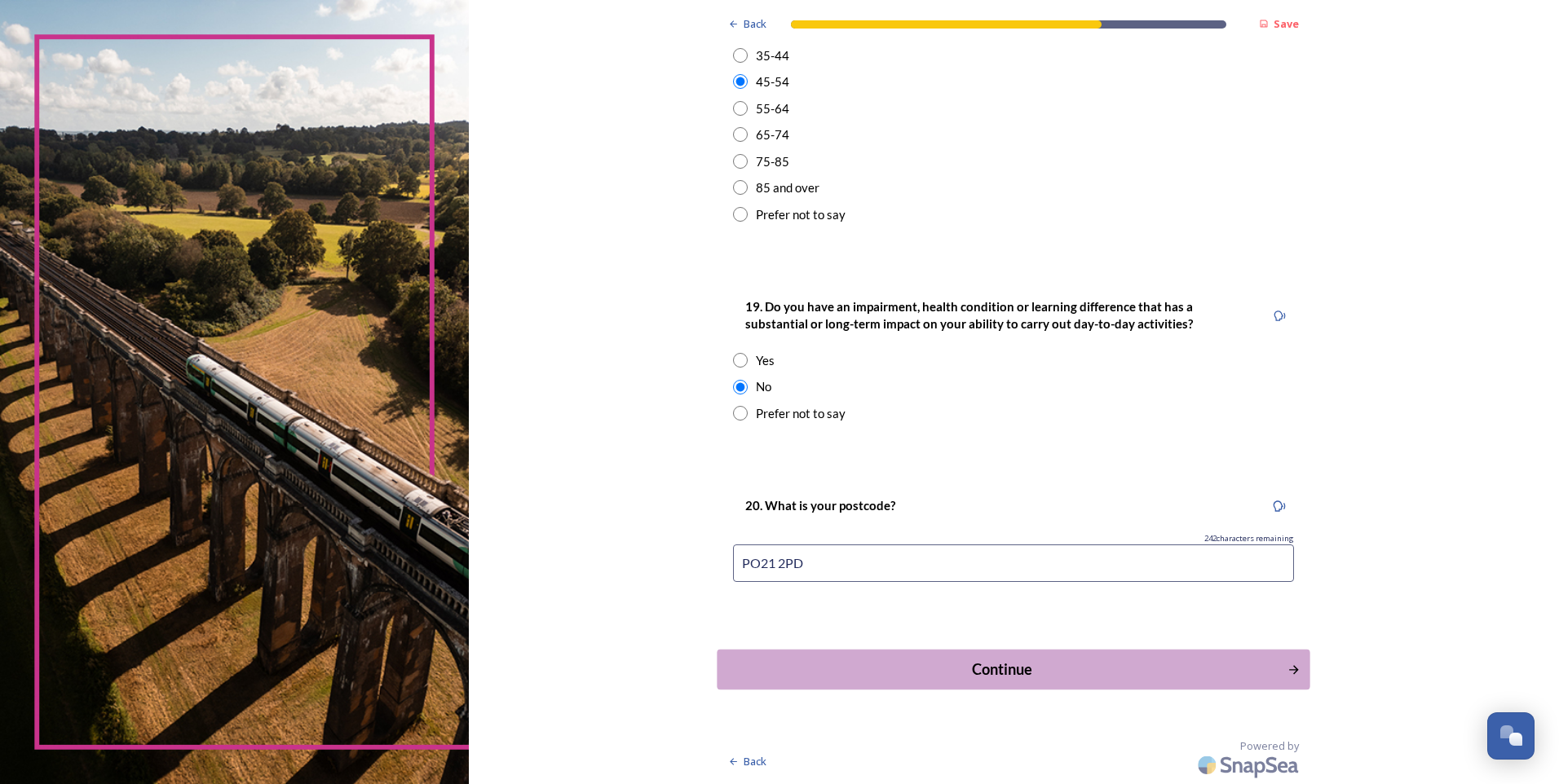
scroll to position [0, 0]
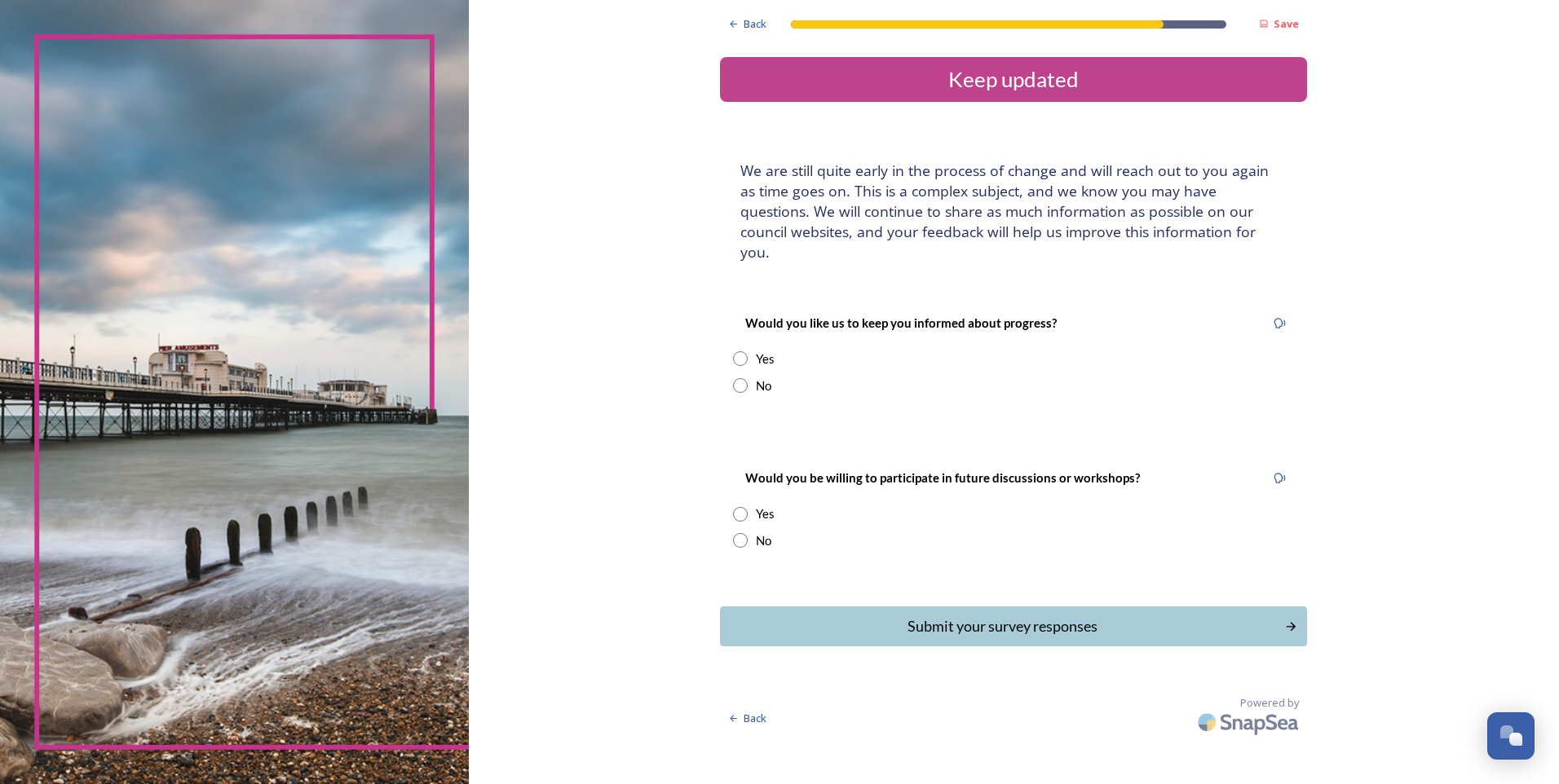
click at [747, 378] on input "radio" at bounding box center [740, 385] width 15 height 15
radio input "true"
click at [744, 533] on input "radio" at bounding box center [740, 540] width 15 height 15
radio input "true"
click at [892, 621] on button "Submit your survey responses" at bounding box center [1014, 626] width 593 height 40
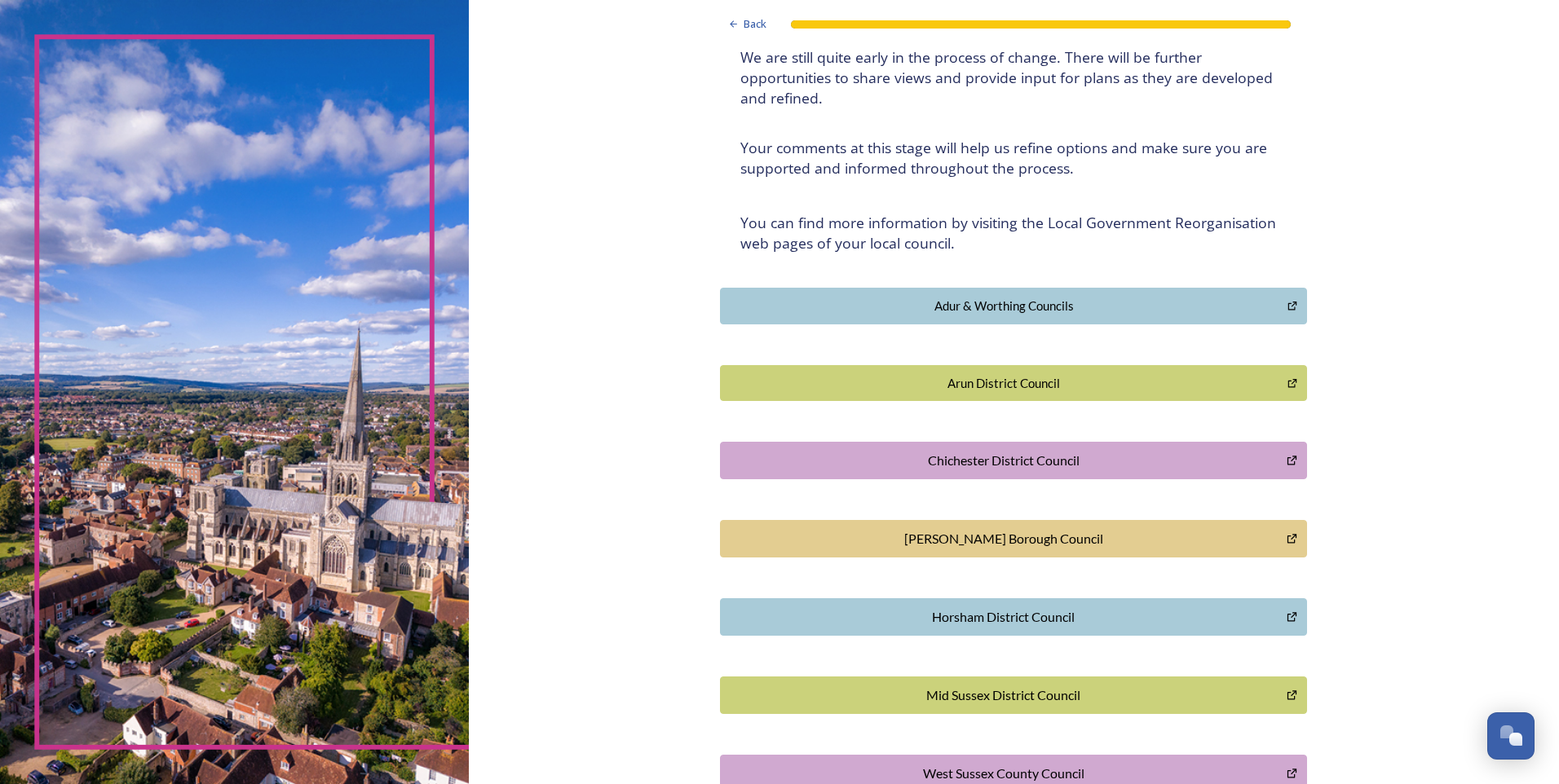
scroll to position [266, 0]
